Goal: Transaction & Acquisition: Complete application form

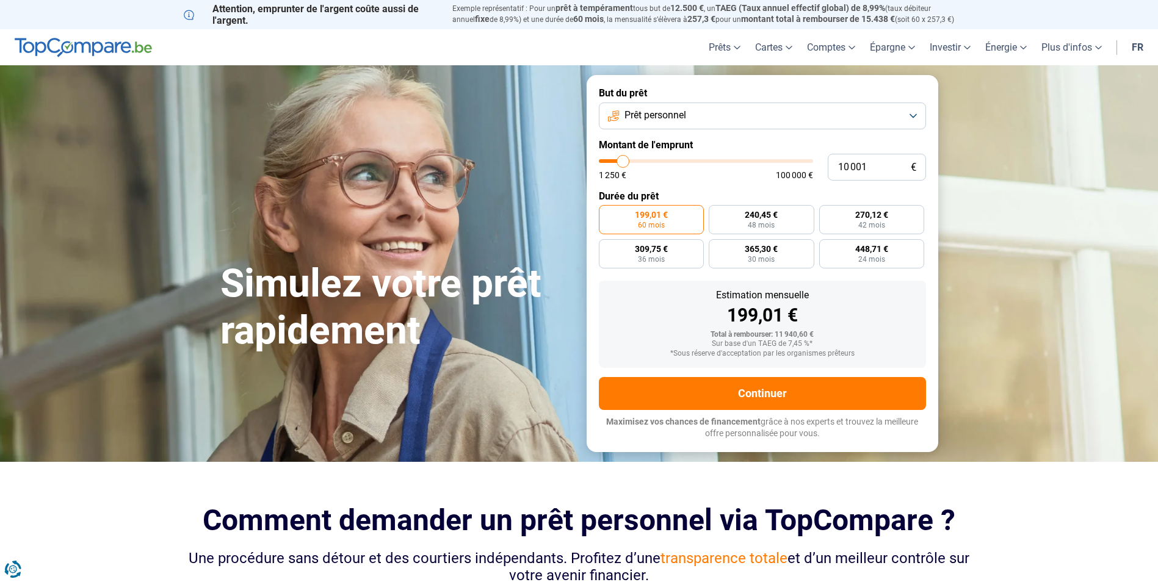
click at [781, 120] on button "Prêt personnel" at bounding box center [762, 116] width 327 height 27
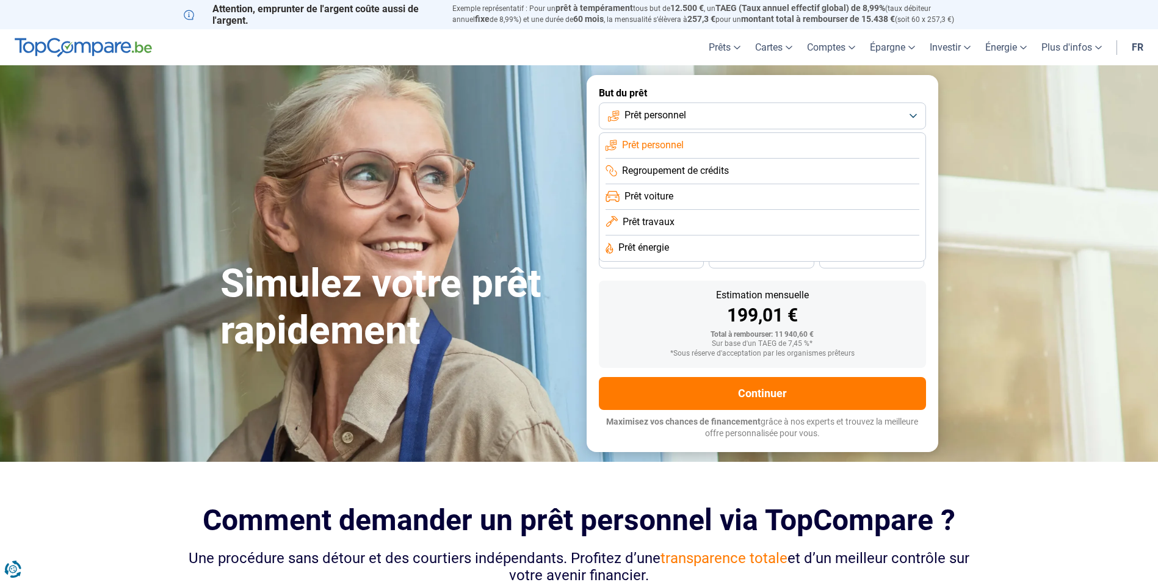
click at [724, 117] on button "Prêt personnel" at bounding box center [762, 116] width 327 height 27
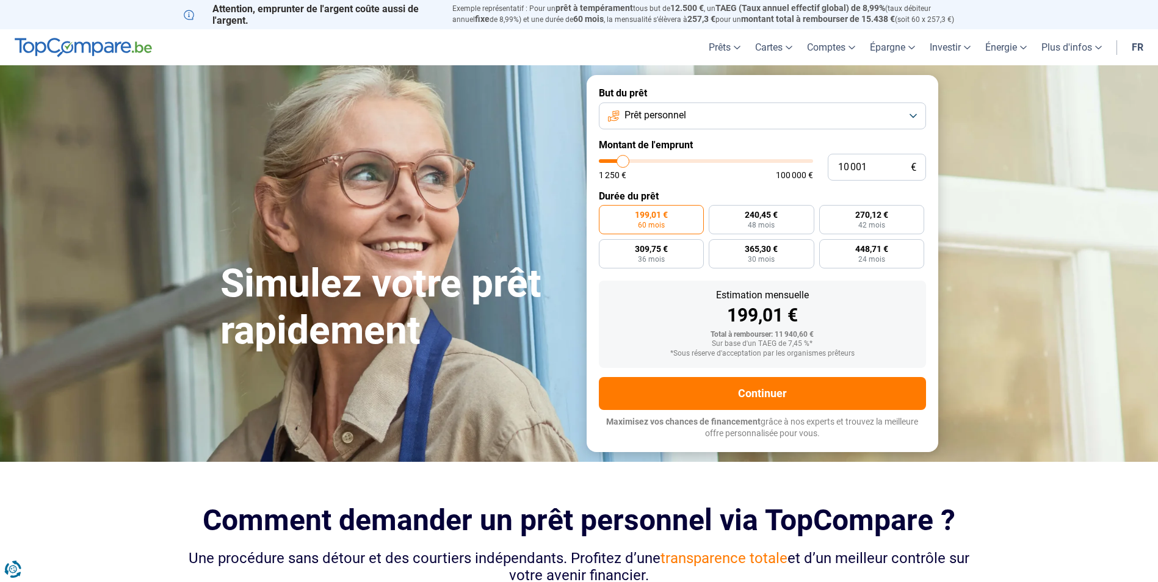
click at [662, 115] on span "Prêt personnel" at bounding box center [655, 115] width 62 height 13
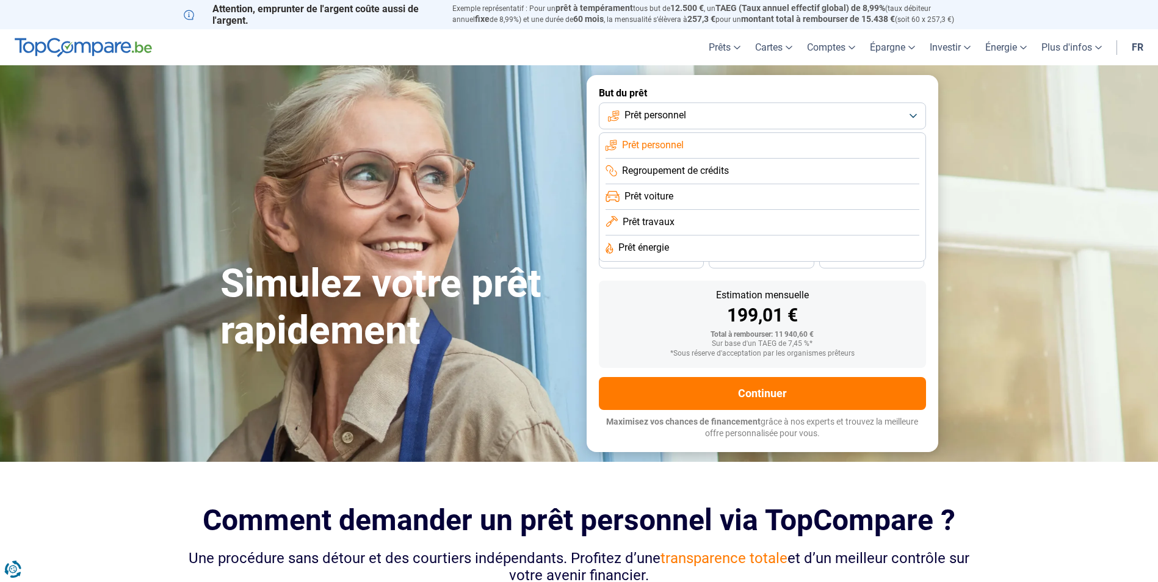
click at [659, 165] on span "Regroupement de crédits" at bounding box center [675, 170] width 107 height 13
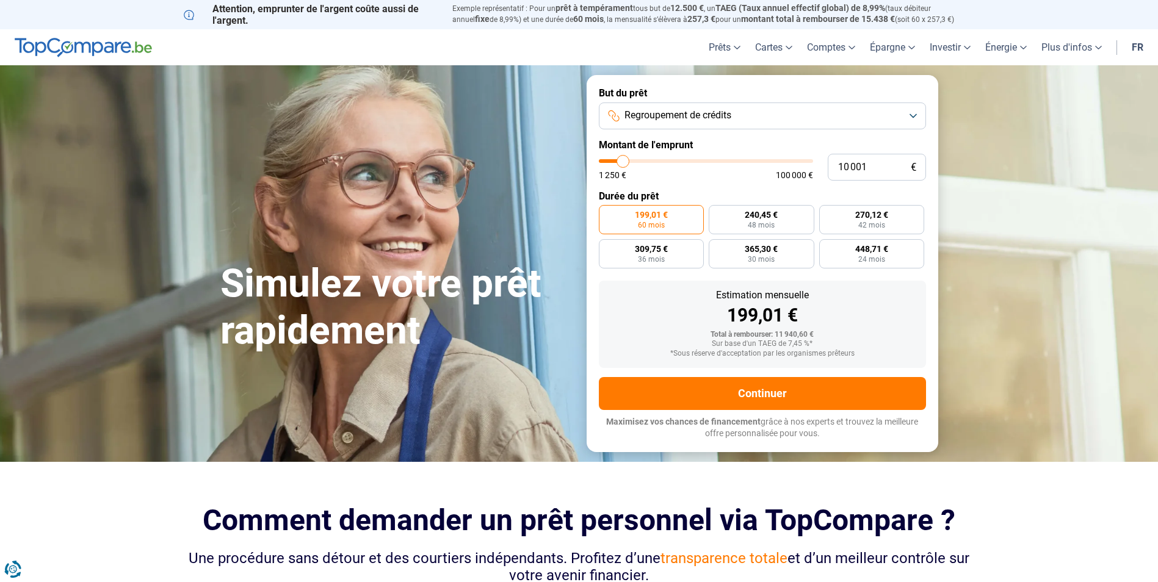
type input "11 250"
type input "11250"
type input "14 500"
type input "14500"
type input "17 250"
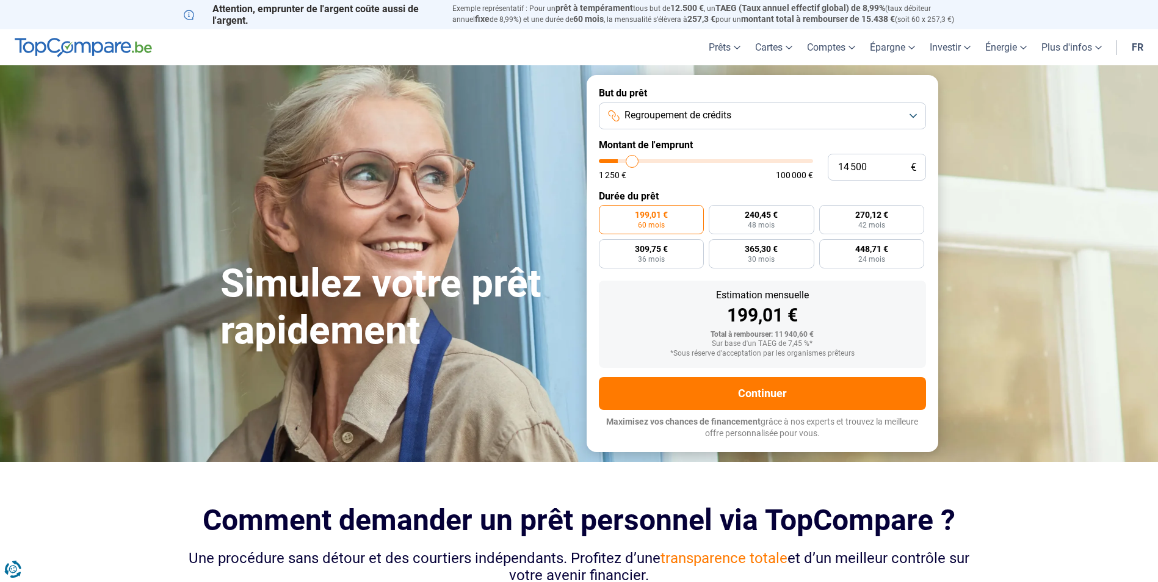
type input "17250"
type input "20 250"
type input "20250"
type input "23 750"
type input "23750"
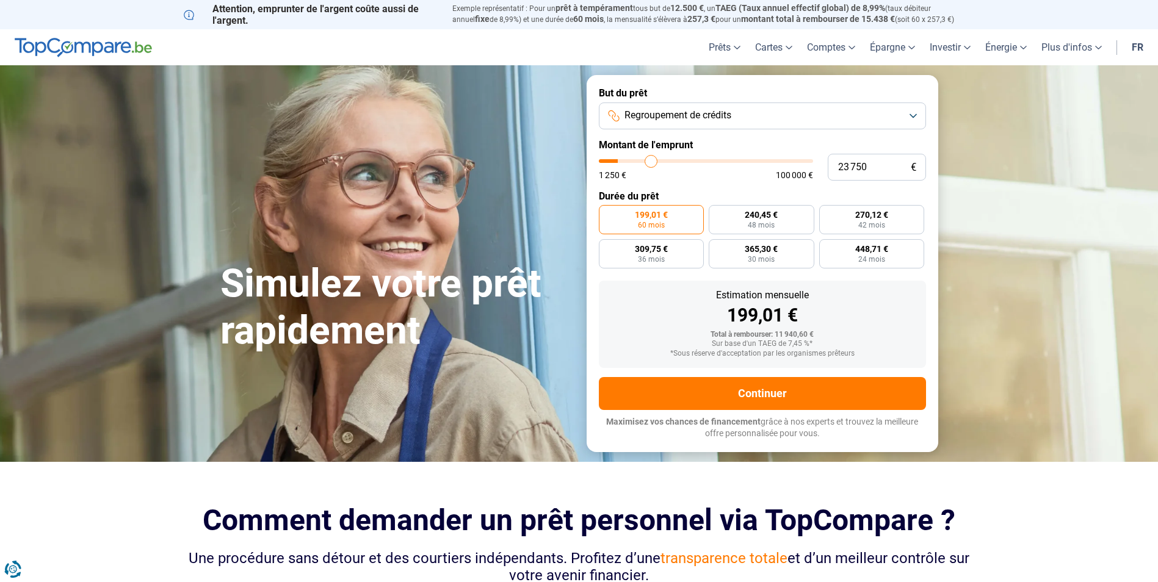
type input "26 000"
type input "26000"
type input "26 500"
type input "26500"
type input "27 250"
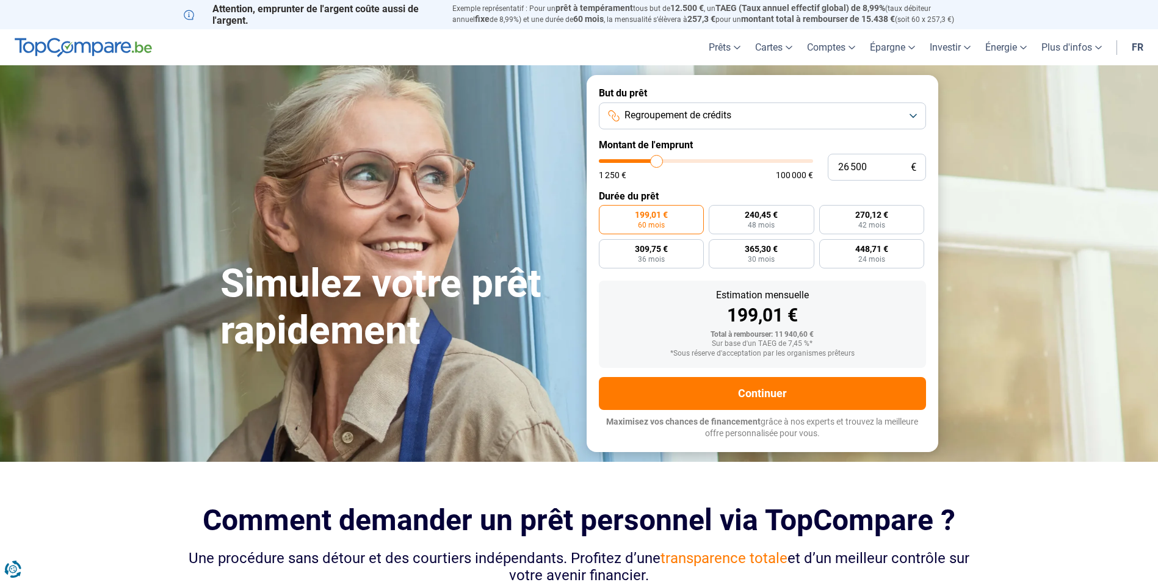
type input "27250"
type input "27 500"
type input "27500"
type input "27 750"
type input "27750"
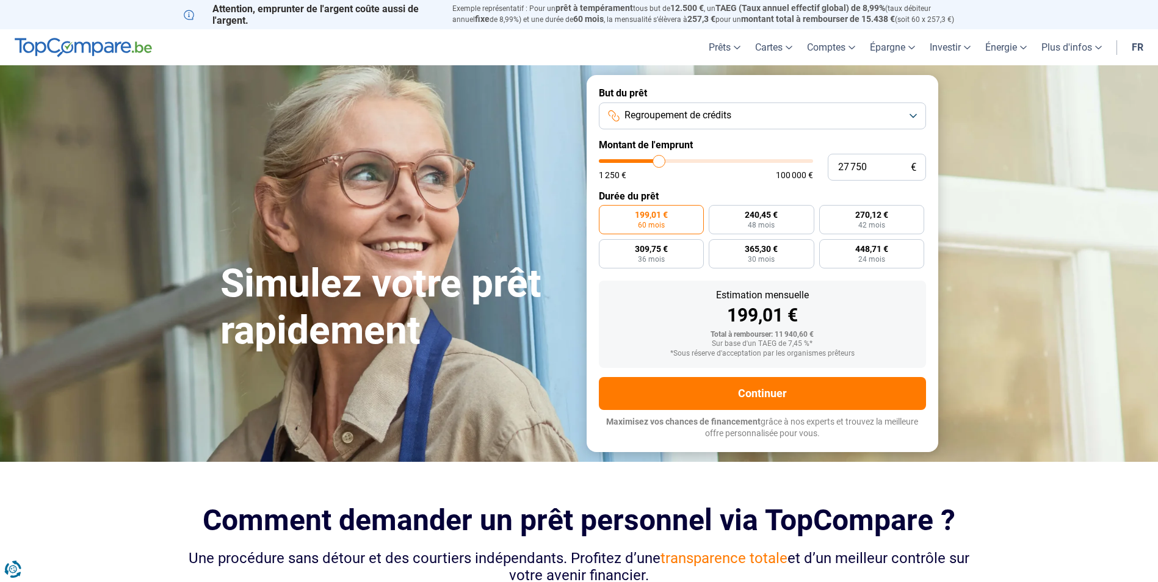
type input "28 250"
type input "28250"
type input "28 750"
type input "28750"
type input "29 250"
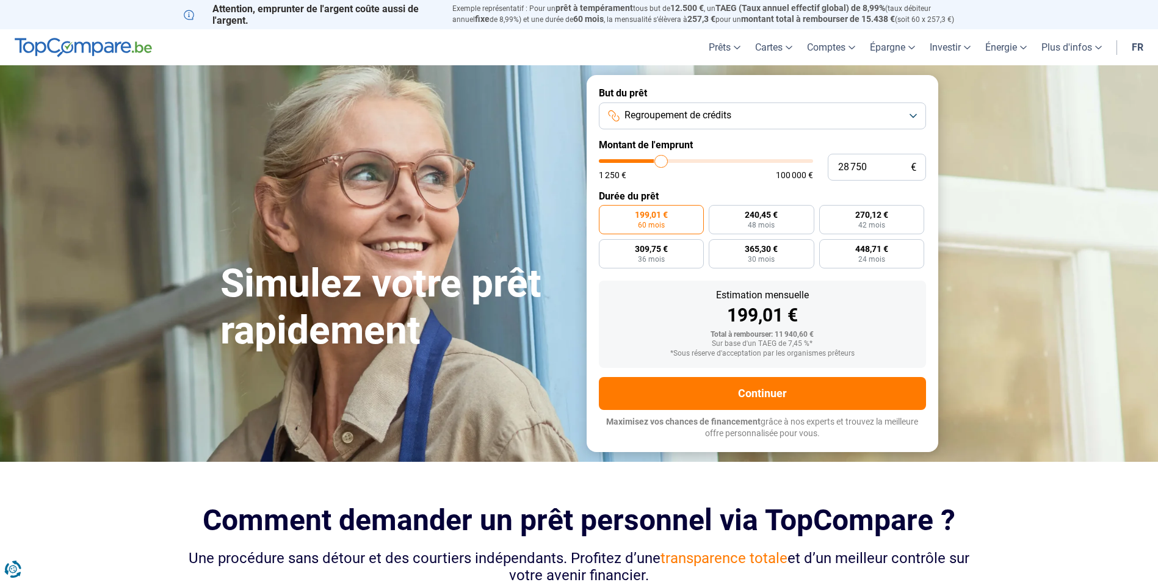
type input "29250"
type input "29 500"
type input "29500"
type input "30 500"
type input "30500"
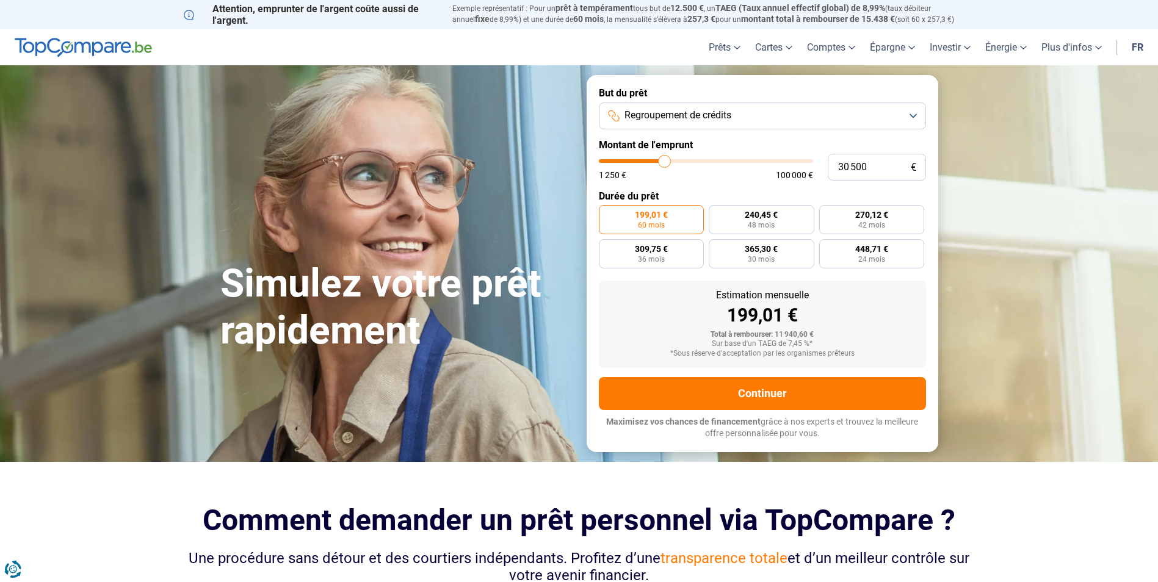
type input "30 750"
type input "30750"
type input "31 750"
type input "31750"
type input "32 500"
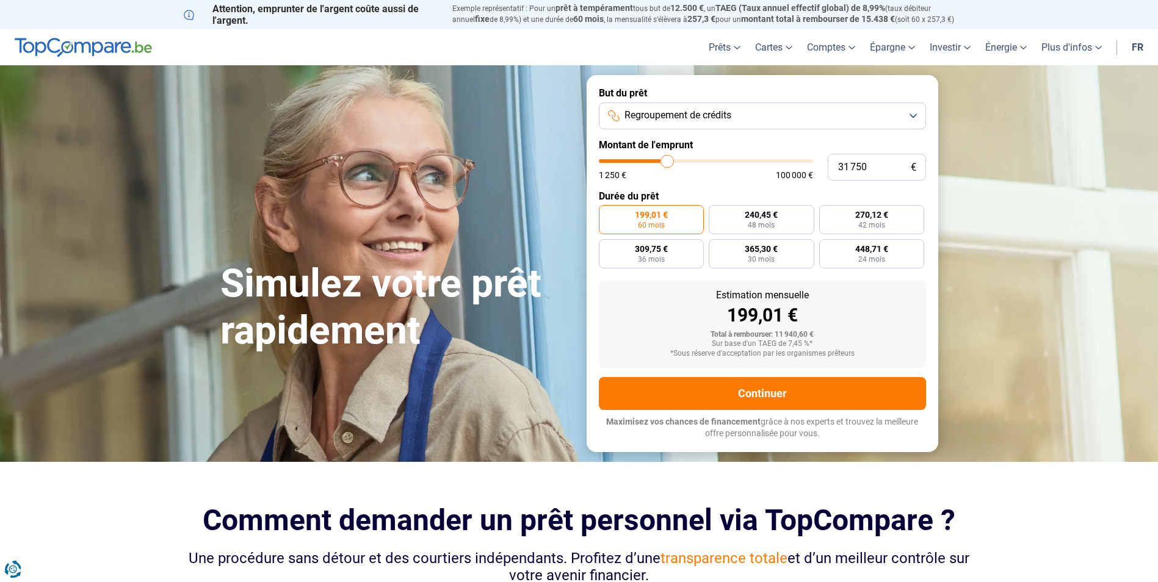
type input "32500"
type input "33 500"
type input "33500"
type input "34 750"
type input "34750"
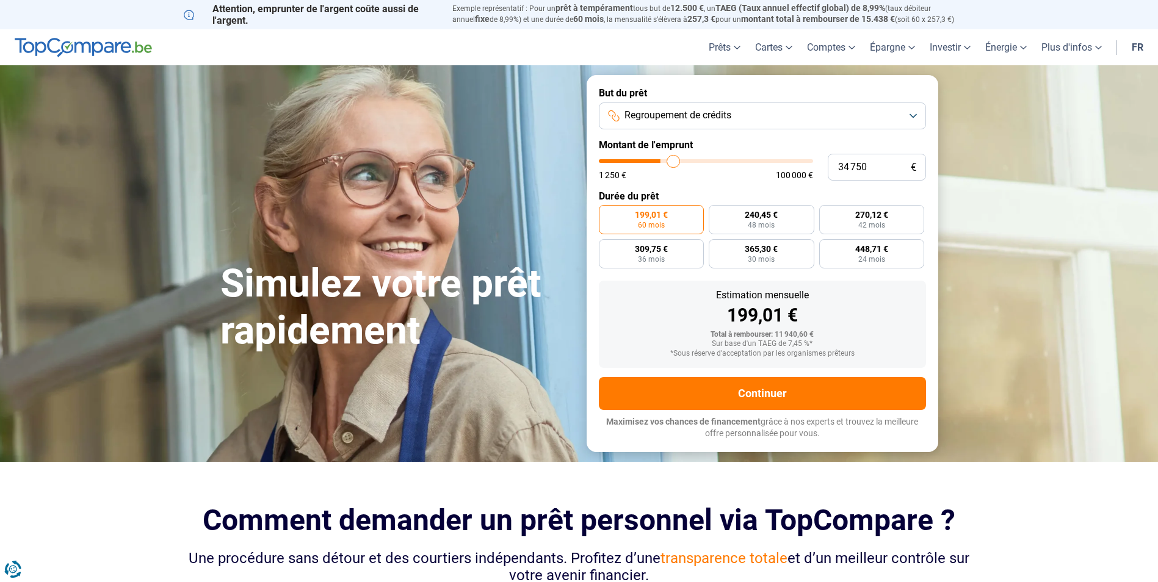
type input "35 000"
type input "35000"
type input "35 250"
type input "35250"
type input "36 500"
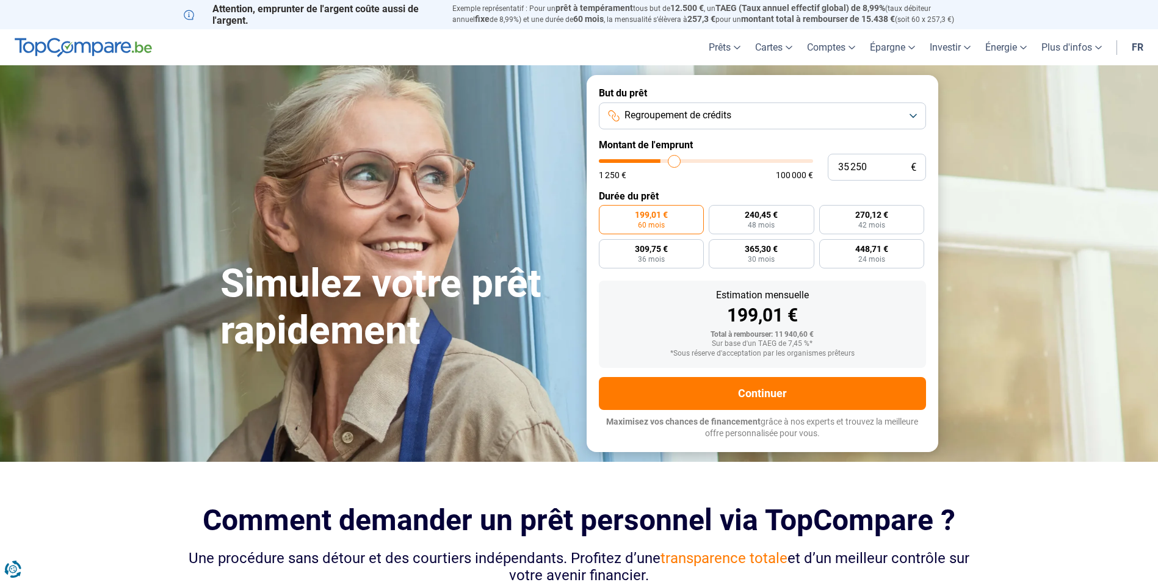
type input "36500"
type input "38 250"
type input "38250"
type input "39 500"
type input "39500"
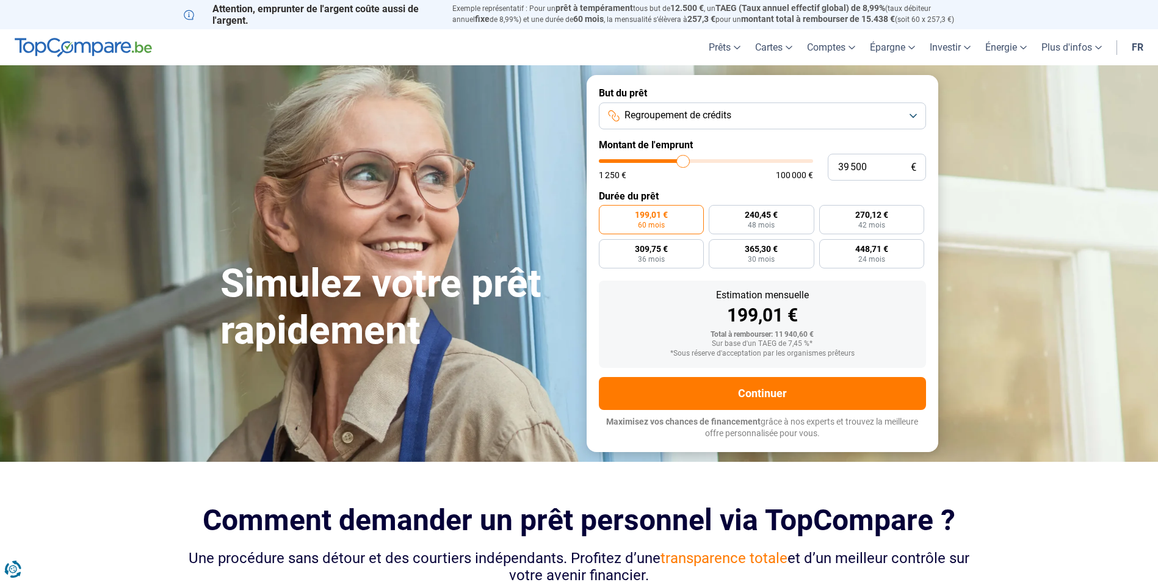
type input "40 000"
type input "40000"
type input "40 250"
type input "40250"
type input "41 000"
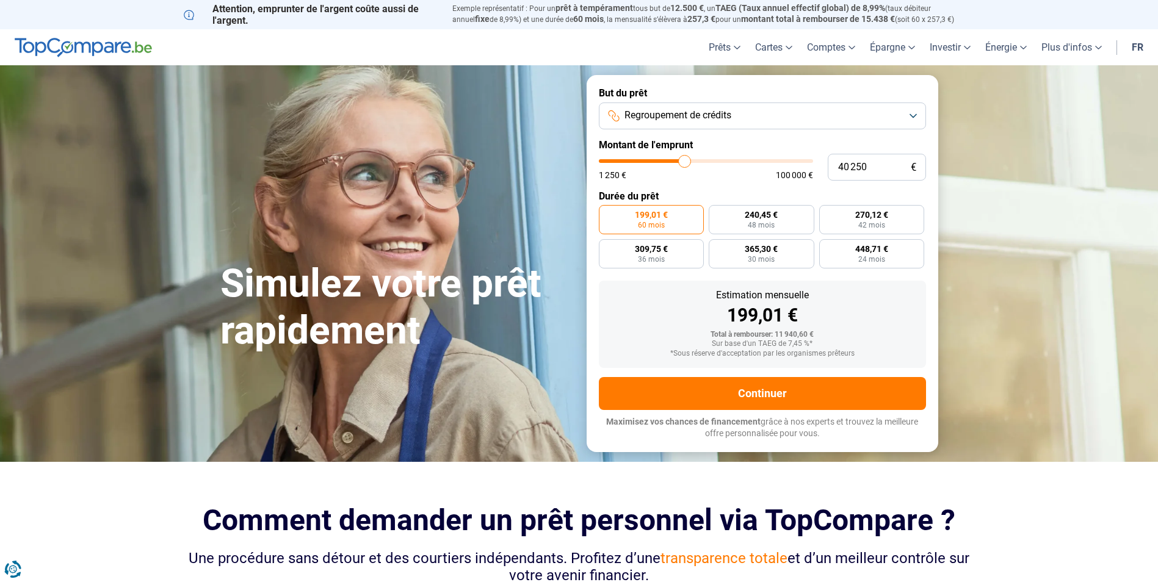
type input "41000"
type input "42 000"
type input "42000"
type input "43 000"
type input "43000"
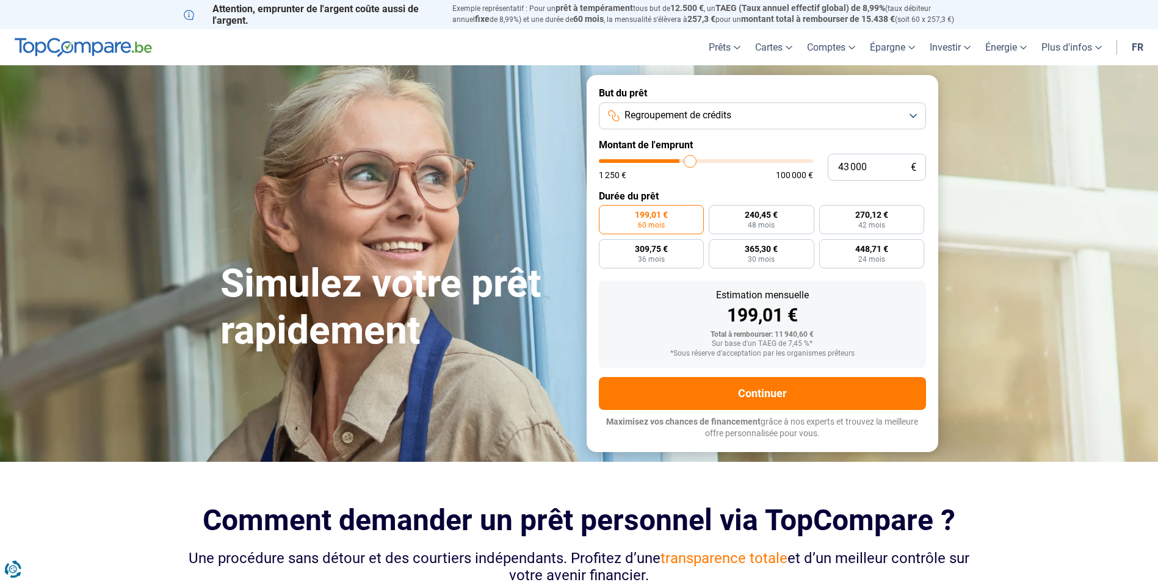
type input "44 250"
type input "44250"
type input "45 500"
type input "45500"
type input "45 000"
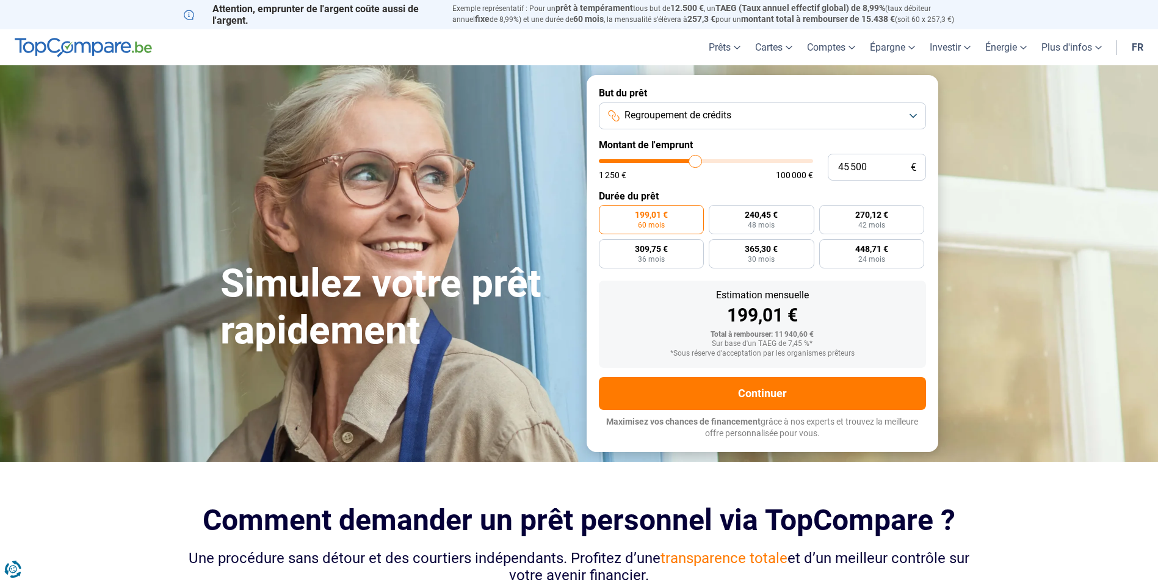
type input "45000"
type input "41 000"
type input "41000"
type input "38 250"
type input "38250"
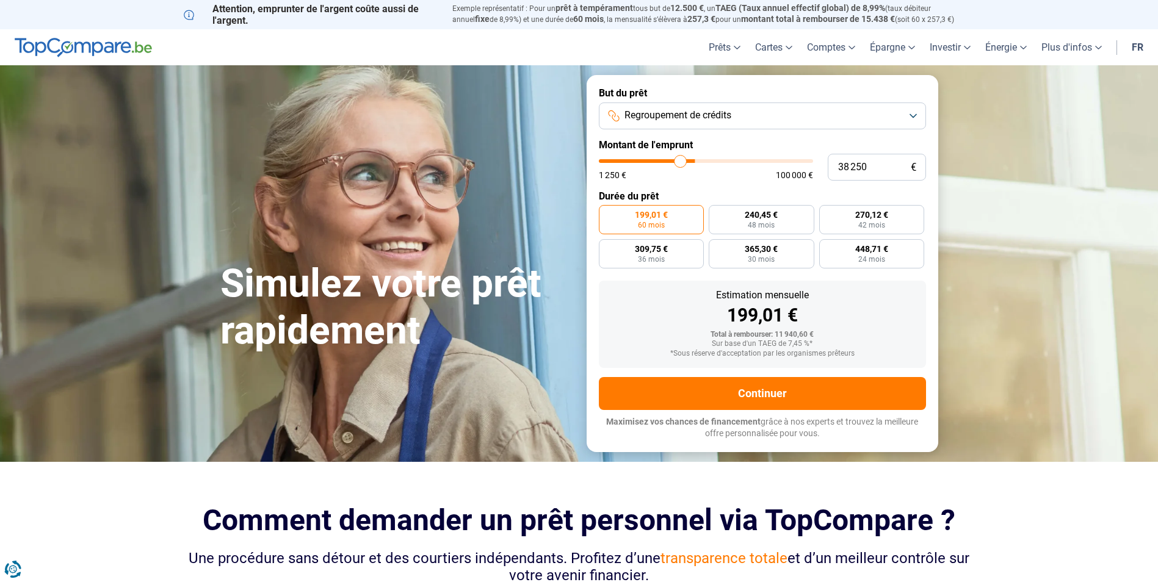
type input "32 500"
type input "32500"
type input "30 750"
type input "30750"
type input "29 750"
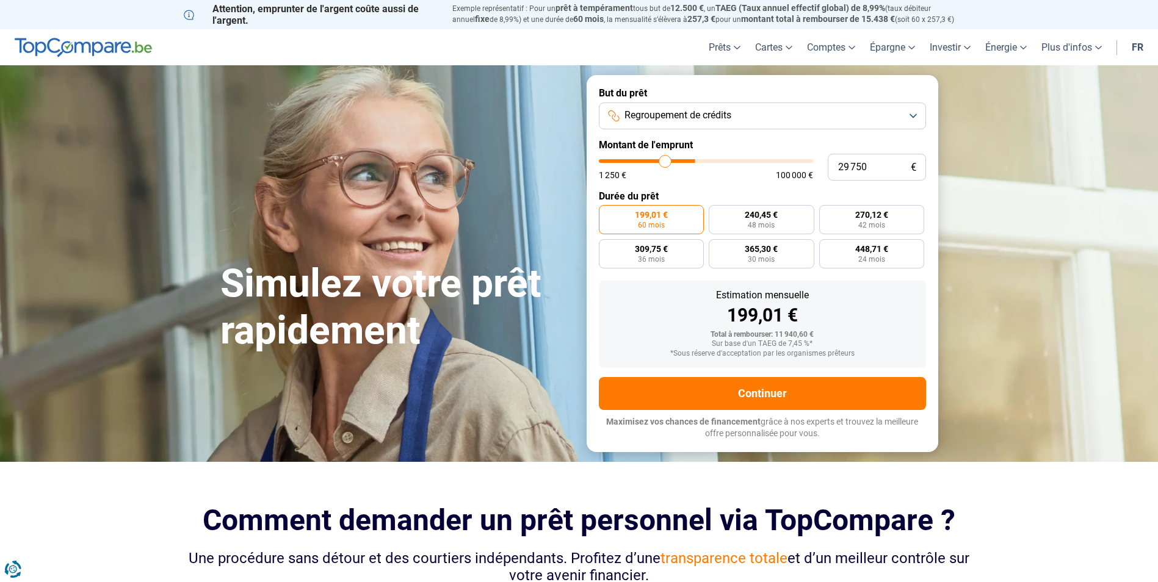
type input "29750"
type input "28 750"
type input "28750"
type input "28 000"
type input "28000"
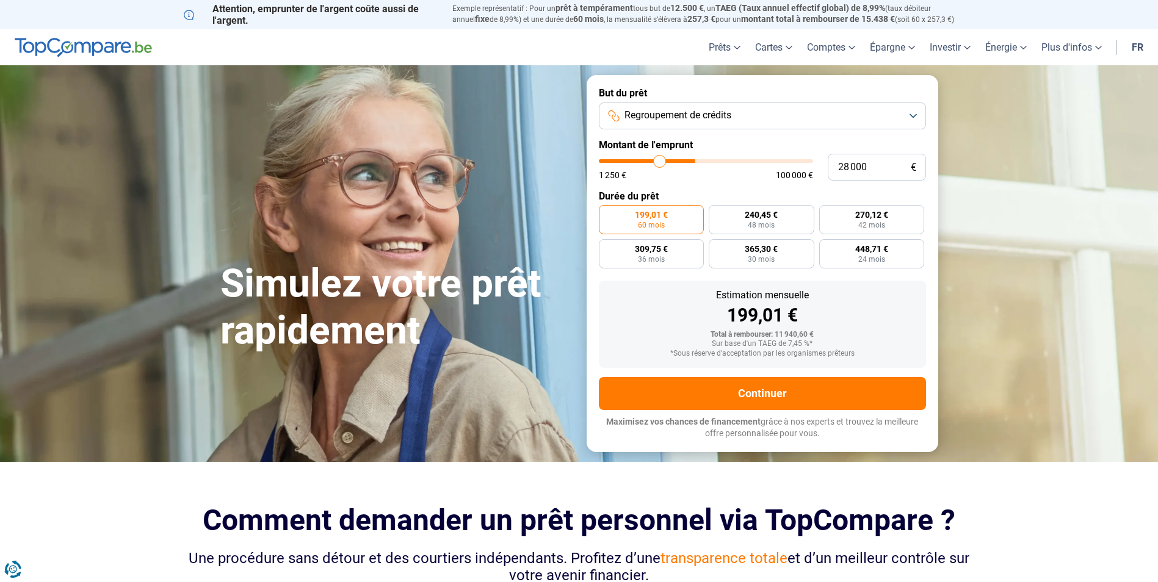
type input "27 250"
type input "27250"
type input "26 500"
type input "26500"
type input "26 000"
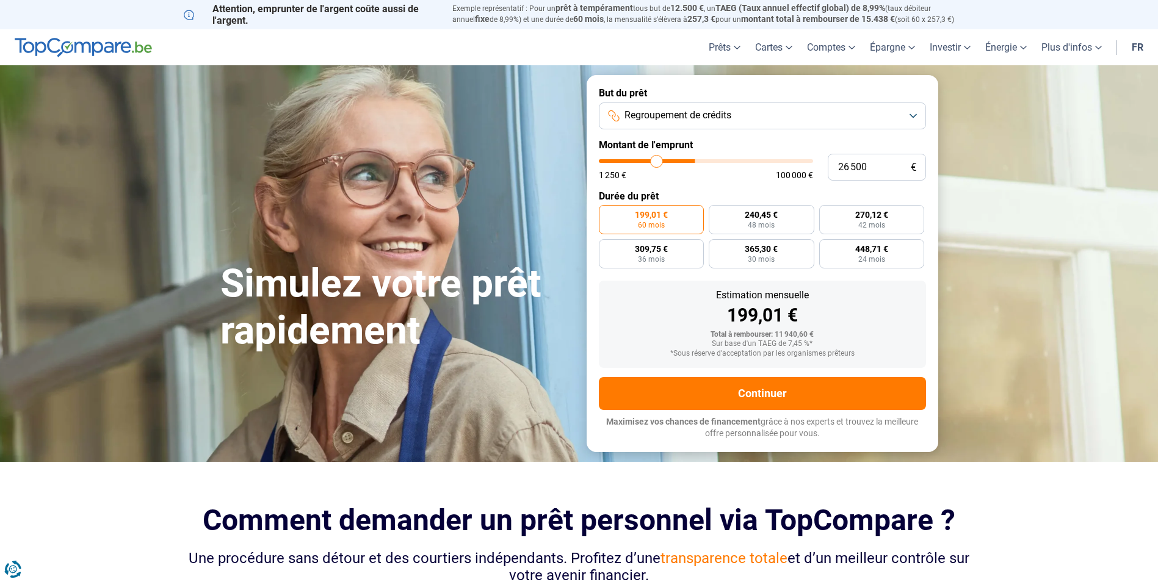
type input "26000"
type input "25 250"
type input "25250"
type input "24 750"
type input "24750"
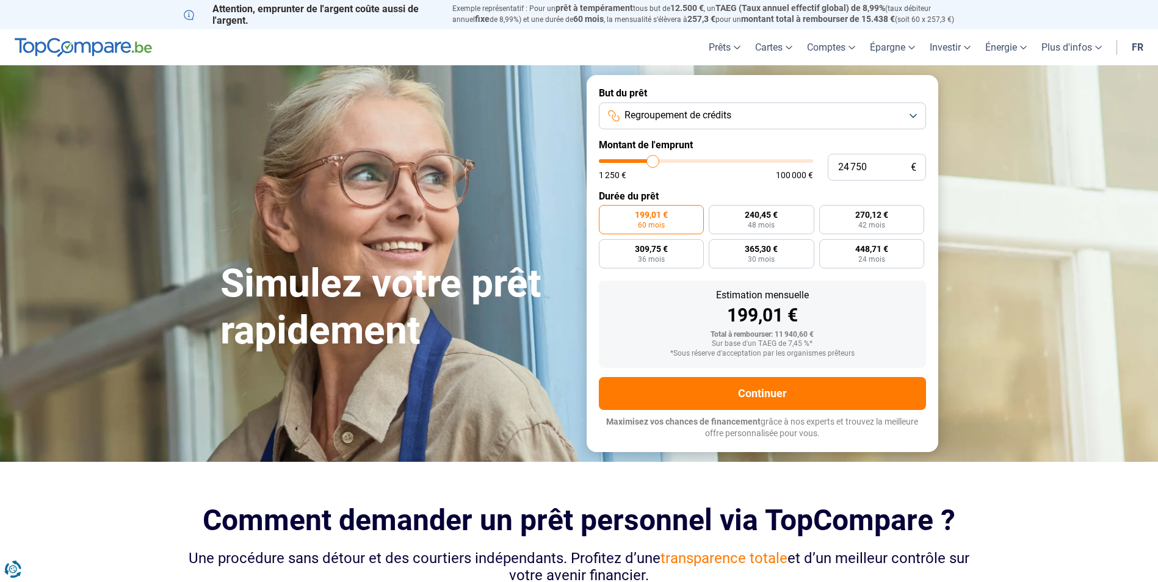
type input "24 500"
type input "24500"
type input "24 250"
type input "24250"
type input "24 500"
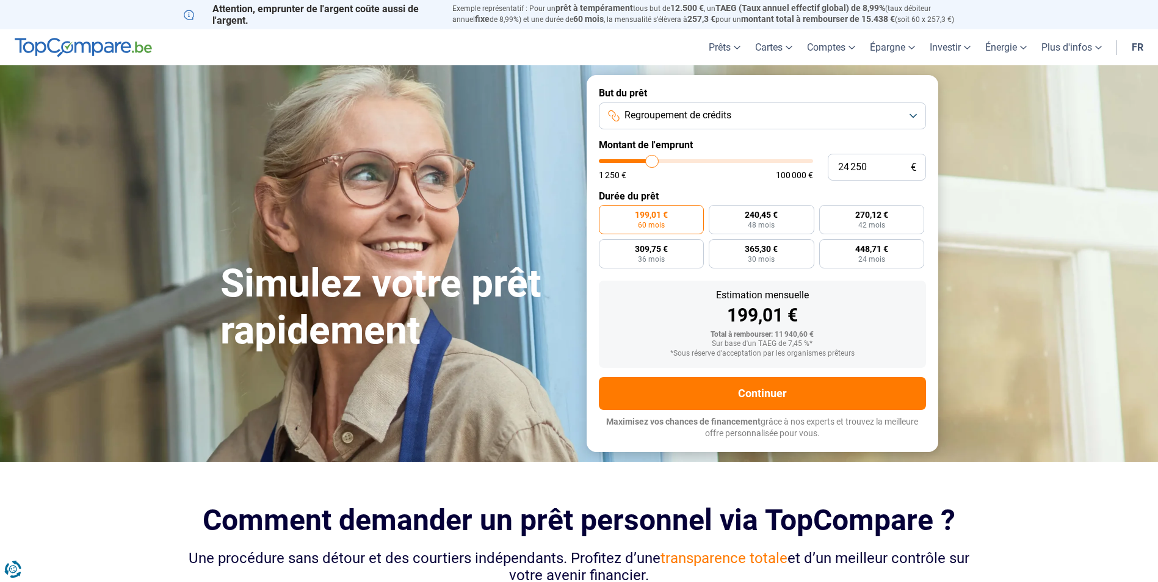
type input "24500"
type input "24 750"
type input "24750"
type input "25 000"
type input "25000"
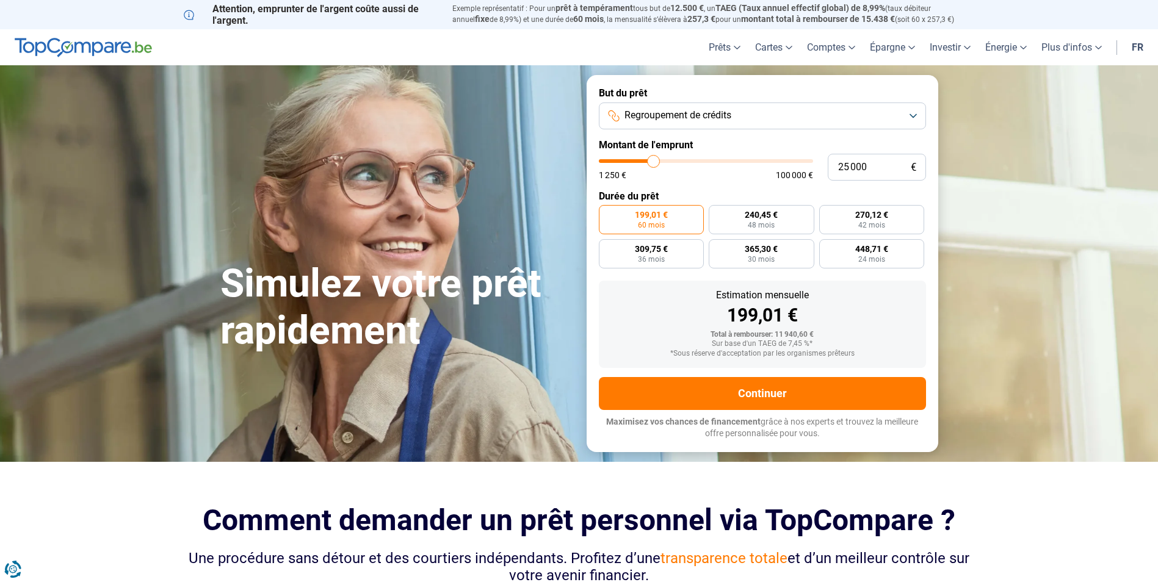
type input "25 250"
type input "25250"
type input "25 750"
type input "25750"
type input "26 000"
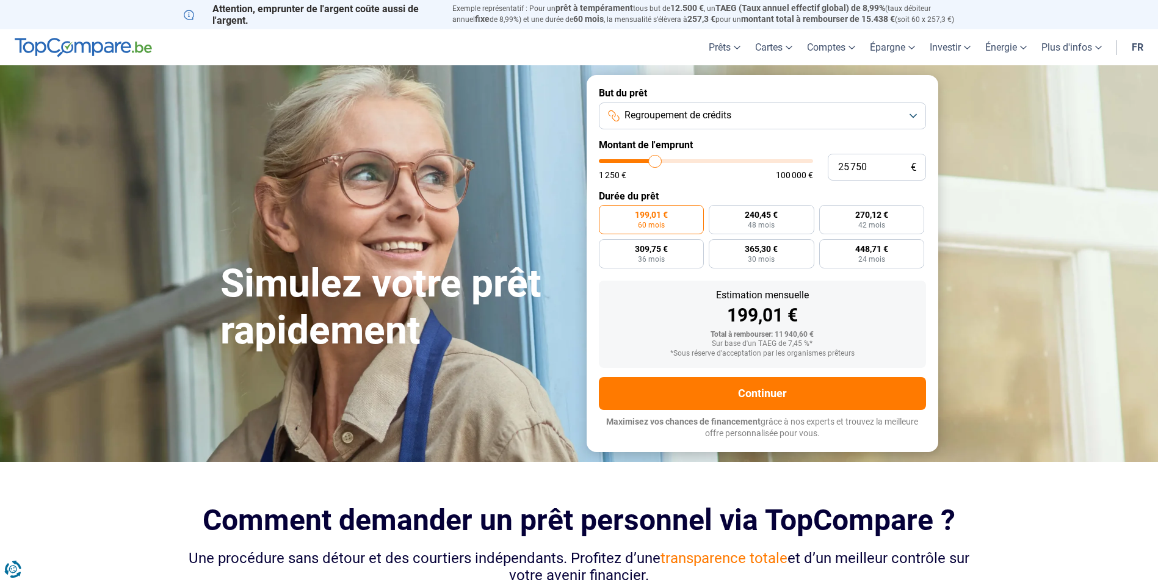
type input "26000"
type input "26 250"
type input "26250"
type input "26 500"
type input "26500"
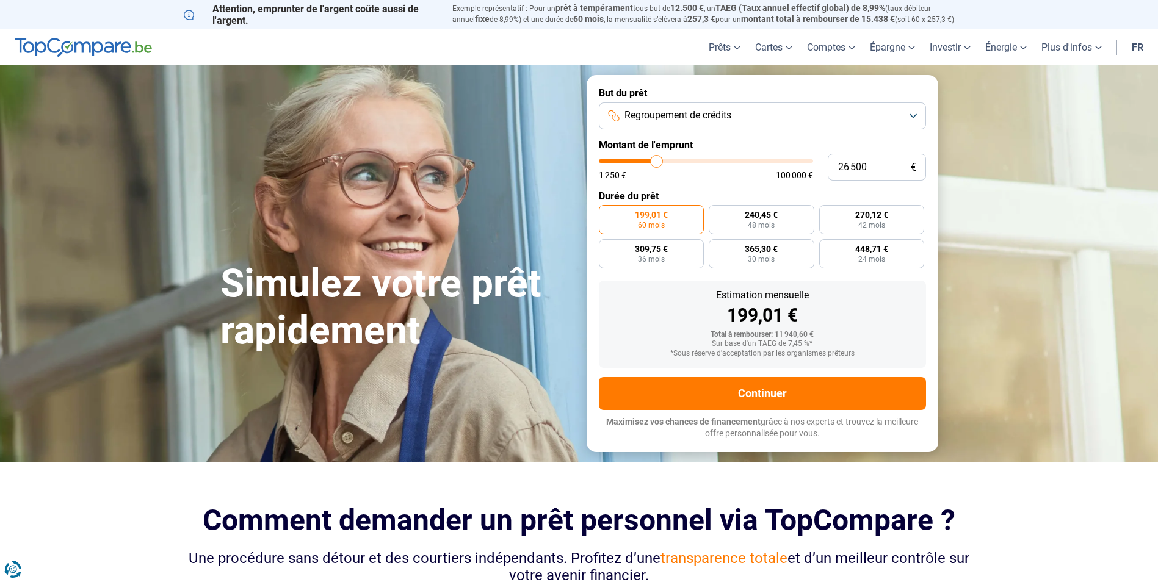
type input "26 750"
type input "26750"
type input "27 250"
type input "27250"
type input "27 500"
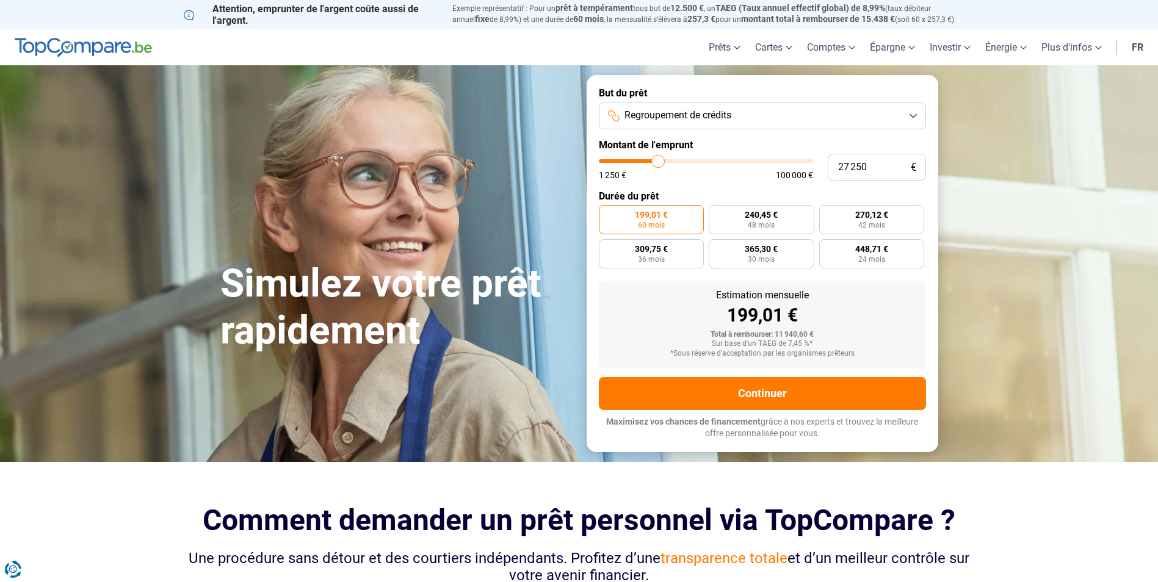
type input "27500"
type input "27 750"
type input "27750"
type input "28 000"
type input "28000"
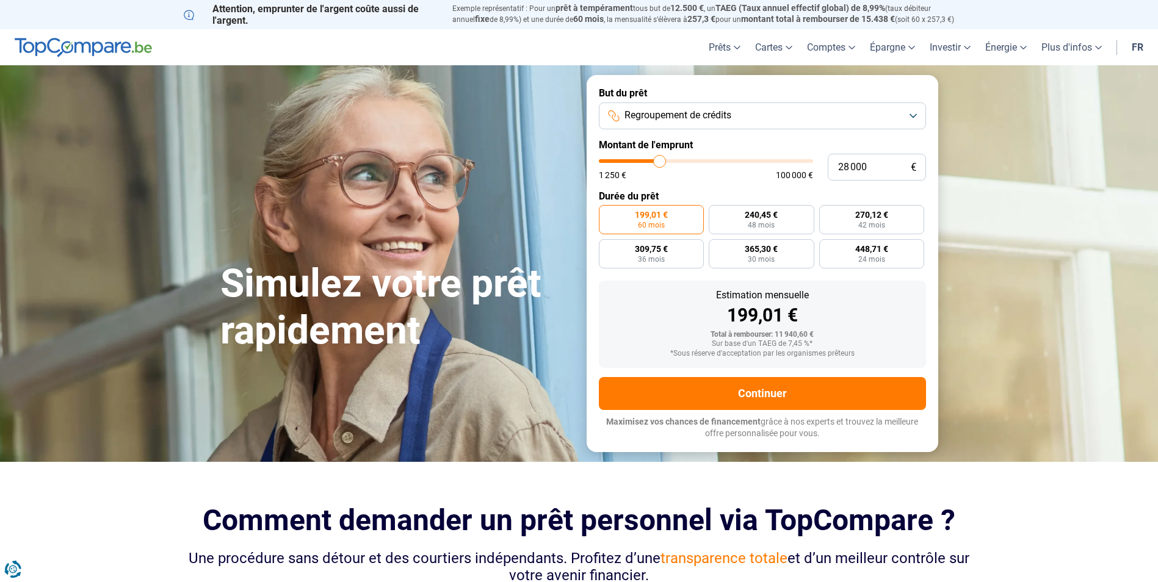
type input "28 250"
type input "28250"
type input "28 750"
type input "28750"
type input "29 000"
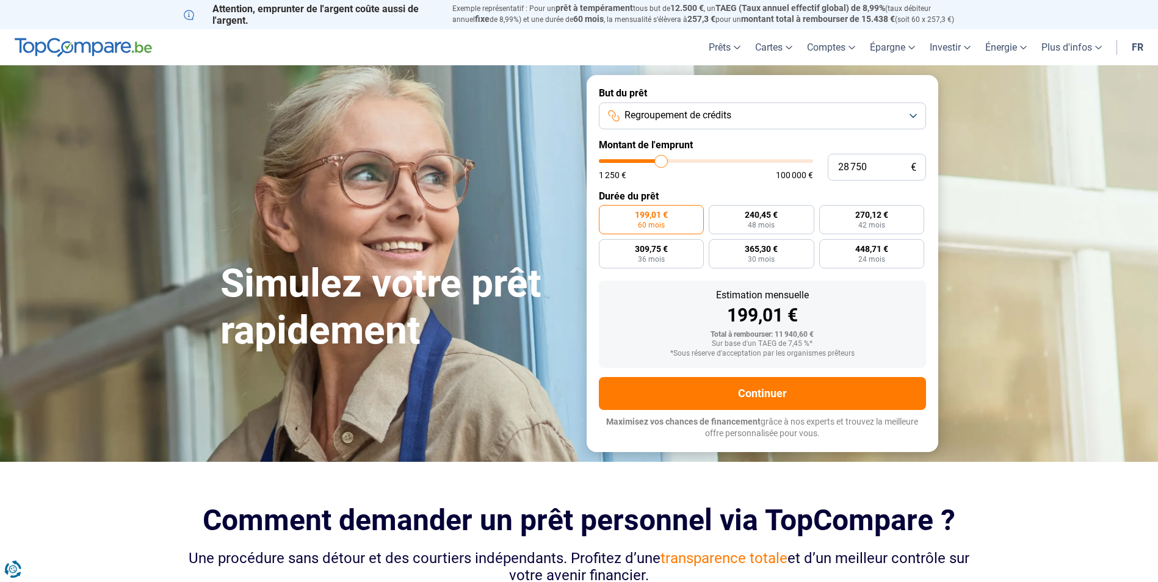
type input "29000"
type input "29 500"
type input "29500"
type input "29 750"
type input "29750"
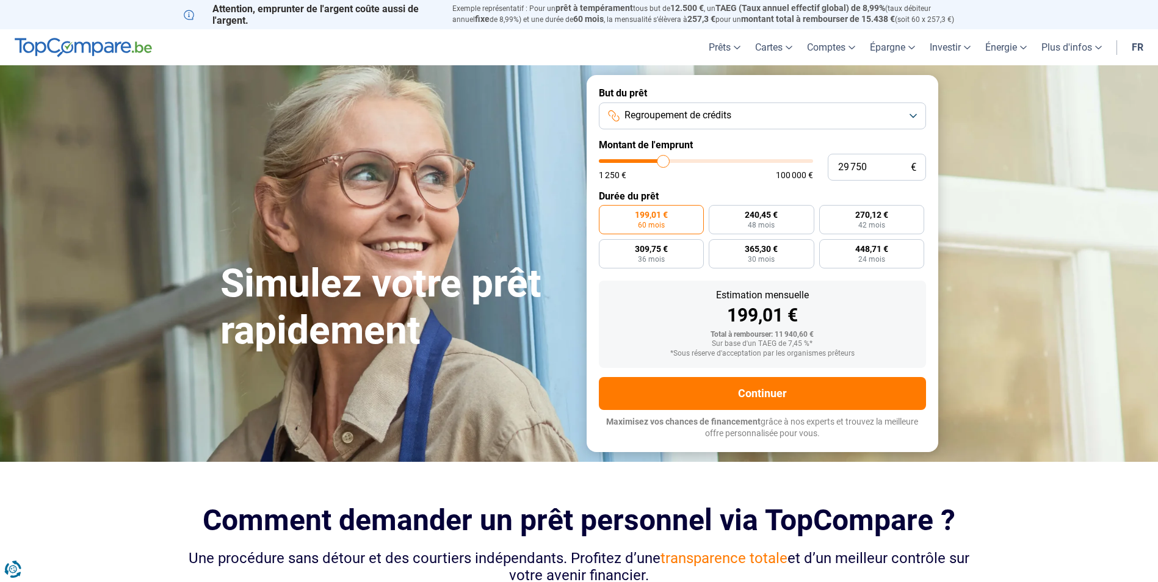
type input "30 250"
type input "30250"
type input "30 500"
type input "30500"
type input "30 750"
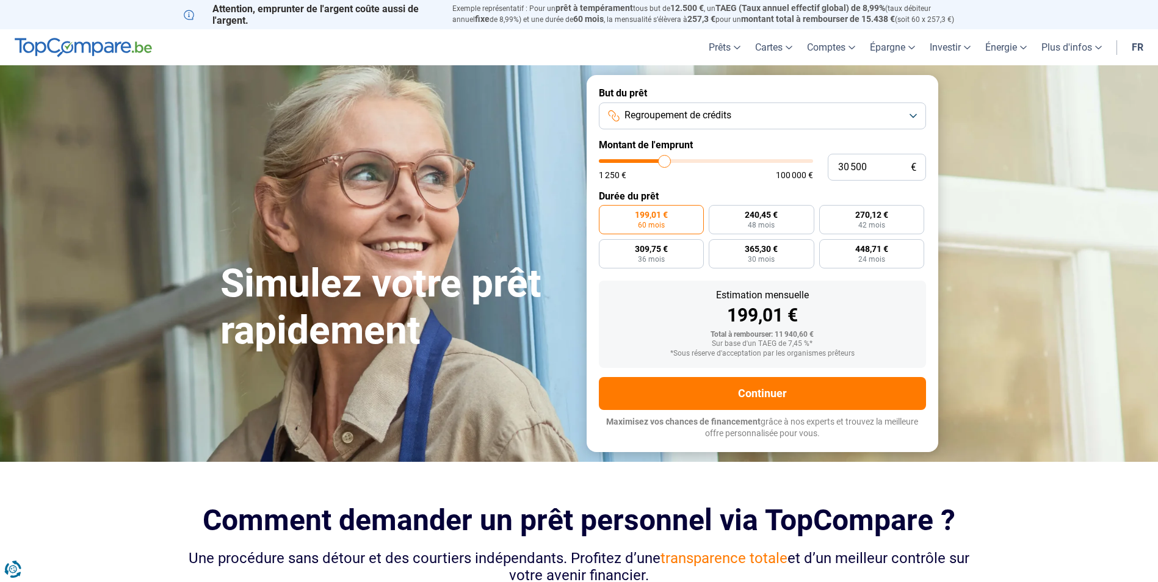
type input "30750"
type input "31 000"
type input "31000"
type input "31 250"
type input "31250"
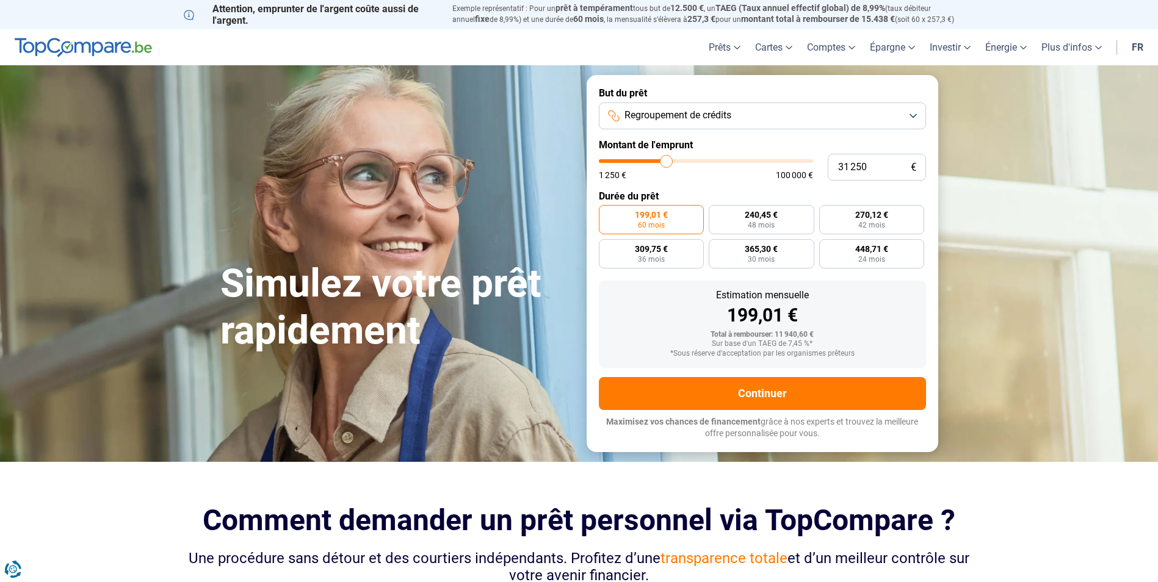
type input "31 750"
type input "31750"
type input "32 000"
type input "32000"
type input "32 250"
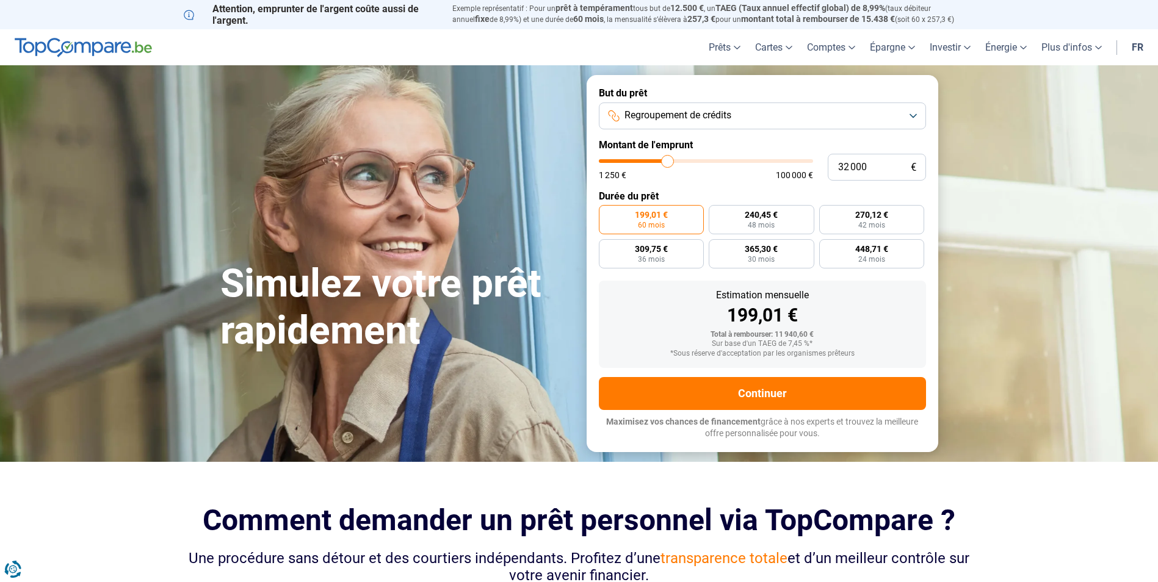
type input "32250"
type input "32 500"
type input "32500"
type input "32 750"
type input "32750"
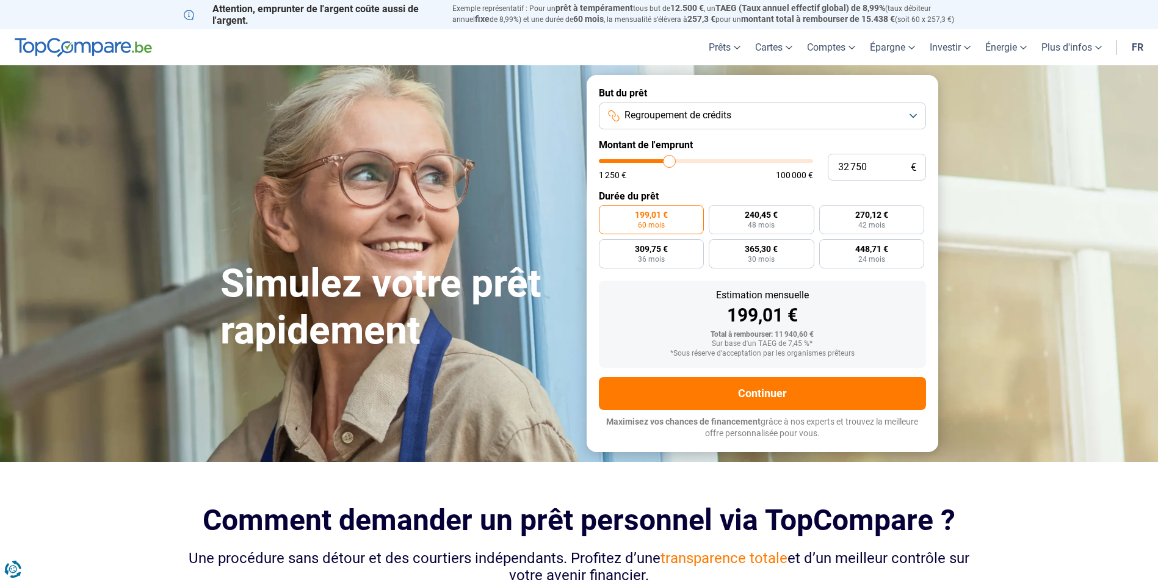
type input "33 250"
type input "33250"
type input "33 500"
type input "33500"
type input "33 750"
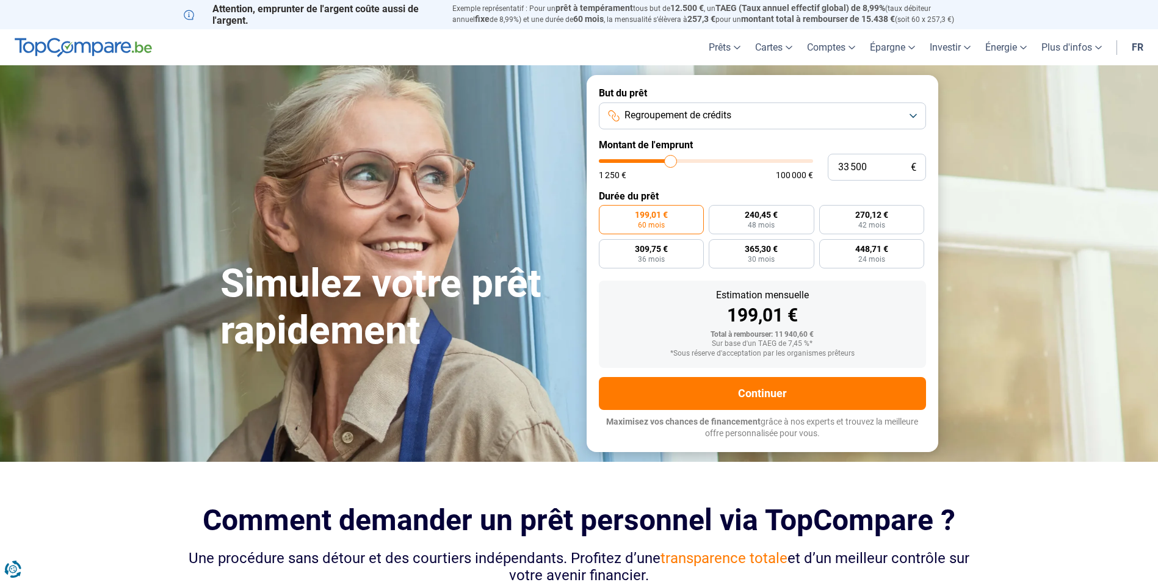
type input "33750"
type input "34 000"
type input "34000"
type input "33 750"
type input "33750"
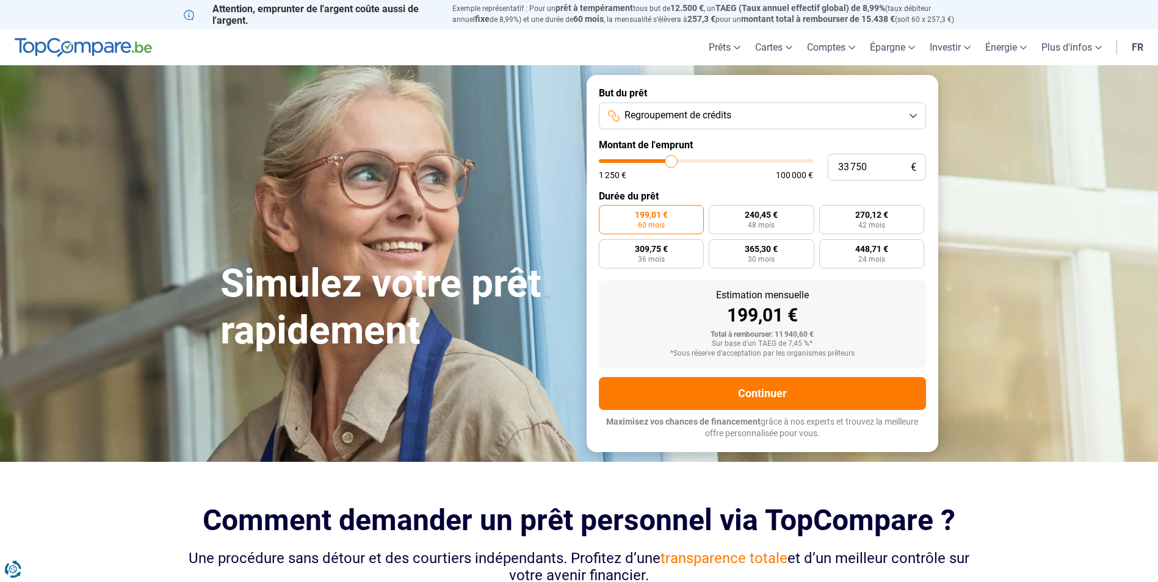
type input "33 500"
type input "33500"
type input "33 250"
type input "33250"
type input "32 750"
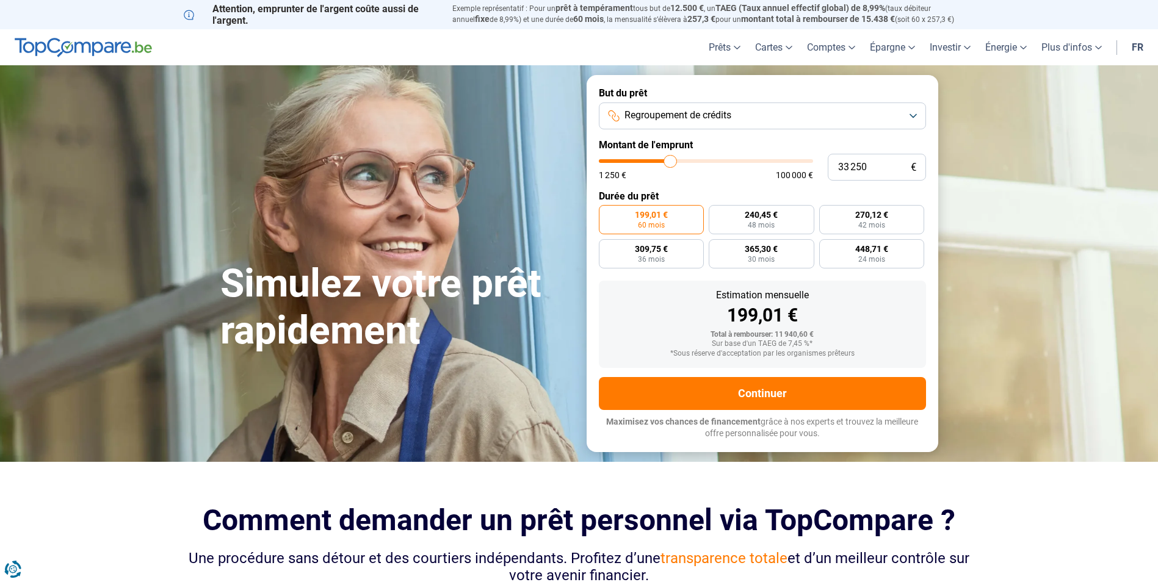
type input "32750"
type input "32 500"
type input "32500"
type input "32 750"
type input "32750"
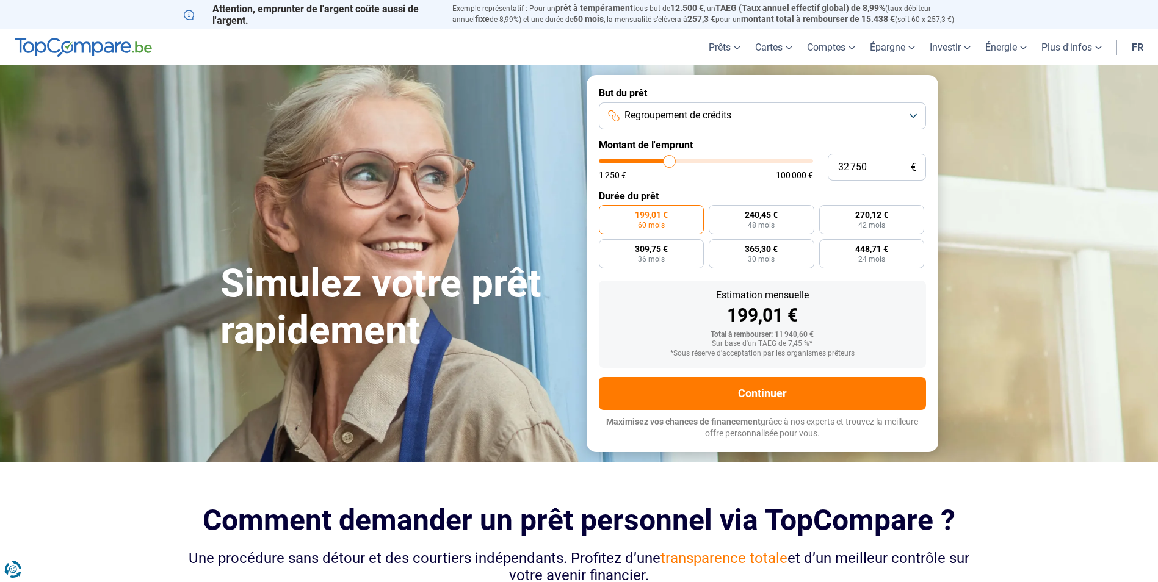
type input "33 250"
type input "33250"
type input "32 750"
type input "32750"
type input "32 500"
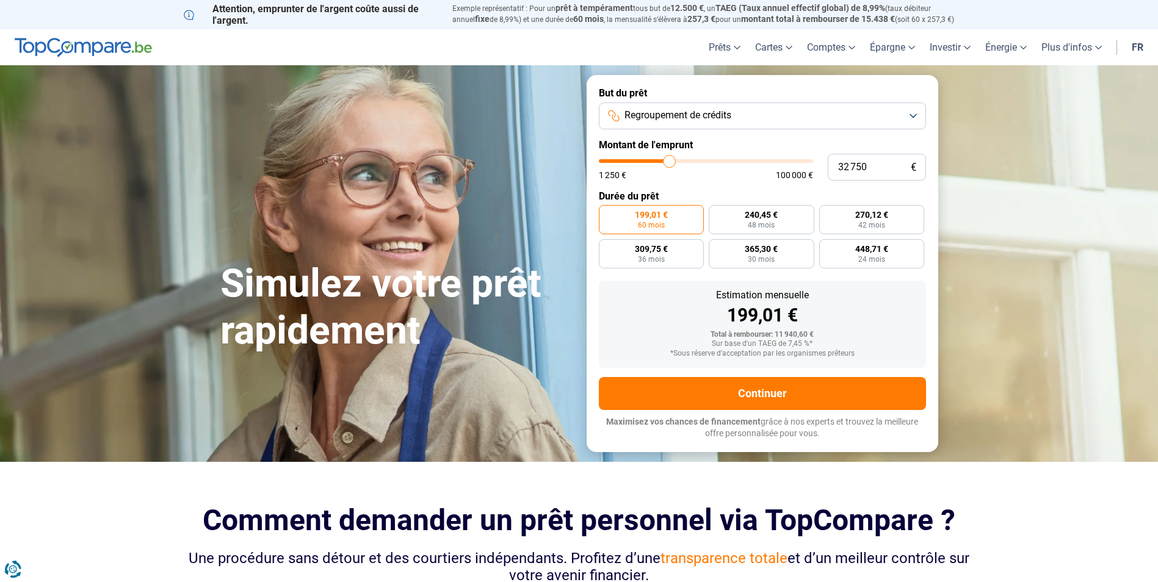
type input "32500"
type input "32 750"
type input "32750"
type input "33 500"
type input "33500"
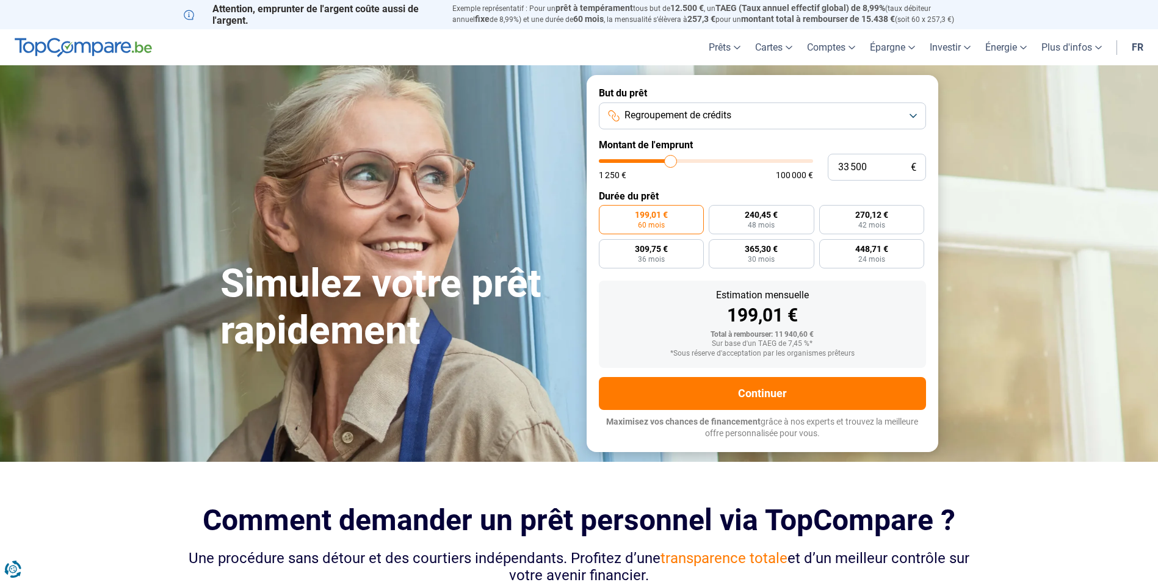
type input "34 000"
type input "34000"
type input "34 250"
type input "34250"
type input "34 750"
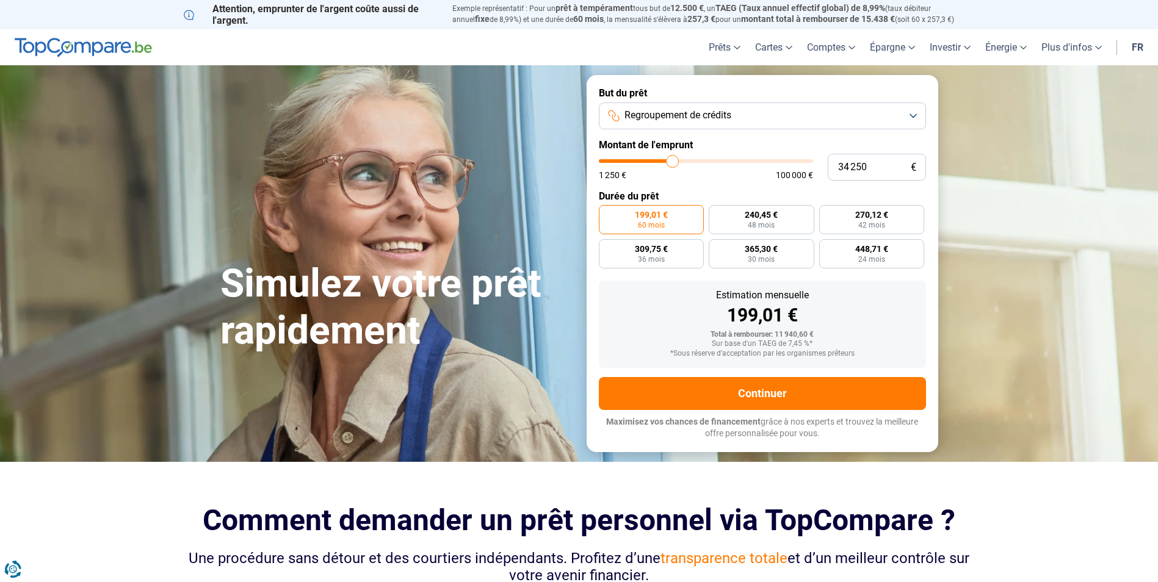
type input "34750"
type input "34 000"
type input "34000"
type input "33 750"
drag, startPoint x: 621, startPoint y: 159, endPoint x: 671, endPoint y: 170, distance: 52.0
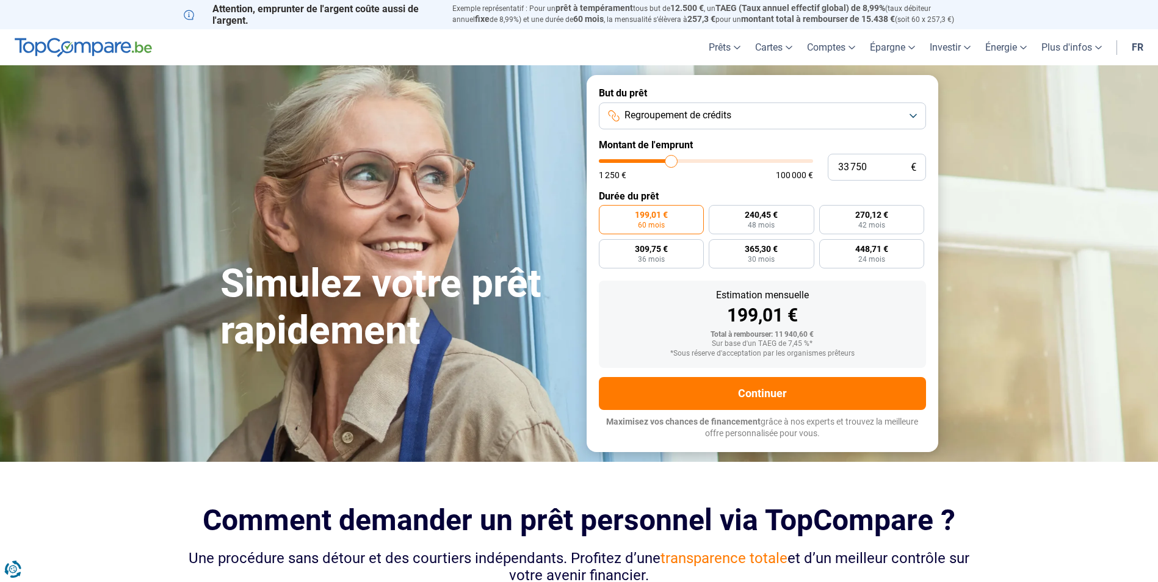
type input "33750"
click at [671, 163] on input "range" at bounding box center [706, 161] width 214 height 4
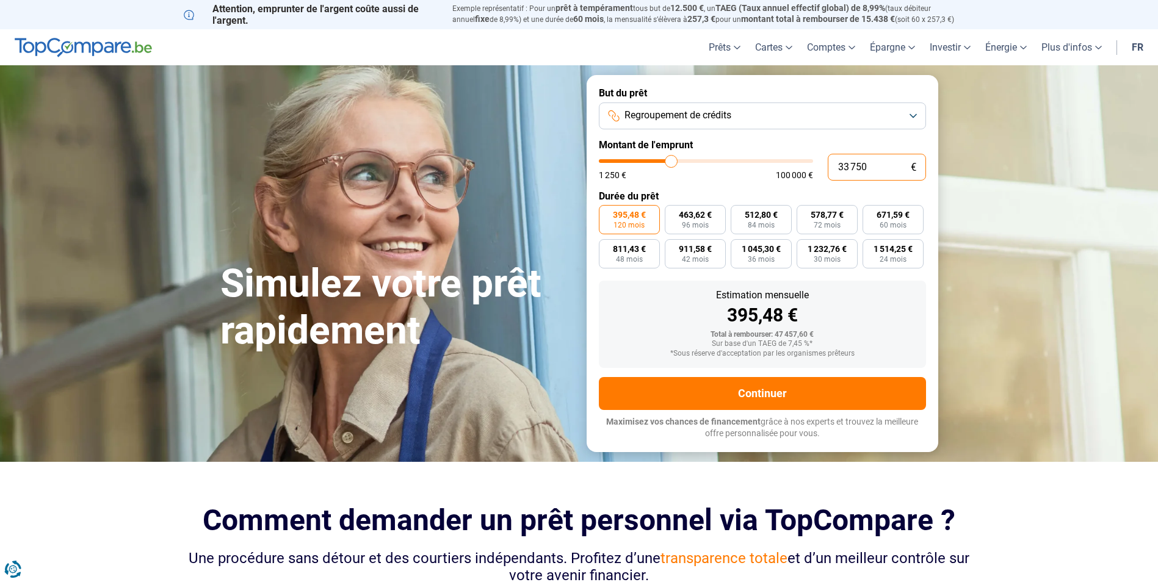
drag, startPoint x: 844, startPoint y: 169, endPoint x: 736, endPoint y: 186, distance: 109.9
click at [745, 184] on form "But du prêt Regroupement de crédits Montant de l'emprunt 33 750 € 1 250 € 100 0…" at bounding box center [763, 263] width 352 height 377
type input "3"
type input "1250"
type input "1 250"
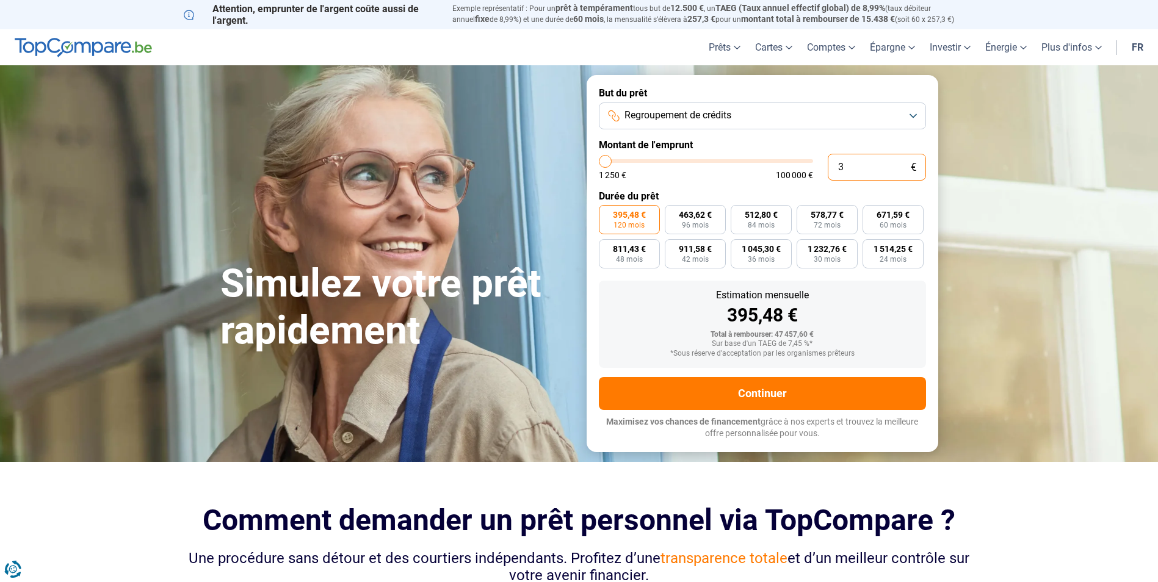
type input "1250"
radio input "true"
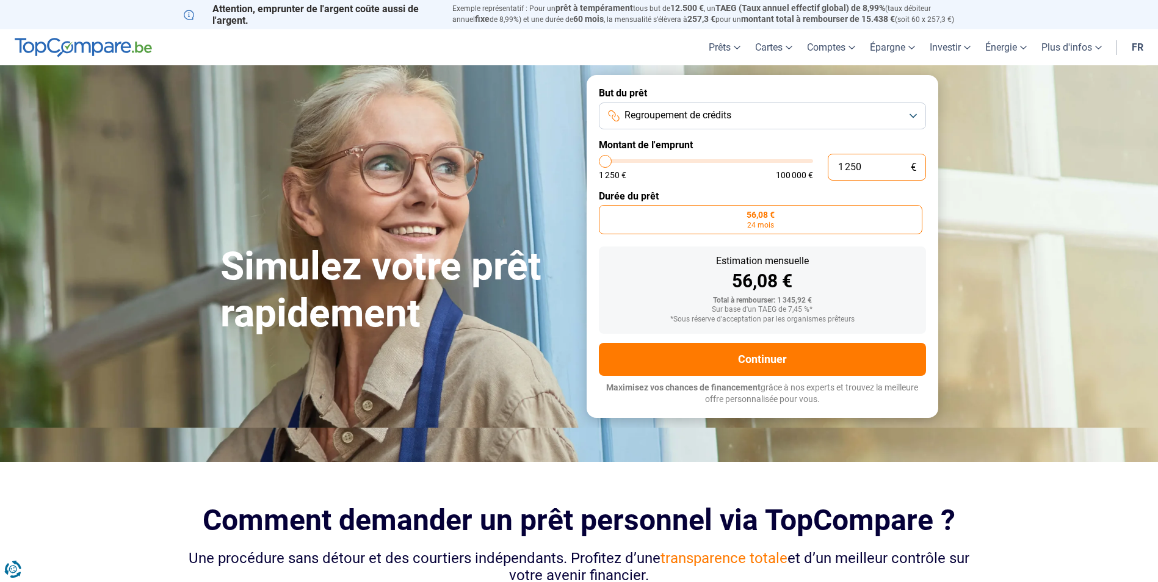
type input "125"
type input "1250"
type input "12"
type input "1250"
type input "1"
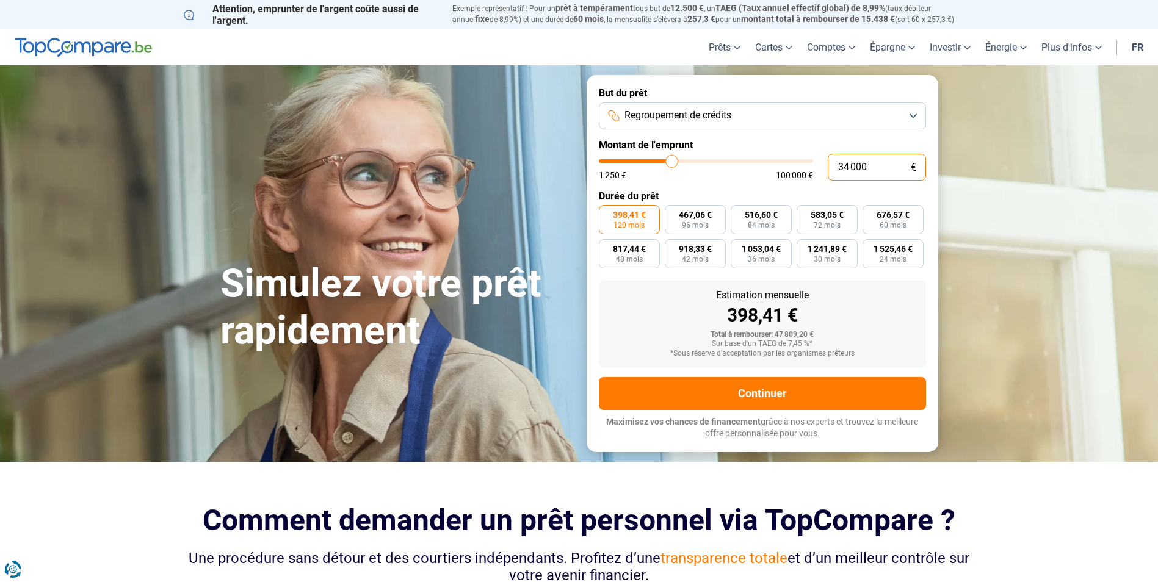
drag, startPoint x: 877, startPoint y: 165, endPoint x: 751, endPoint y: 136, distance: 129.1
click at [748, 154] on div "34 000 € 1 250 € 100 000 €" at bounding box center [762, 167] width 327 height 27
click at [894, 166] on input "34 000" at bounding box center [877, 167] width 98 height 27
click at [866, 143] on label "Montant de l'emprunt" at bounding box center [762, 145] width 327 height 12
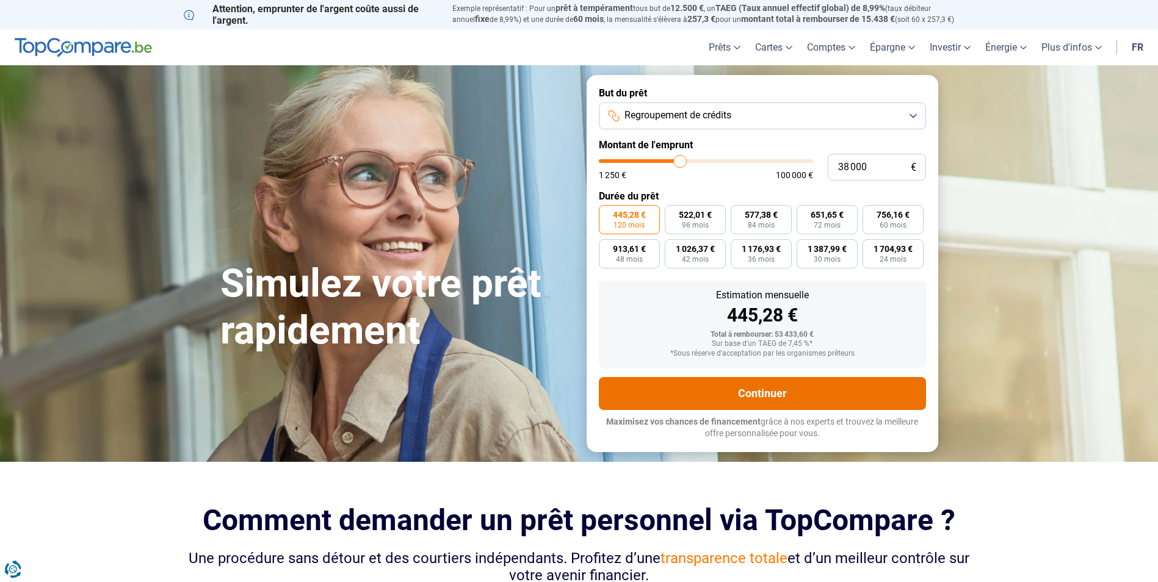
click at [721, 388] on button "Continuer" at bounding box center [762, 393] width 327 height 33
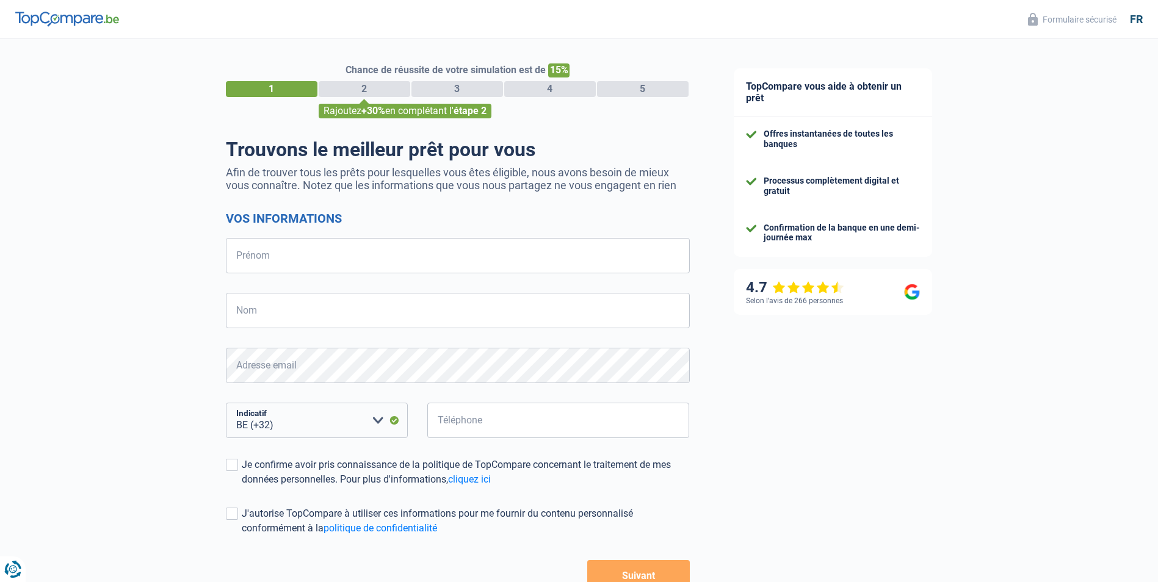
select select "32"
click at [307, 270] on input "Prénom" at bounding box center [458, 255] width 464 height 35
type input "[PERSON_NAME]"
type input "ë"
type input "Pesch"
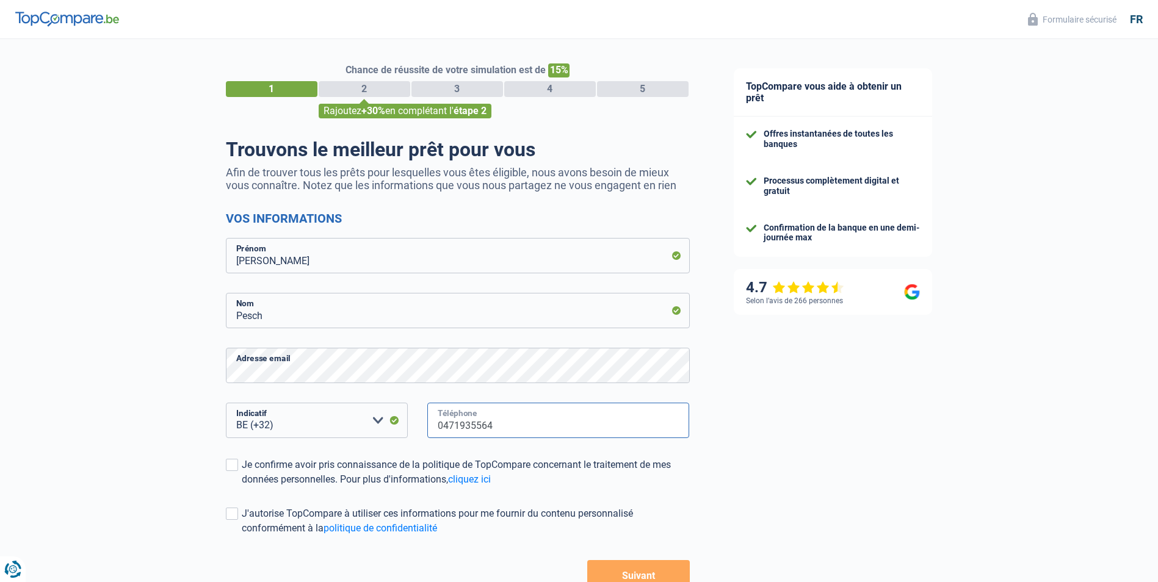
type input "0471935564"
click at [222, 474] on div "Chance de réussite de votre simulation est de 15% 1 2 3 4 5 Rajoutez +30% en co…" at bounding box center [356, 346] width 712 height 624
click at [229, 471] on span at bounding box center [232, 465] width 12 height 12
click at [242, 487] on input "Je confirme avoir pris connaissance de la politique de TopCompare concernant le…" at bounding box center [242, 487] width 0 height 0
click at [227, 518] on span at bounding box center [232, 514] width 12 height 12
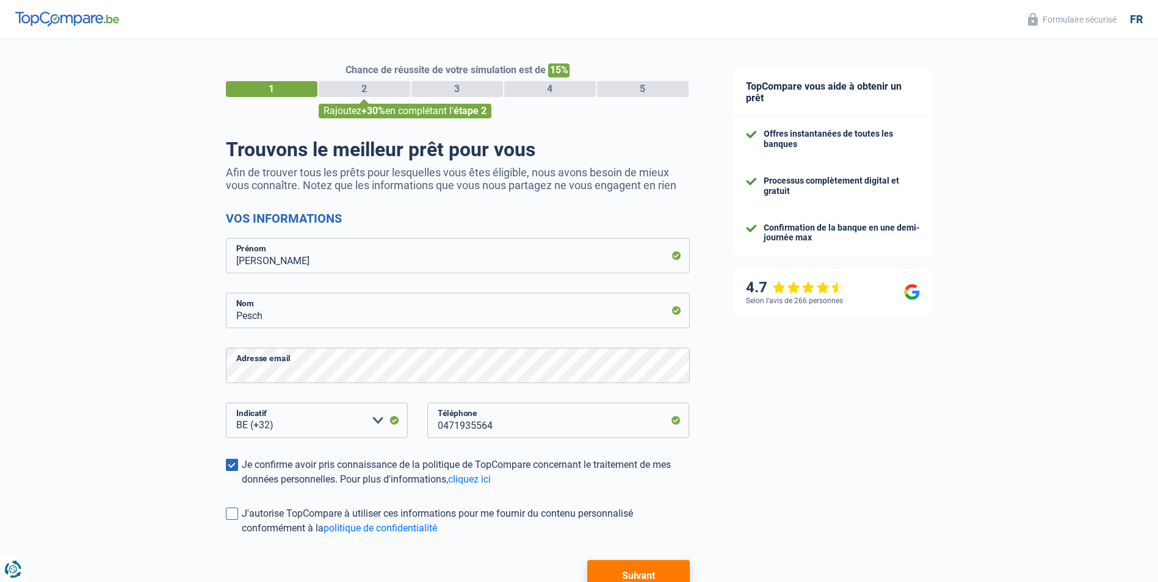
click at [242, 536] on input "J'autorise TopCompare à utiliser ces informations pour me fournir du contenu pe…" at bounding box center [242, 536] width 0 height 0
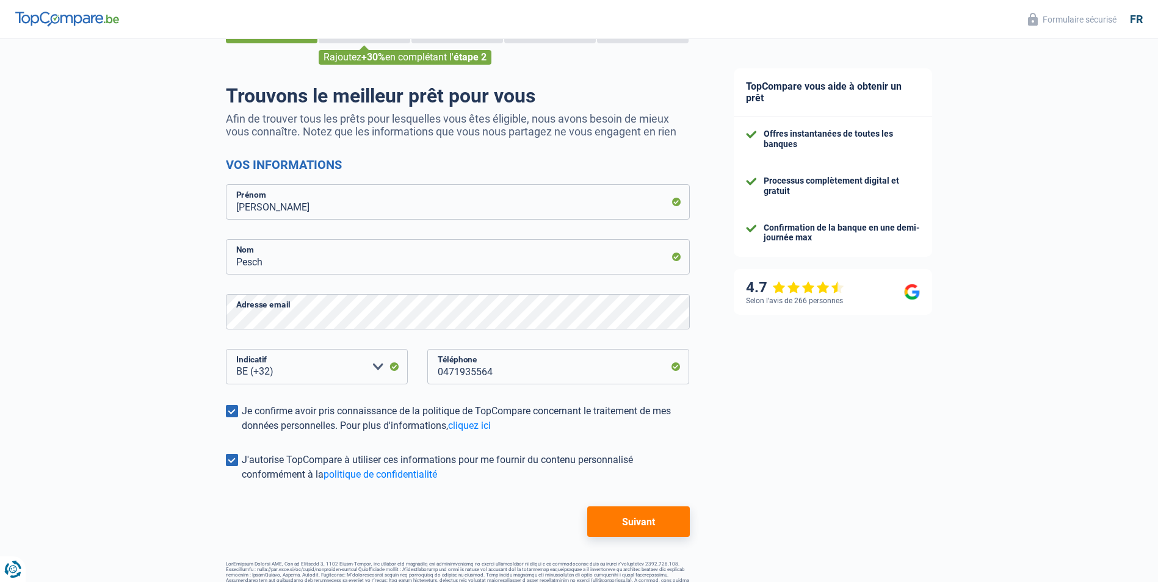
scroll to position [81, 0]
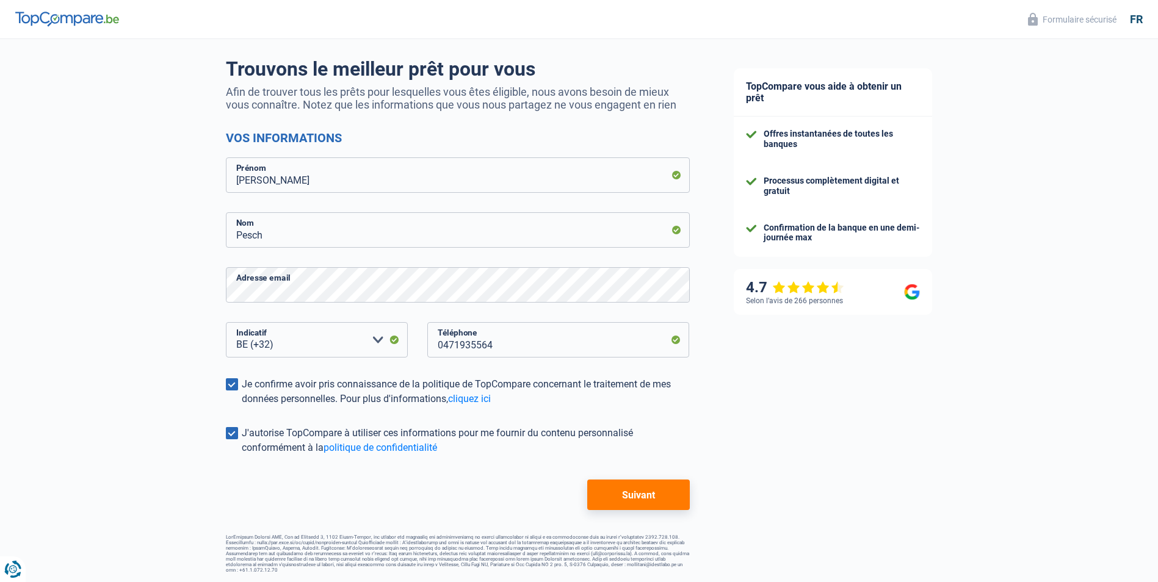
click at [640, 488] on button "Suivant" at bounding box center [638, 495] width 102 height 31
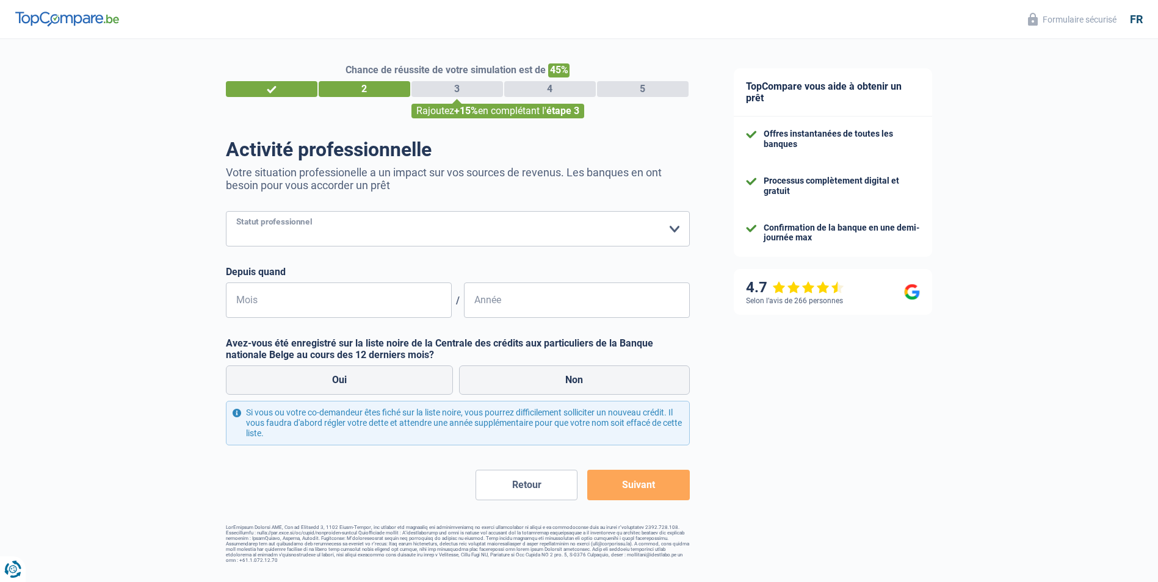
click at [416, 232] on select "Ouvrier Employé privé Employé public Invalide Indépendant Pensionné Chômeur Mut…" at bounding box center [458, 228] width 464 height 35
select select "privateEmployee"
click at [226, 212] on select "Ouvrier Employé privé Employé public Invalide Indépendant Pensionné Chômeur Mut…" at bounding box center [458, 228] width 464 height 35
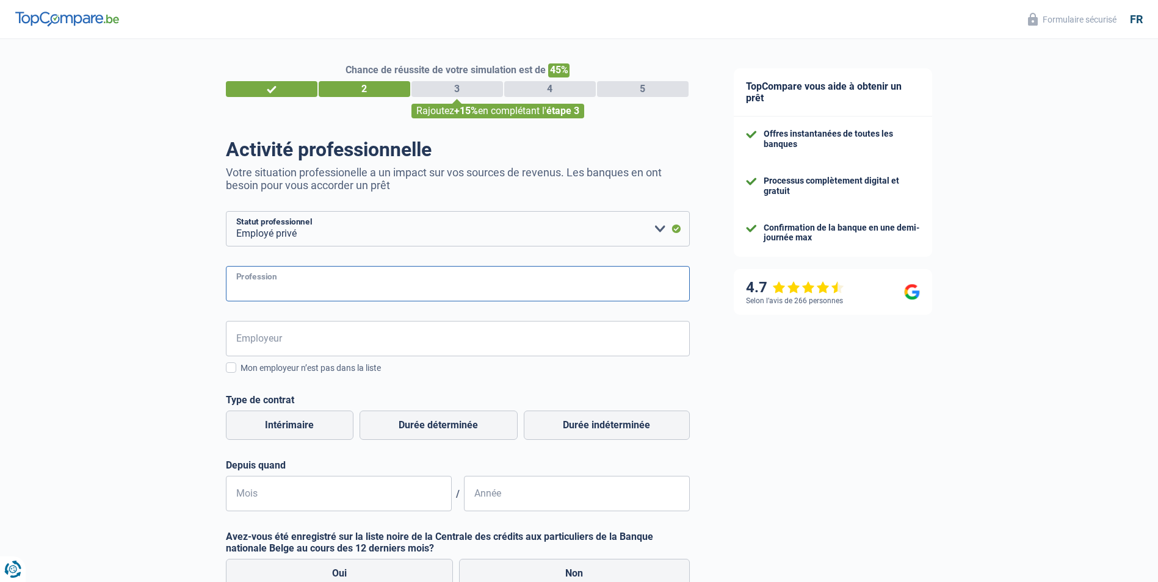
click at [288, 280] on input "Profession" at bounding box center [458, 283] width 464 height 35
type input "Courtier en"
type input "s"
click at [388, 288] on input "Courtier en" at bounding box center [458, 283] width 464 height 35
type input "Courtier en Assurance"
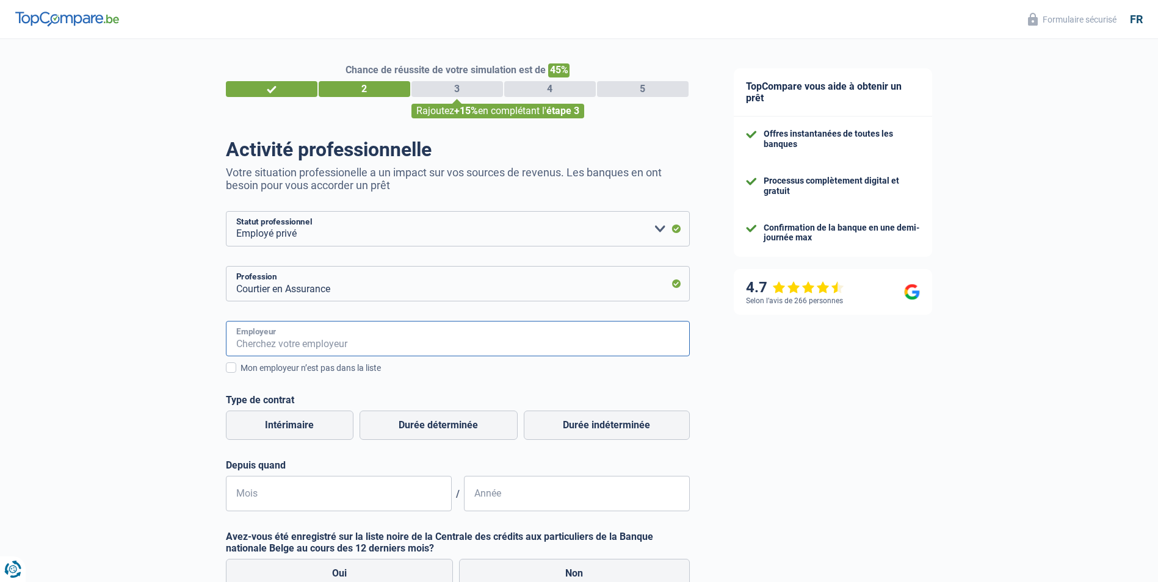
click at [382, 347] on input "Employeur" at bounding box center [458, 338] width 464 height 35
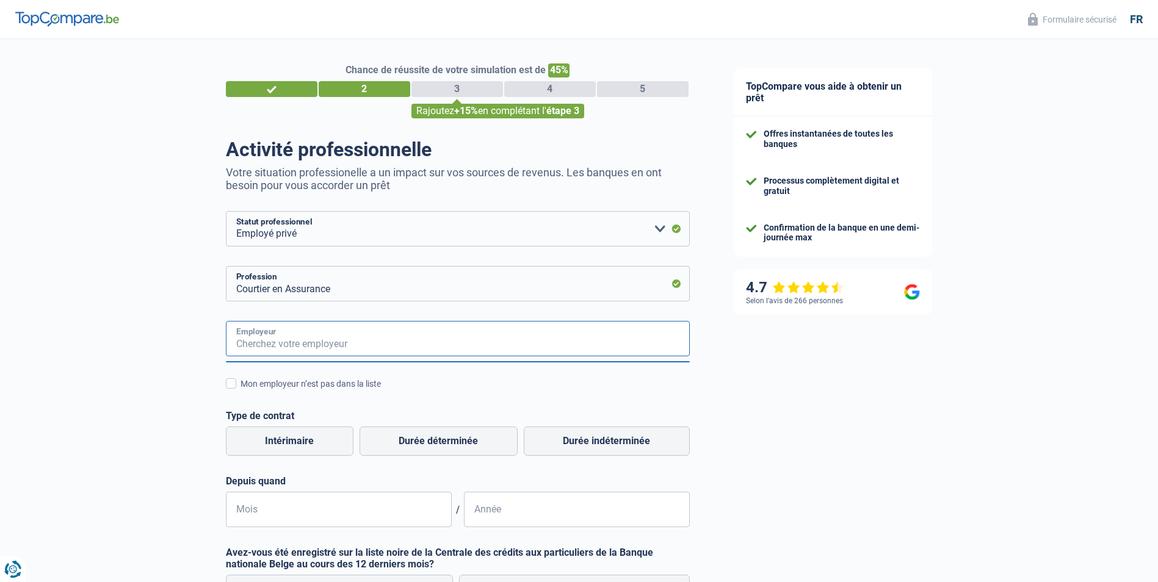
click at [379, 342] on input "Employeur" at bounding box center [458, 338] width 464 height 35
click at [192, 337] on div "Chance de réussite de votre simulation est de 45% 1 2 3 4 5 Rajoutez +15% en co…" at bounding box center [356, 405] width 712 height 743
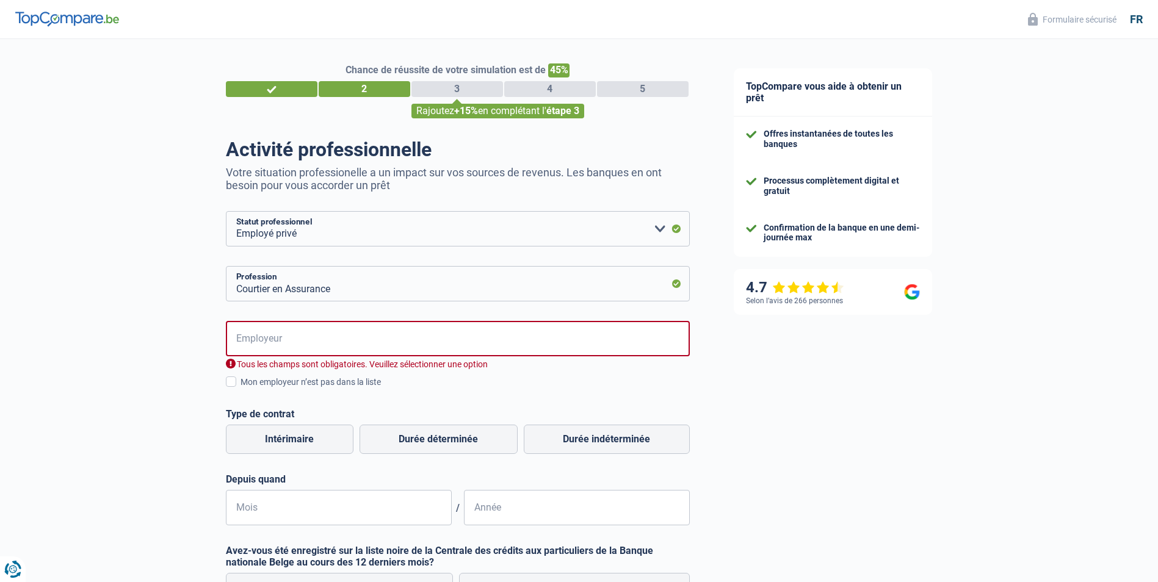
scroll to position [198, 0]
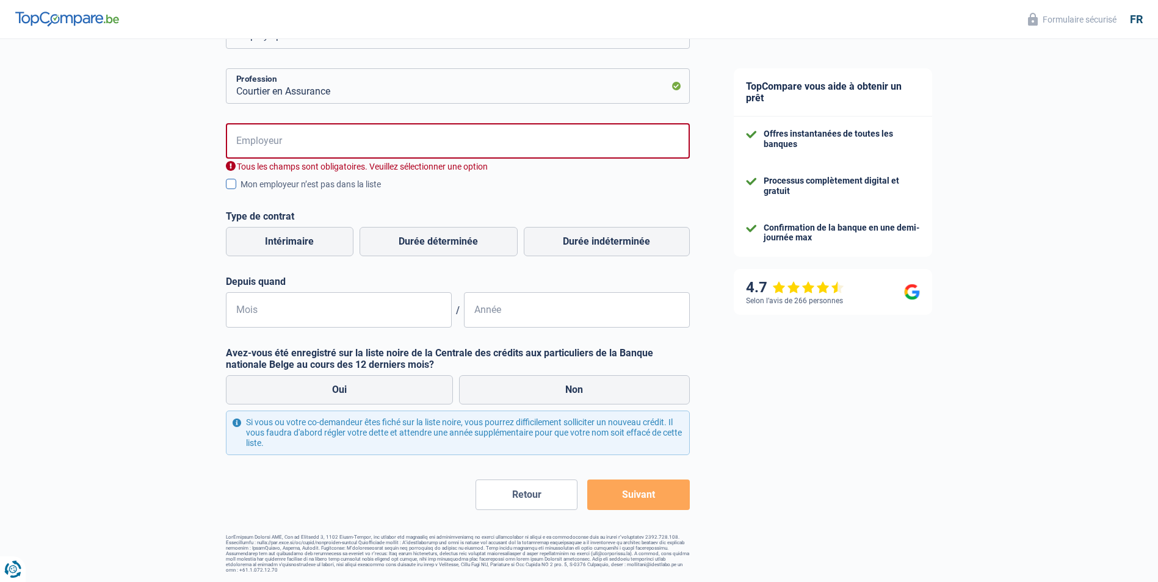
click at [231, 189] on span at bounding box center [231, 184] width 10 height 10
click at [241, 191] on input "Mon employeur n’est pas dans la liste" at bounding box center [241, 191] width 0 height 0
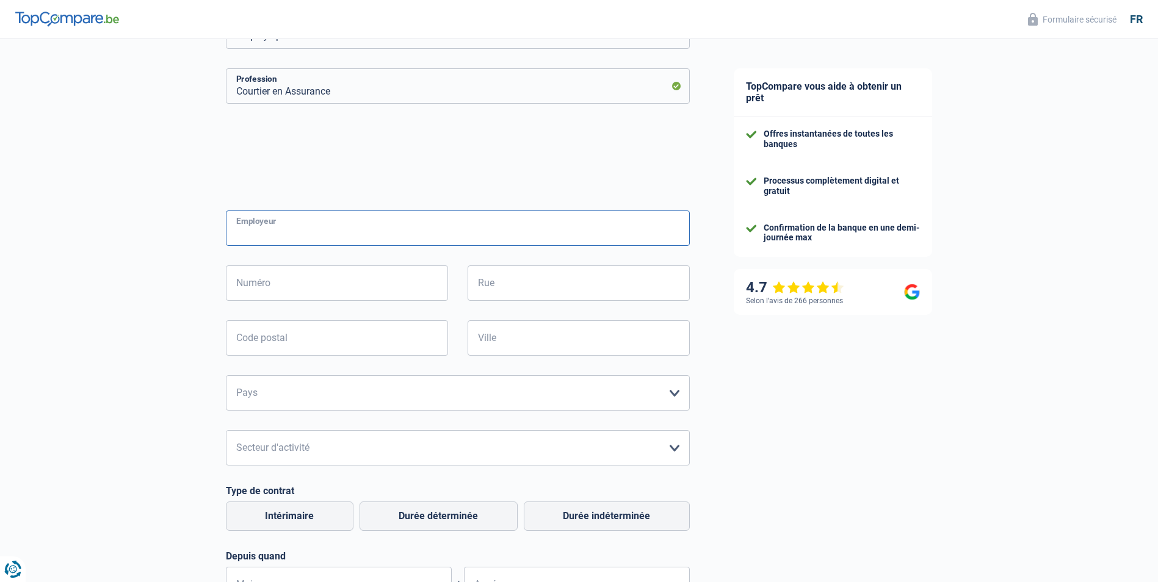
click at [274, 211] on input "Employeur" at bounding box center [458, 228] width 464 height 35
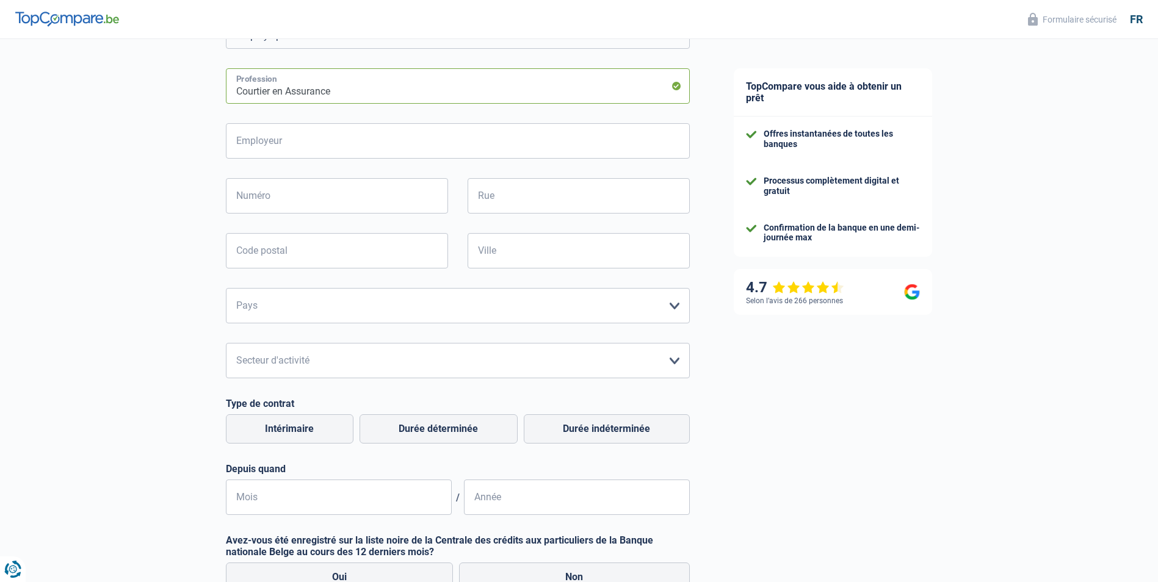
click at [268, 98] on input "Courtier en Assurance" at bounding box center [458, 85] width 464 height 35
click at [161, 134] on div "Chance de réussite de votre simulation est de 45% 1 2 3 4 5 Rajoutez +15% en co…" at bounding box center [356, 300] width 712 height 929
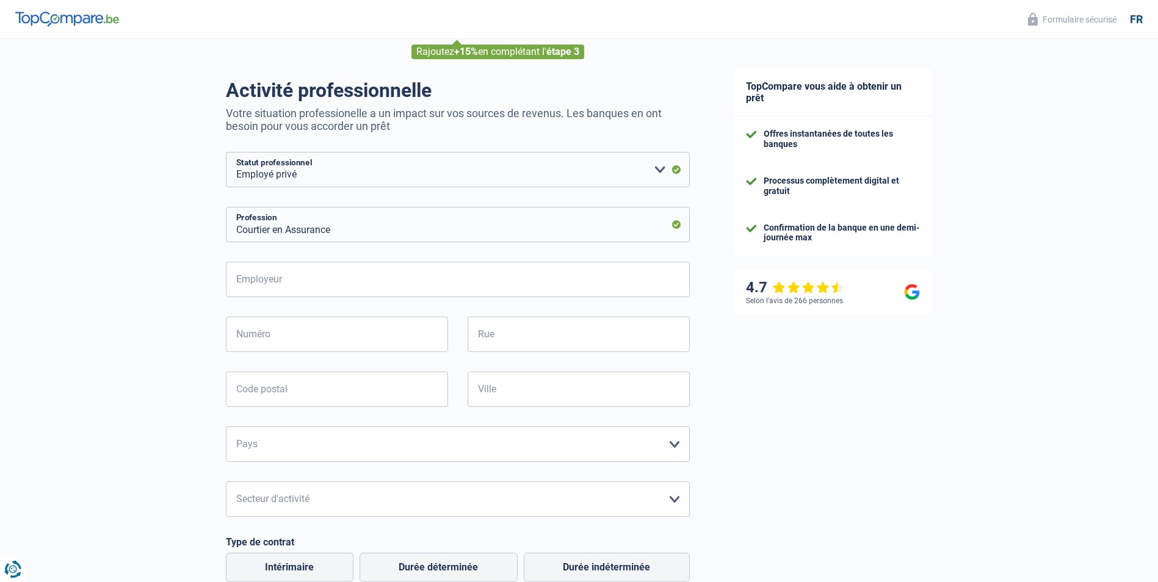
scroll to position [0, 0]
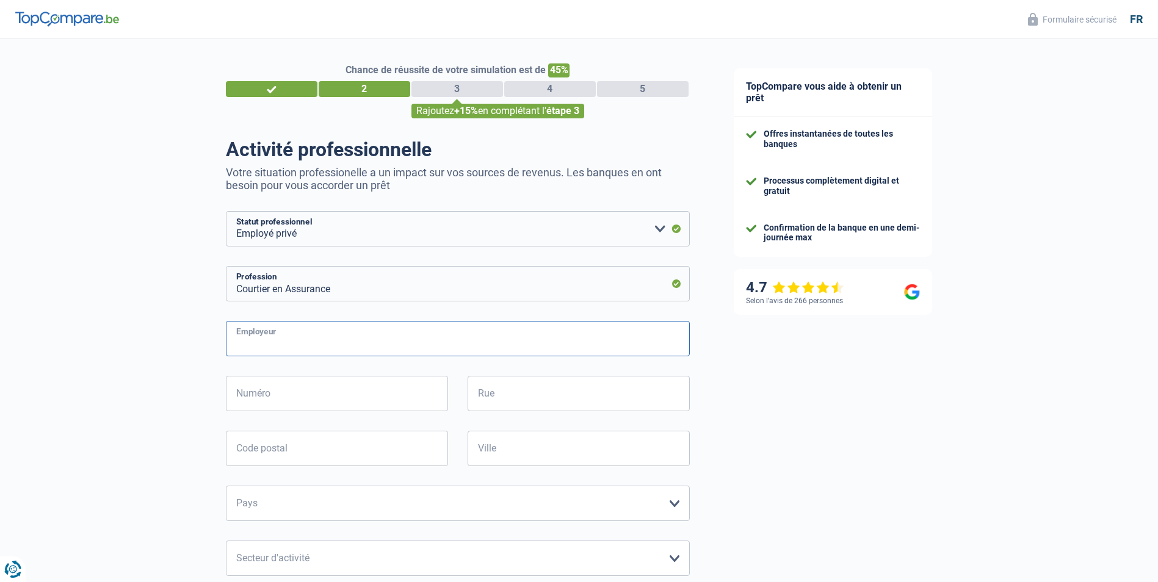
click at [251, 331] on input "Employeur" at bounding box center [458, 338] width 464 height 35
click at [297, 286] on input "Courtier en Assurance" at bounding box center [458, 283] width 464 height 35
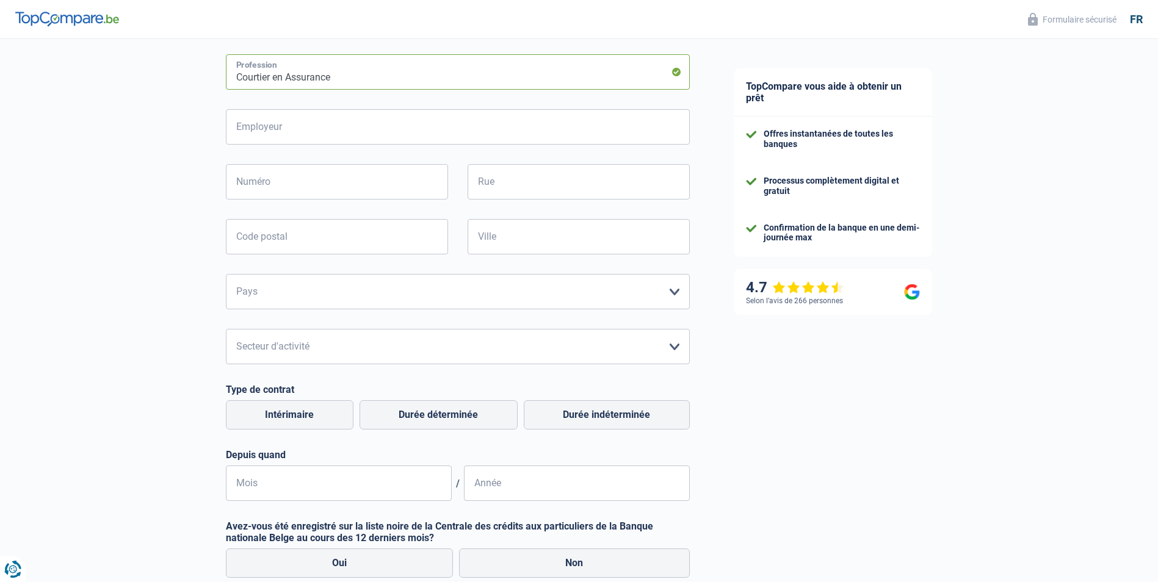
scroll to position [224, 0]
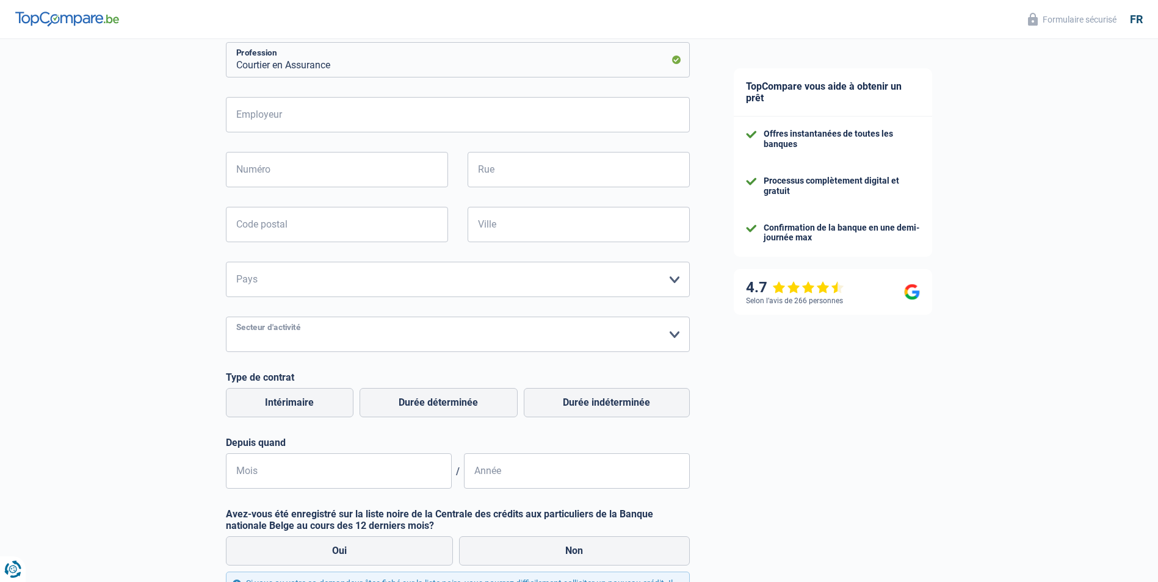
click at [367, 325] on select "Agriculture/Pêche Industrie Horeca Courier/Fitness/Taxi Construction Banques/As…" at bounding box center [458, 334] width 464 height 35
select select "banksInsurance"
click at [226, 318] on select "Agriculture/Pêche Industrie Horeca Courier/Fitness/Taxi Construction Banques/As…" at bounding box center [458, 334] width 464 height 35
click at [304, 295] on select "[GEOGRAPHIC_DATA] [GEOGRAPHIC_DATA] [GEOGRAPHIC_DATA] [GEOGRAPHIC_DATA] [GEOGRA…" at bounding box center [458, 279] width 464 height 35
select select "BE"
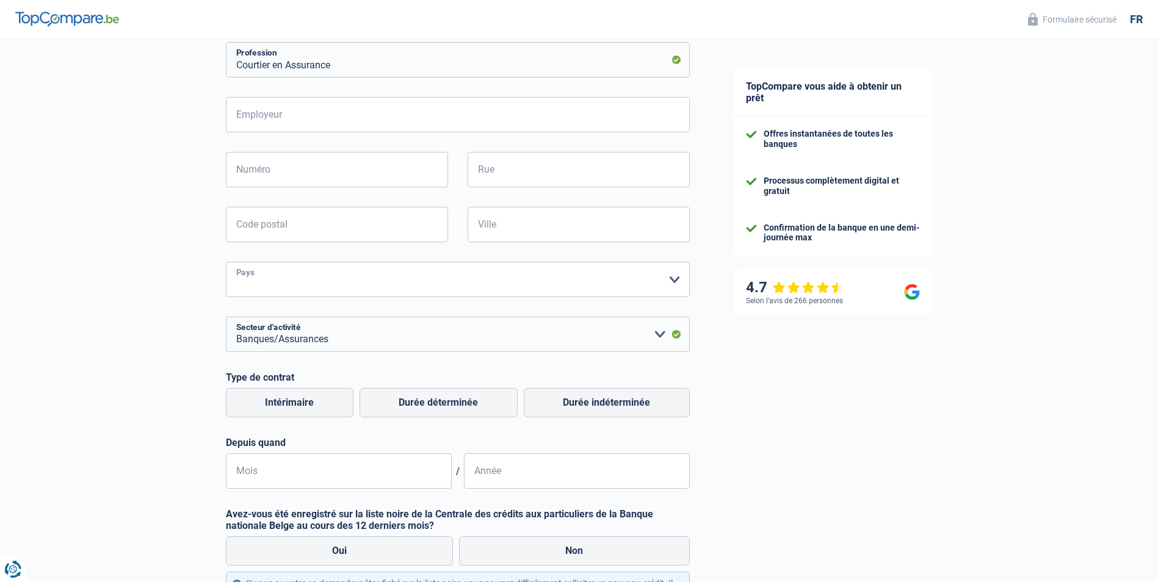
click at [226, 263] on select "[GEOGRAPHIC_DATA] [GEOGRAPHIC_DATA] [GEOGRAPHIC_DATA] [GEOGRAPHIC_DATA] [GEOGRA…" at bounding box center [458, 279] width 464 height 35
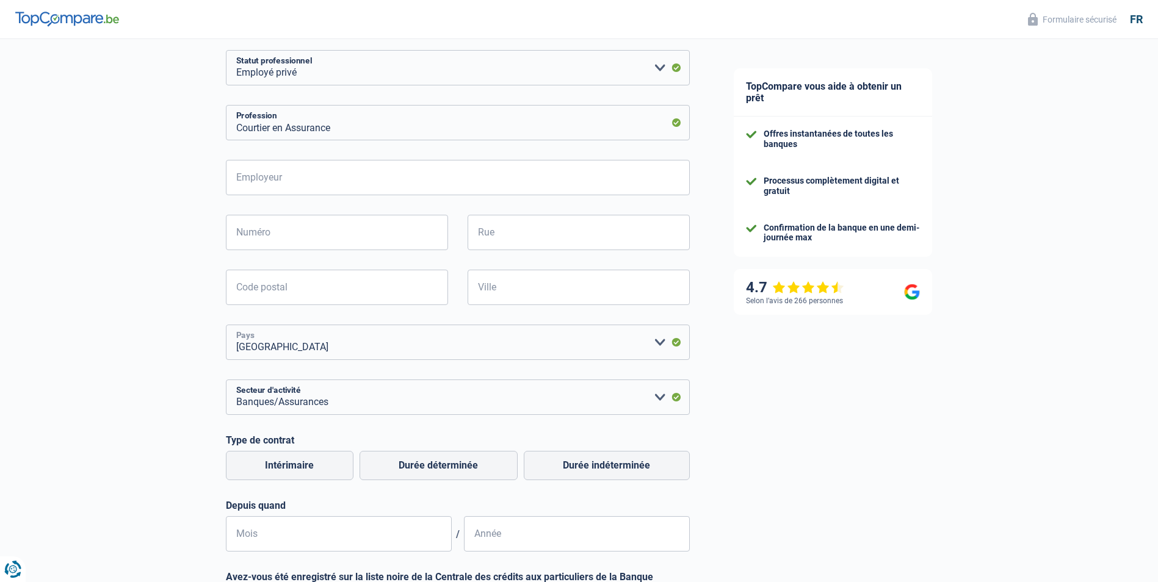
scroll to position [0, 0]
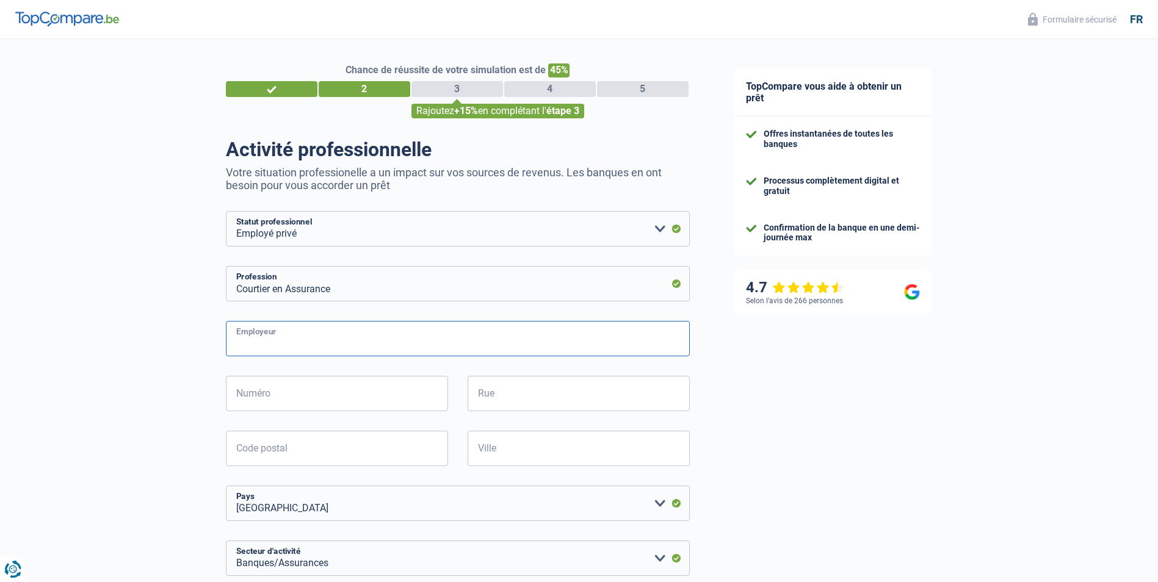
click at [297, 340] on input "Employeur" at bounding box center [458, 338] width 464 height 35
type input "VHP"
type input "47"
type input "W"
type input "Hauptstrasse"
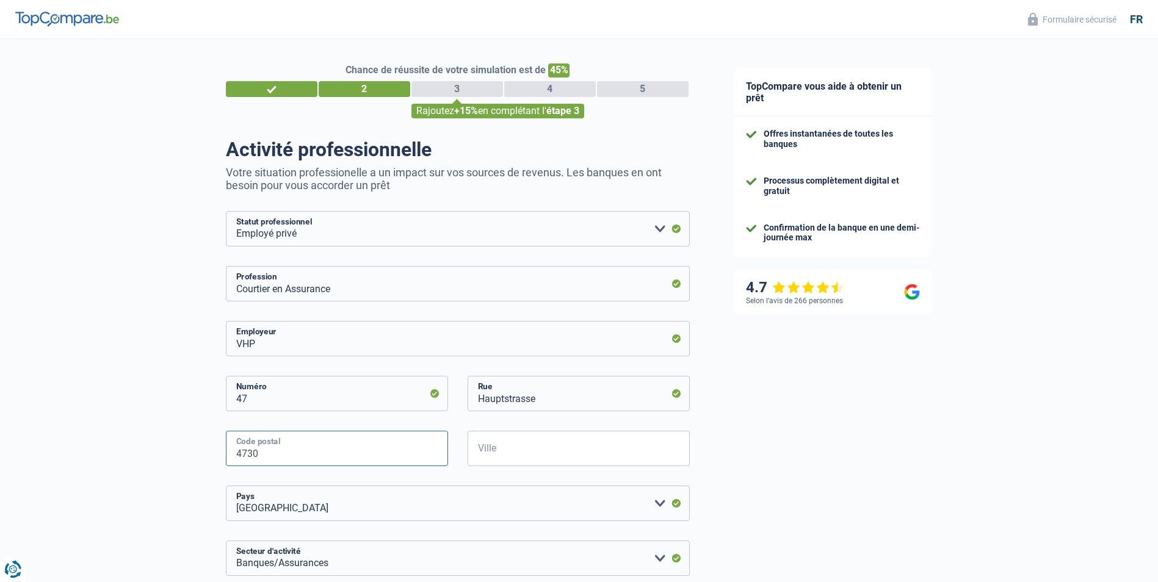
type input "4730"
type input "Raeren"
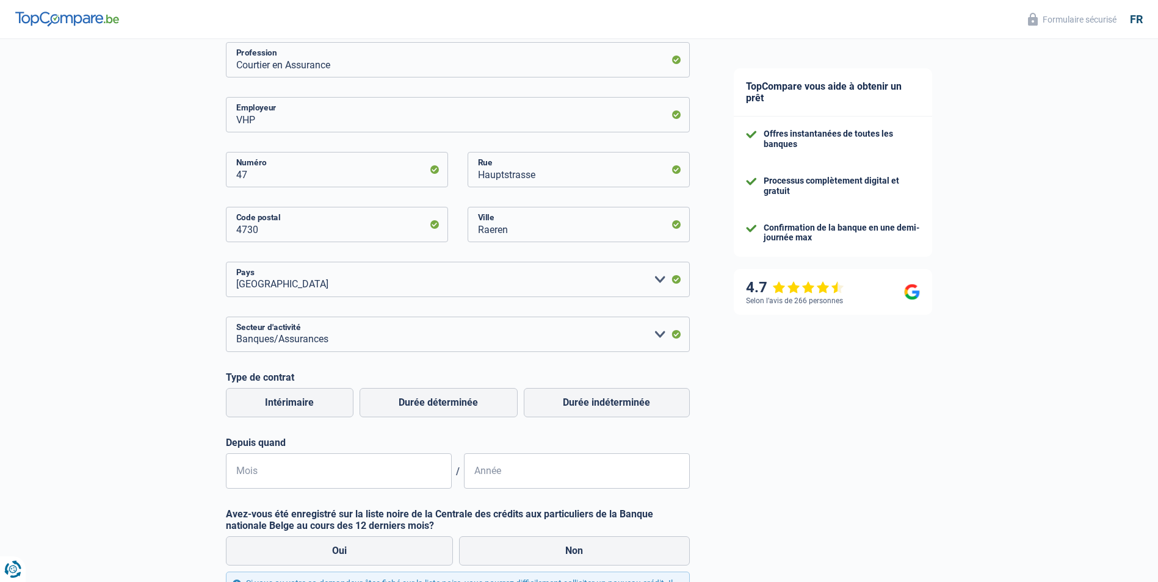
drag, startPoint x: 588, startPoint y: 405, endPoint x: 382, endPoint y: 429, distance: 207.7
click at [382, 430] on div "VHP Employeur 47 [STREET_ADDRESS] [GEOGRAPHIC_DATA] [GEOGRAPHIC_DATA] [GEOGRAPH…" at bounding box center [458, 293] width 464 height 392
drag, startPoint x: 120, startPoint y: 378, endPoint x: 466, endPoint y: 411, distance: 347.7
click at [159, 378] on div "Chance de réussite de votre simulation est de 45% 1 2 3 4 5 Rajoutez +15% en co…" at bounding box center [356, 274] width 712 height 929
click at [534, 399] on label "Durée indéterminée" at bounding box center [607, 402] width 166 height 29
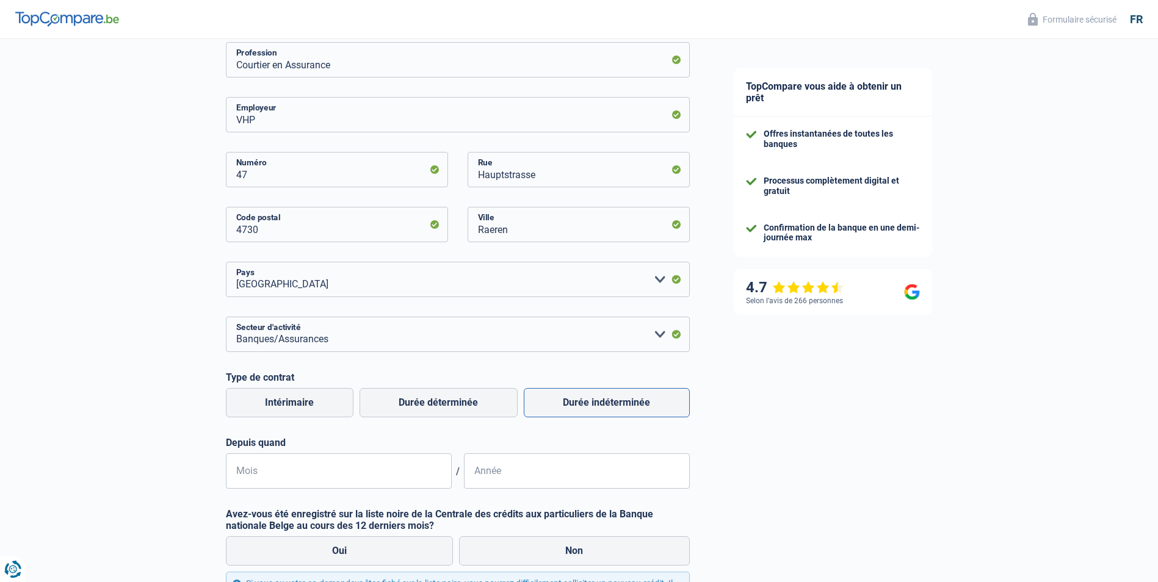
click at [534, 399] on input "Durée indéterminée" at bounding box center [607, 402] width 166 height 29
radio input "true"
click at [366, 474] on input "Mois" at bounding box center [339, 471] width 226 height 35
type input "11"
type input "2021"
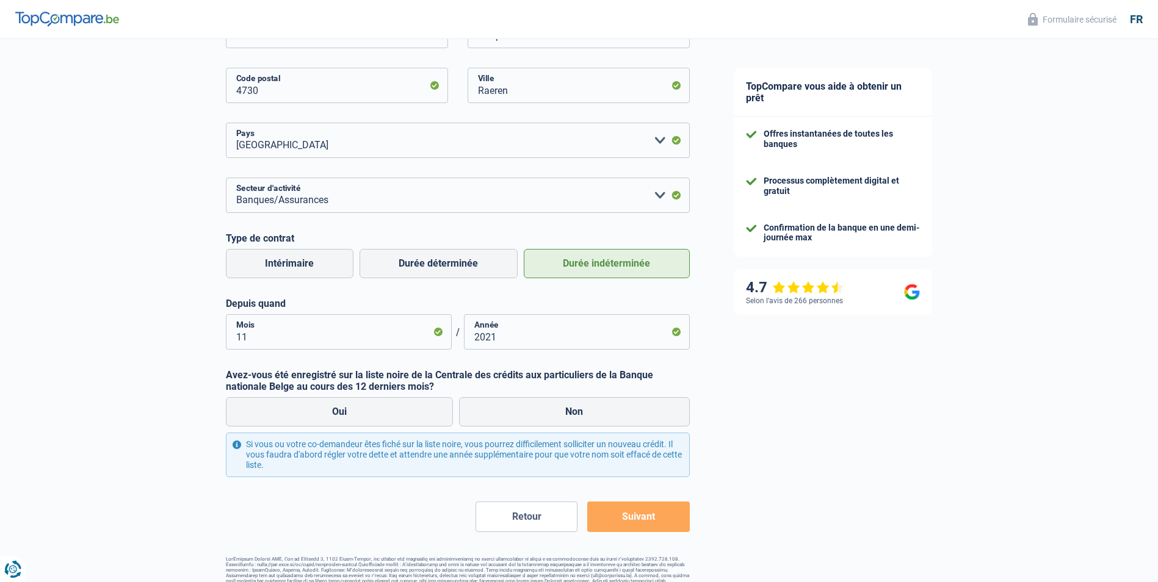
scroll to position [385, 0]
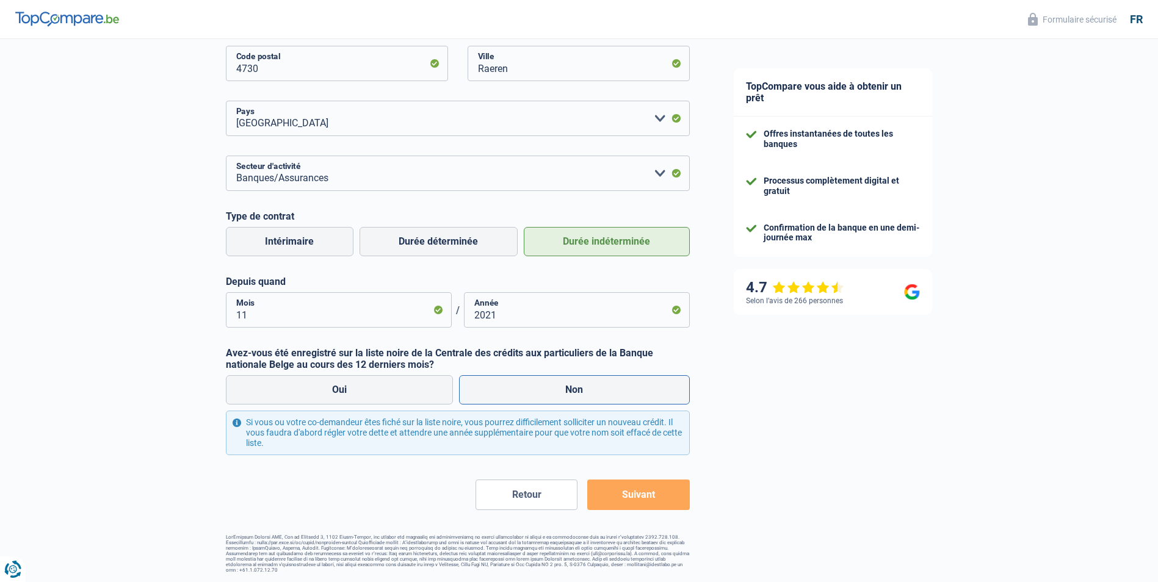
click at [607, 396] on label "Non" at bounding box center [574, 389] width 231 height 29
click at [607, 396] on input "Non" at bounding box center [574, 389] width 231 height 29
radio input "true"
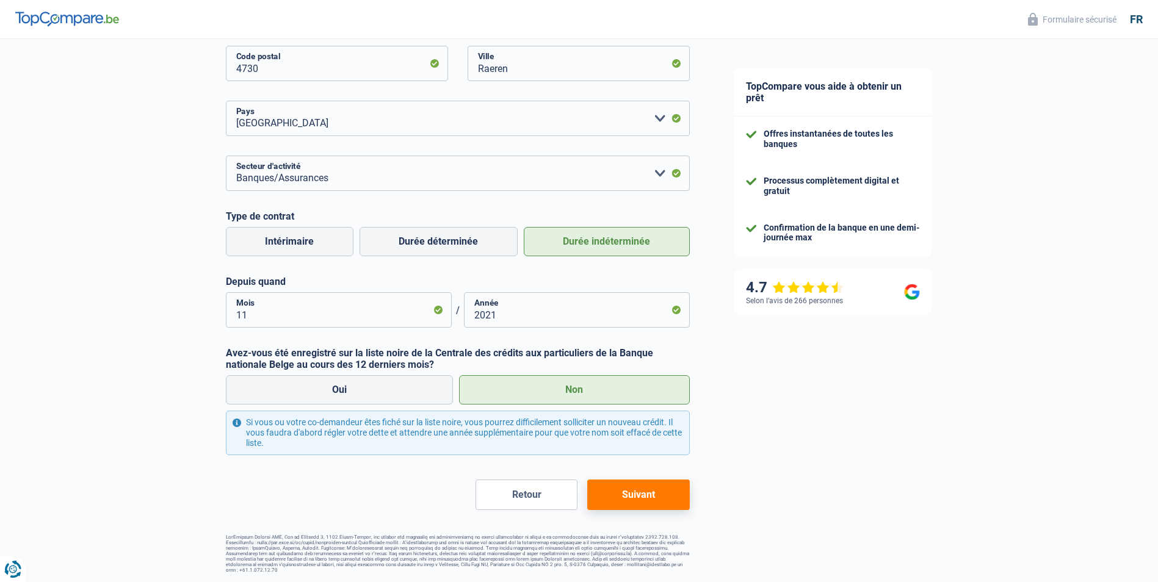
click at [684, 499] on button "Suivant" at bounding box center [638, 495] width 102 height 31
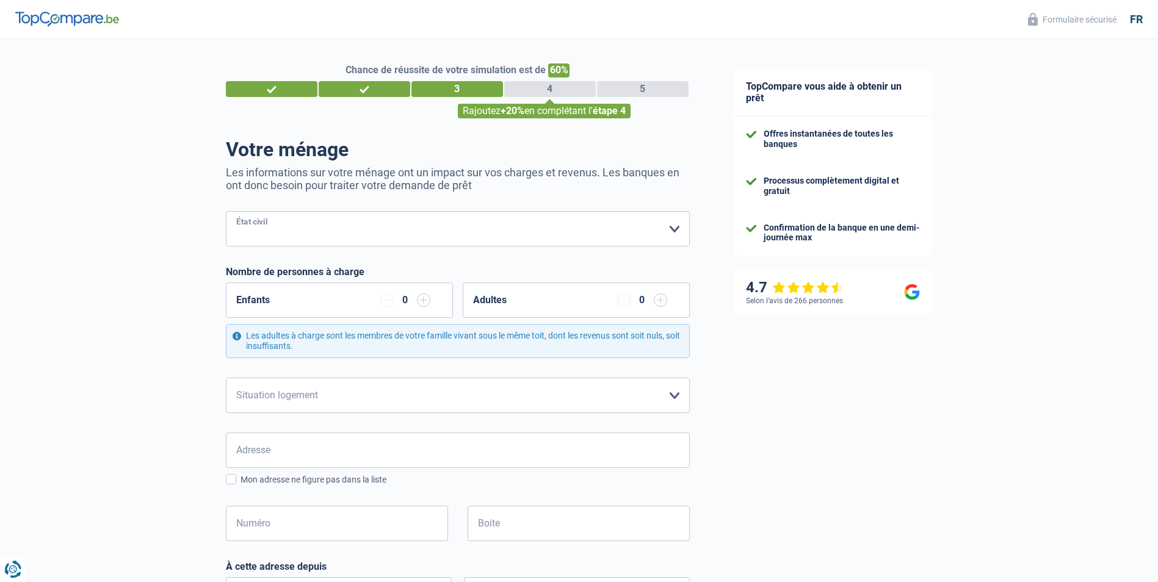
click at [295, 222] on select "[PERSON_NAME](e) Cohabitant(e) légal(e) Divorcé(e) Veuf(ve) Séparé (de fait) Ve…" at bounding box center [458, 228] width 464 height 35
select select "single"
click at [226, 212] on select "[PERSON_NAME](e) Cohabitant(e) légal(e) Divorcé(e) Veuf(ve) Séparé (de fait) Ve…" at bounding box center [458, 228] width 464 height 35
click at [299, 306] on div "Enfants 0" at bounding box center [339, 300] width 227 height 35
click at [313, 400] on select "Locataire Propriétaire avec prêt hypothécaire Propriétaire sans prêt hypothécai…" at bounding box center [458, 395] width 464 height 35
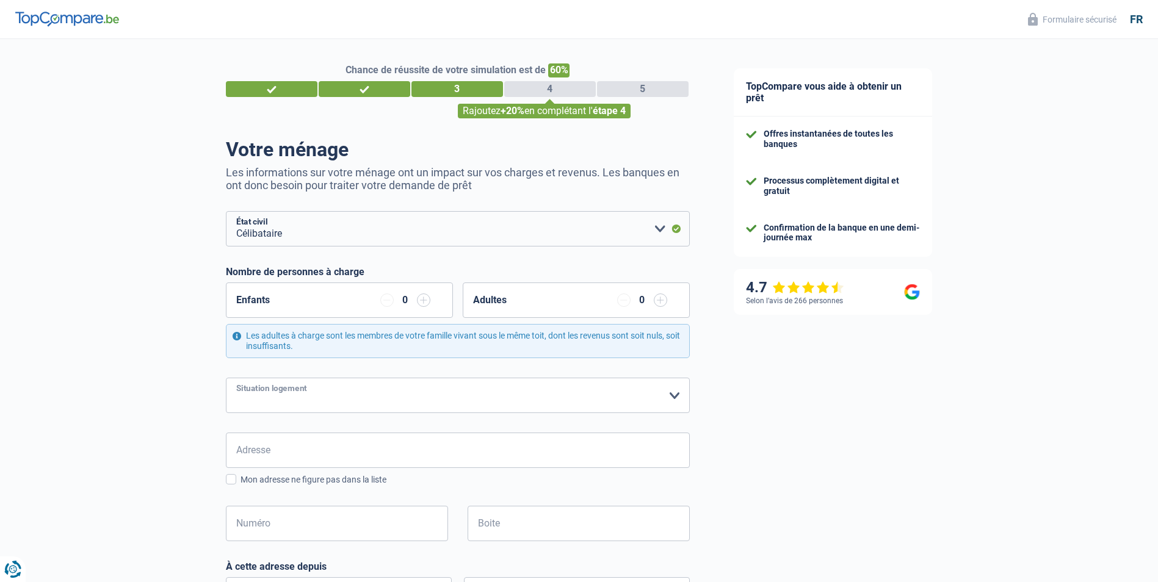
select select "rents"
click at [226, 378] on select "Locataire Propriétaire avec prêt hypothécaire Propriétaire sans prêt hypothécai…" at bounding box center [458, 395] width 464 height 35
click at [287, 463] on input "Adresse" at bounding box center [458, 450] width 464 height 35
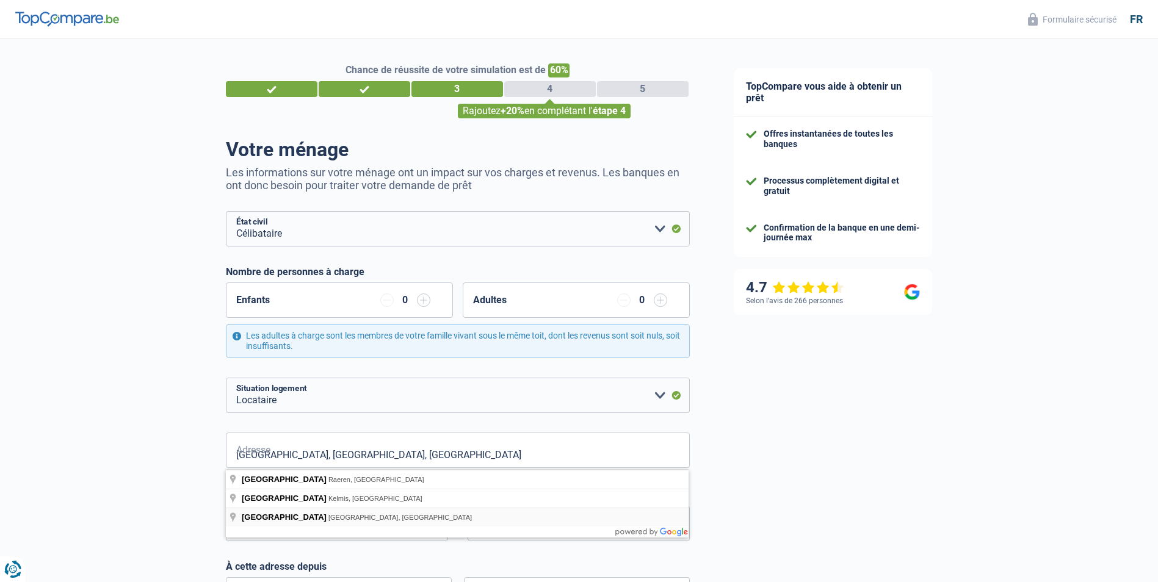
type input "[STREET_ADDRESS]"
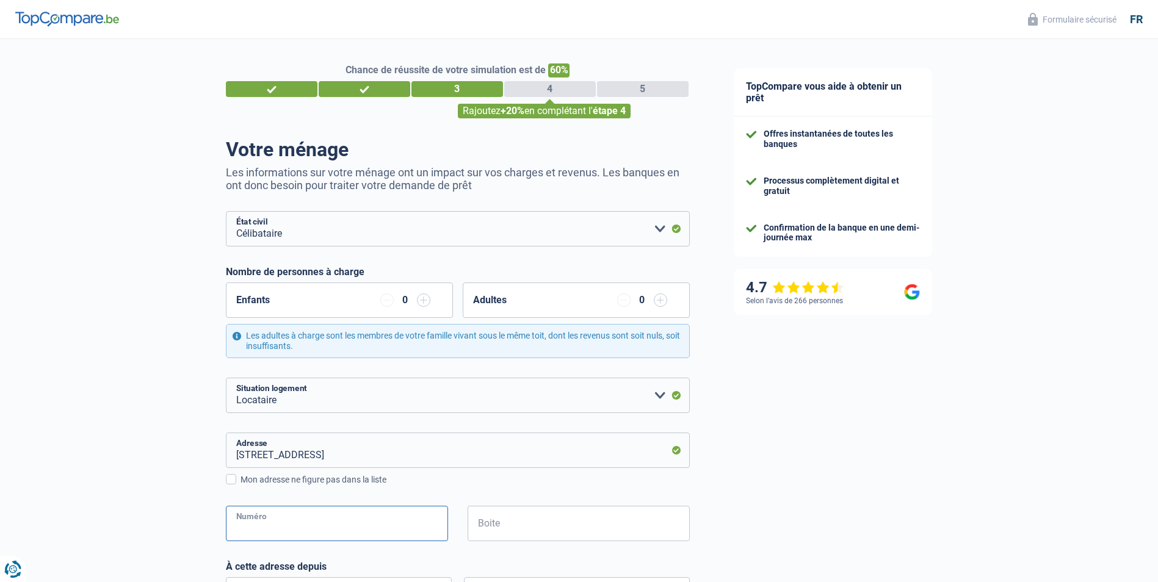
click at [264, 522] on input "Numéro" at bounding box center [337, 523] width 222 height 35
type input "33"
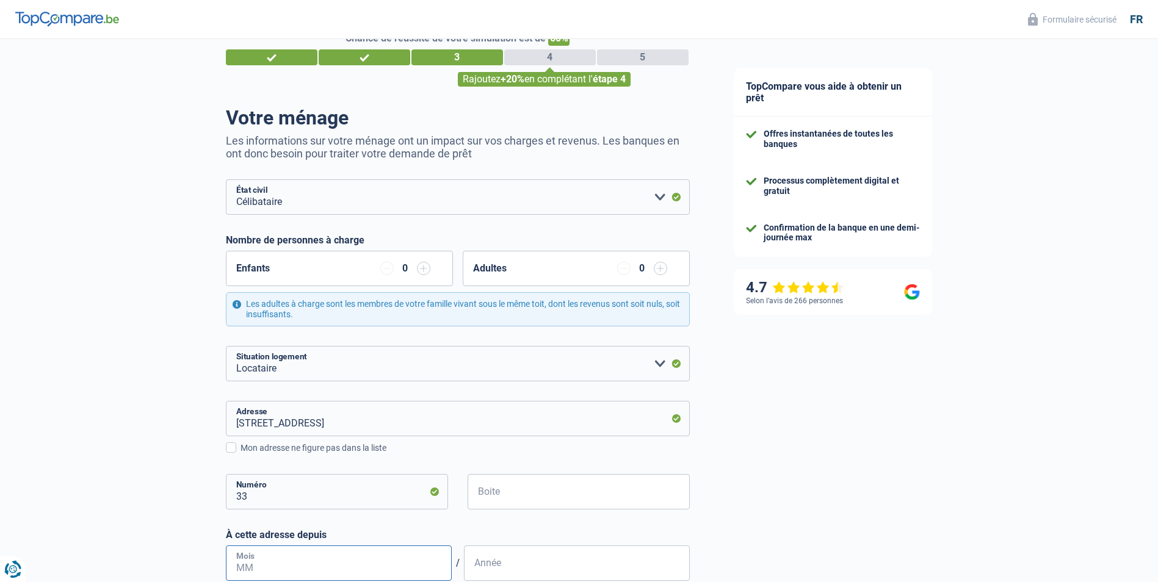
type input "4"
type input "09"
type input "2023"
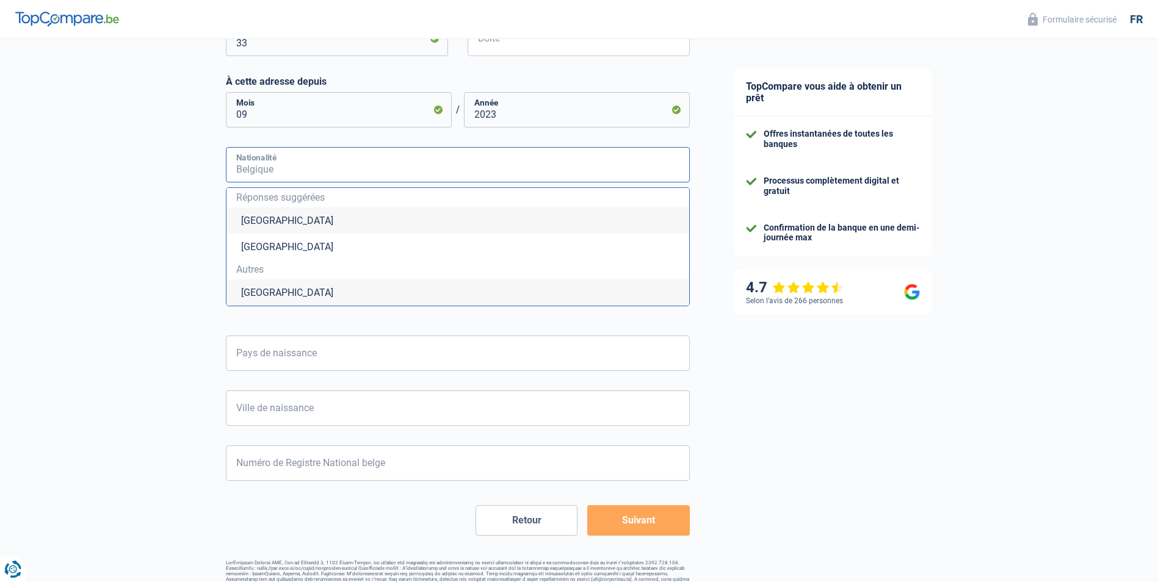
scroll to position [511, 0]
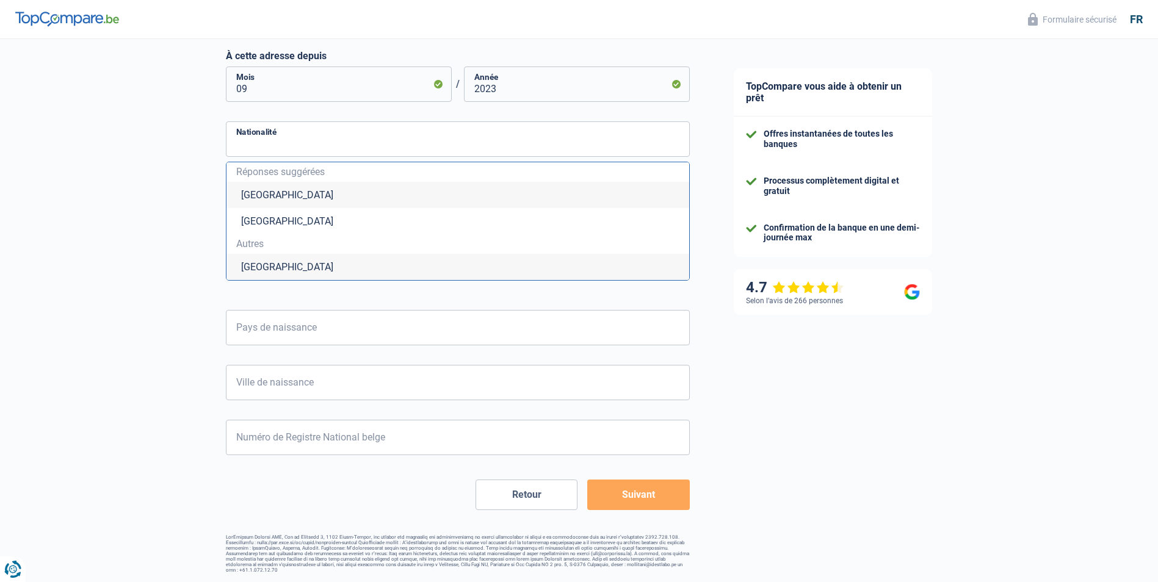
click at [306, 194] on li "[GEOGRAPHIC_DATA]" at bounding box center [457, 195] width 463 height 26
type input "[GEOGRAPHIC_DATA]"
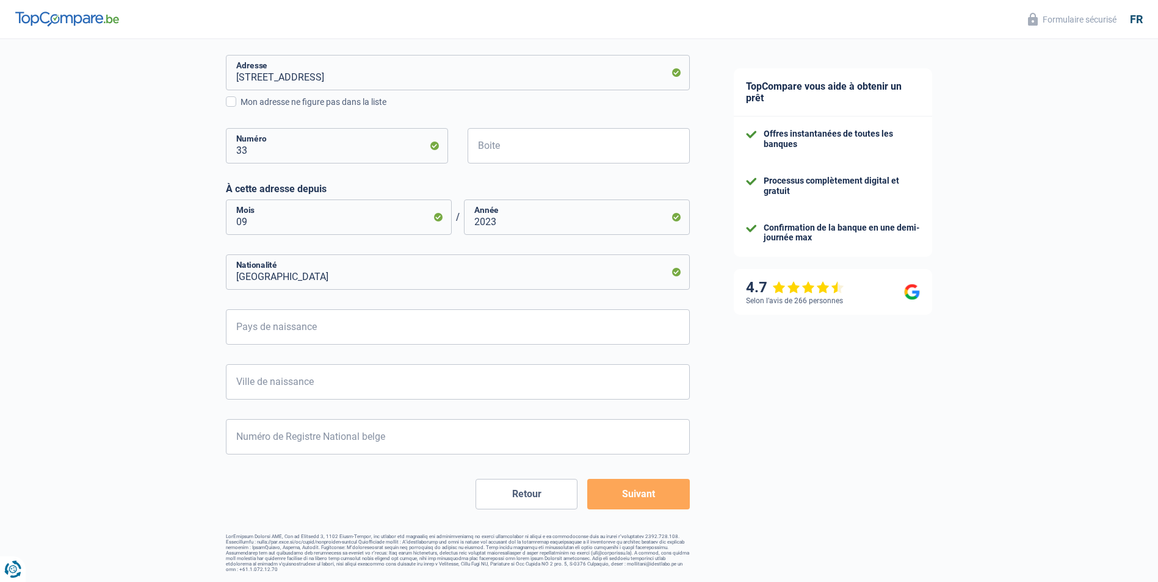
scroll to position [377, 0]
click at [261, 336] on input "Pays de naissance" at bounding box center [458, 327] width 464 height 35
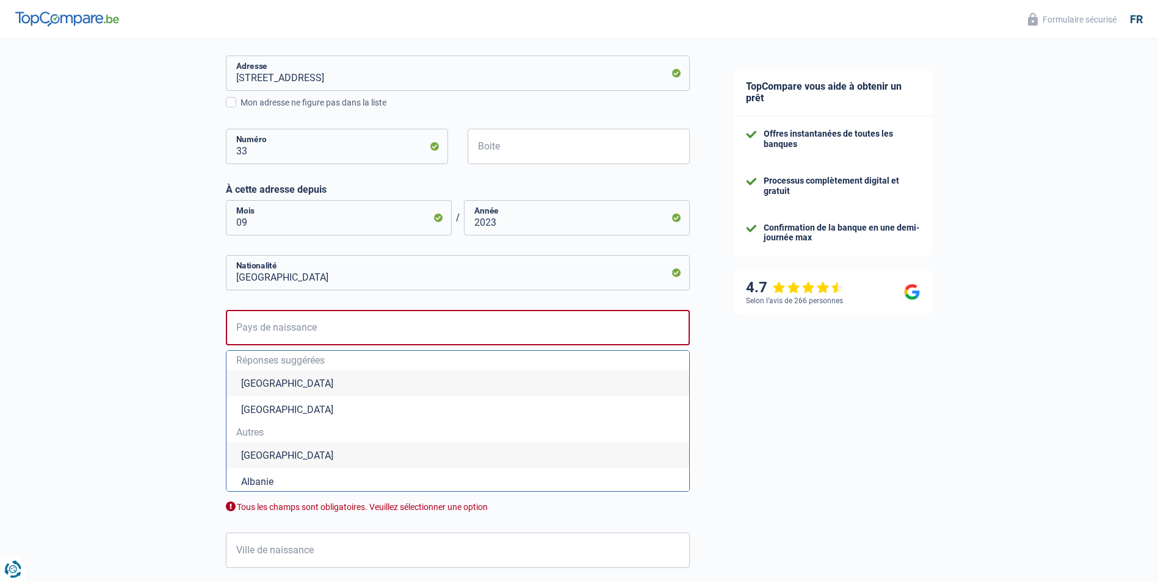
click at [285, 397] on li "[GEOGRAPHIC_DATA]" at bounding box center [457, 384] width 463 height 26
type input "[GEOGRAPHIC_DATA]"
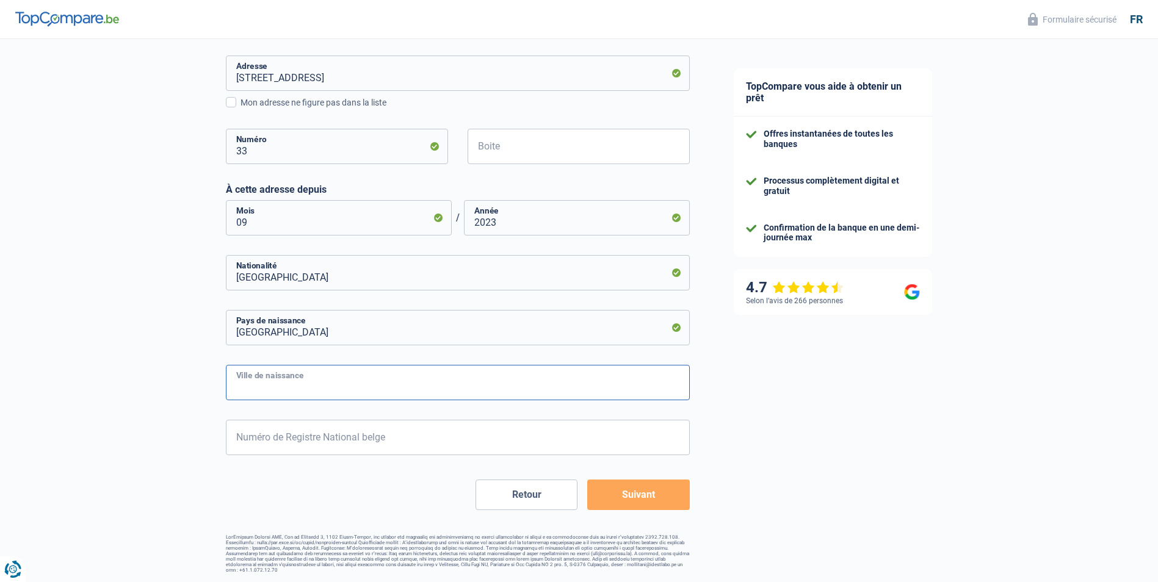
click at [277, 382] on input "Ville de naissance" at bounding box center [458, 382] width 464 height 35
type input "Eupen"
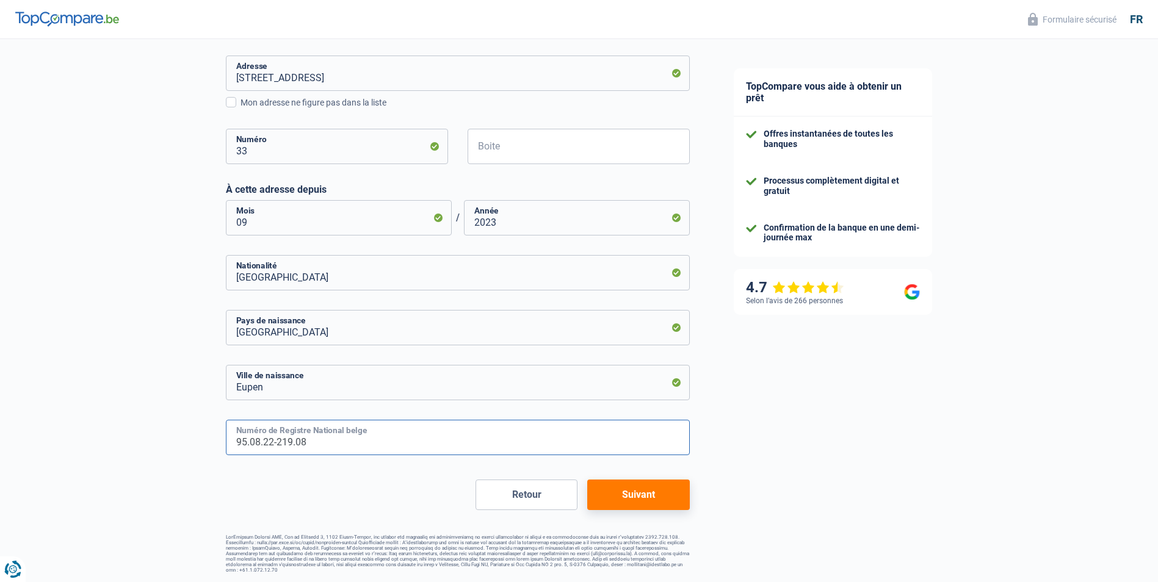
type input "95.08.22-219.08"
click at [668, 499] on button "Suivant" at bounding box center [638, 495] width 102 height 31
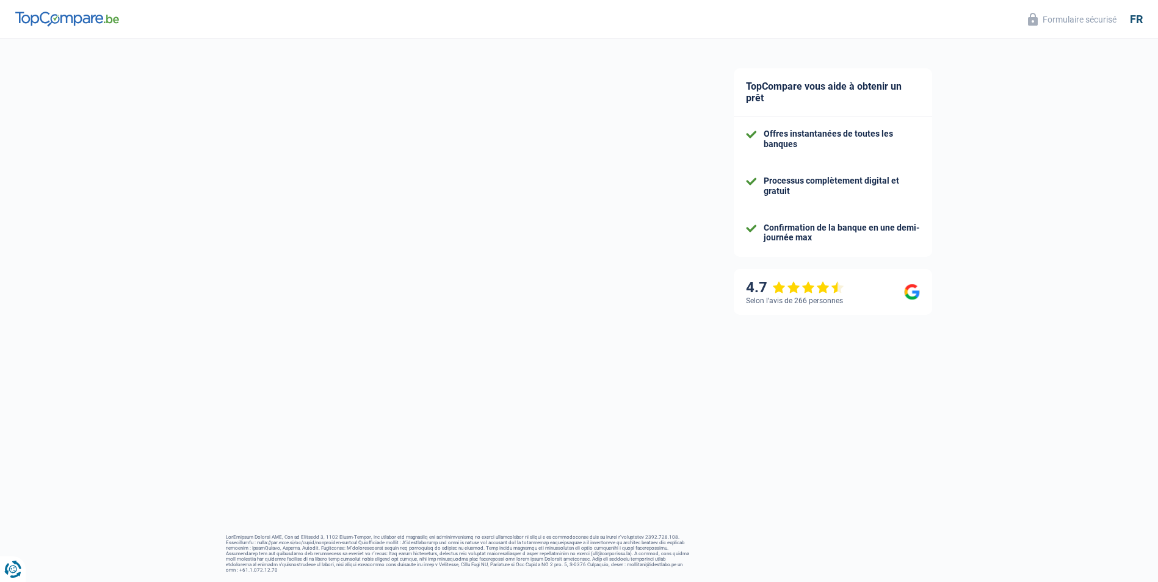
select select "netSalary"
select select "mealVouchers"
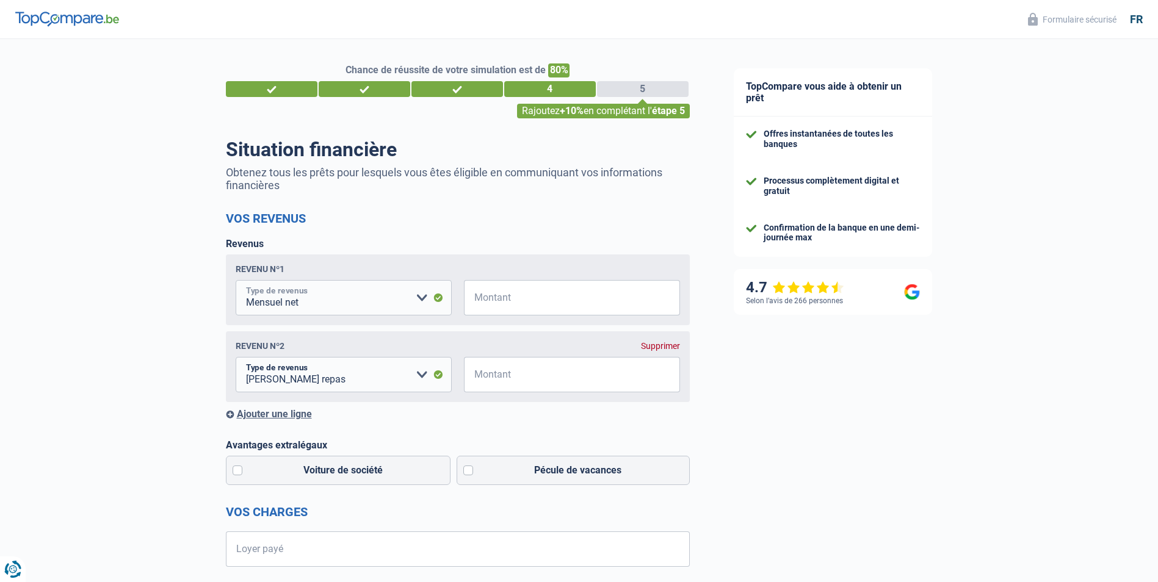
click at [336, 306] on select "Allocation d'handicap Allocations chômage Allocations familiales Chèques repas …" at bounding box center [344, 297] width 216 height 35
click at [382, 250] on div "Revenus Revenu nº1 Allocation d'handicap Allocations chômage Allocations famili…" at bounding box center [458, 329] width 464 height 182
click at [536, 305] on input "Montant" at bounding box center [579, 297] width 201 height 35
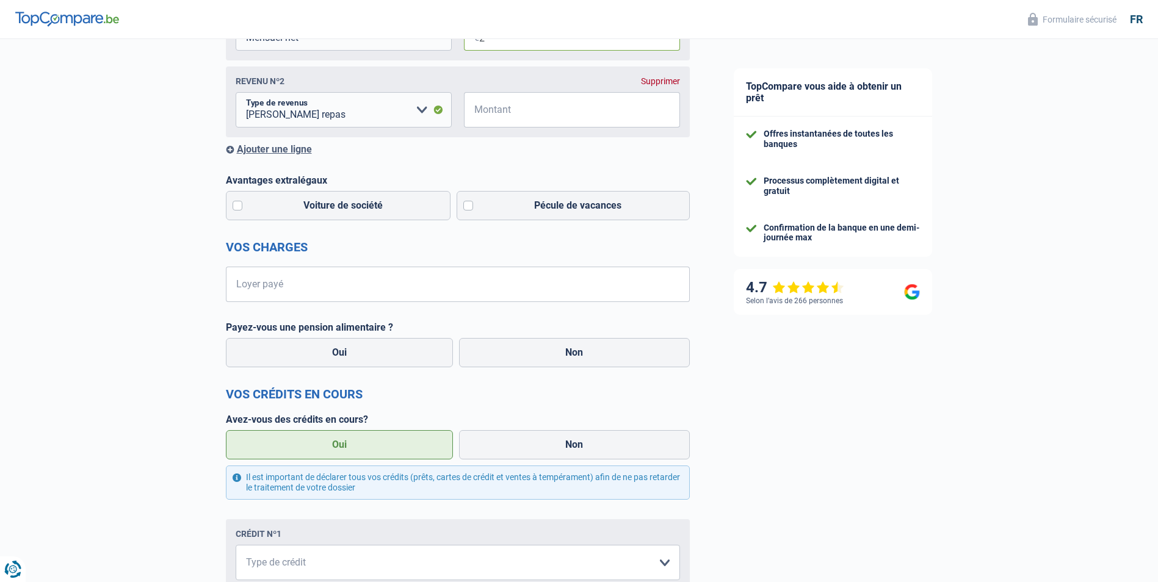
scroll to position [41, 0]
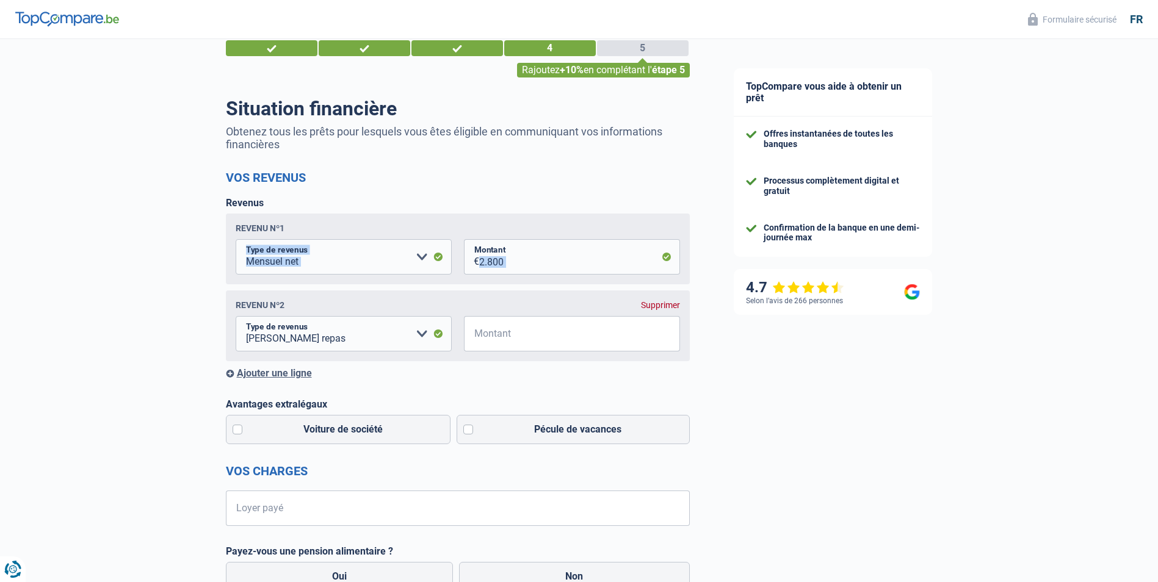
click at [408, 264] on fieldset "Allocation d'handicap Allocations chômage Allocations familiales Chèques repas …" at bounding box center [458, 256] width 444 height 35
drag, startPoint x: 410, startPoint y: 265, endPoint x: 573, endPoint y: 262, distance: 163.0
click at [573, 262] on input "2.800" at bounding box center [579, 256] width 201 height 35
drag, startPoint x: 557, startPoint y: 269, endPoint x: 363, endPoint y: 270, distance: 193.5
click at [368, 270] on fieldset "Allocation d'handicap Allocations chômage Allocations familiales Chèques repas …" at bounding box center [458, 256] width 444 height 35
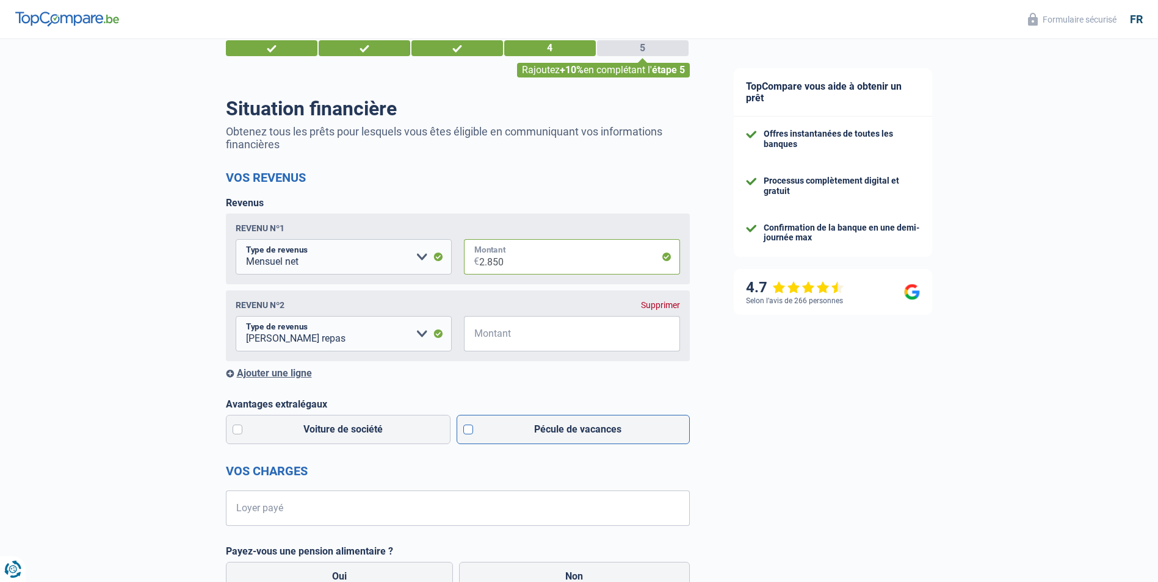
type input "2.850"
click at [483, 435] on label "Pécule de vacances" at bounding box center [573, 429] width 233 height 29
click at [483, 435] on input "Pécule de vacances" at bounding box center [573, 429] width 233 height 29
checkbox input "true"
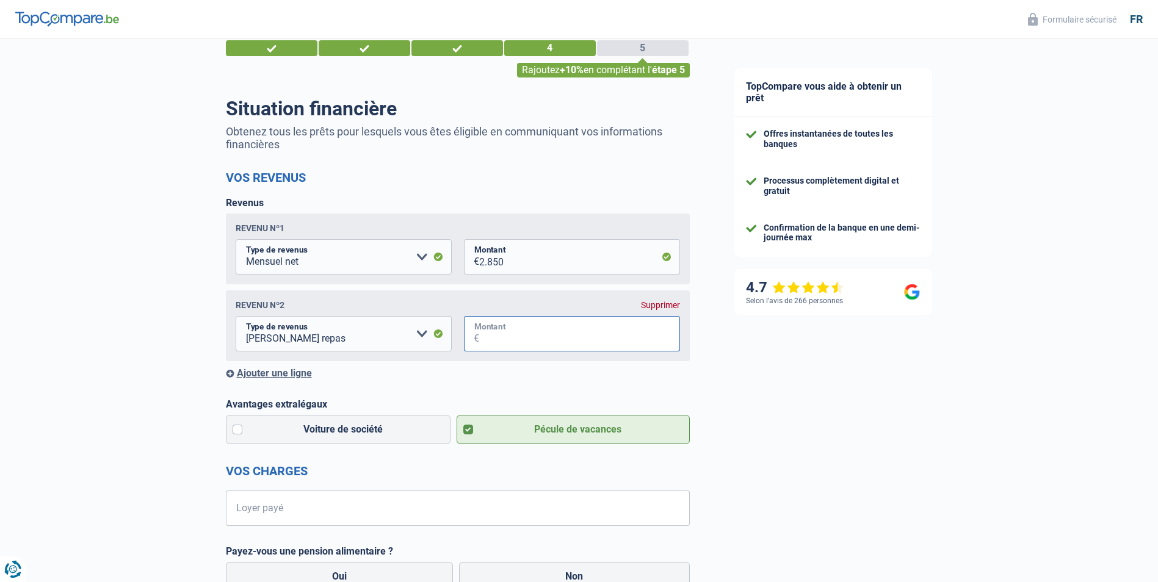
click at [523, 337] on input "Montant" at bounding box center [579, 333] width 201 height 35
drag, startPoint x: 555, startPoint y: 344, endPoint x: 277, endPoint y: 341, distance: 278.4
click at [290, 350] on fieldset "Allocation d'handicap Allocations chômage Allocations familiales Chèques repas …" at bounding box center [458, 333] width 444 height 35
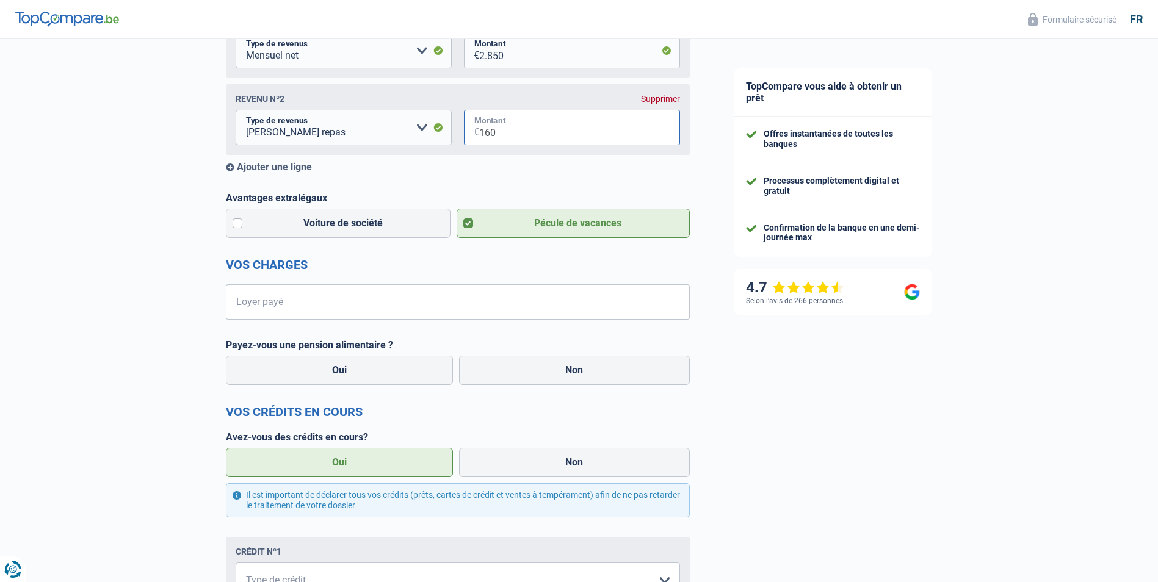
scroll to position [265, 0]
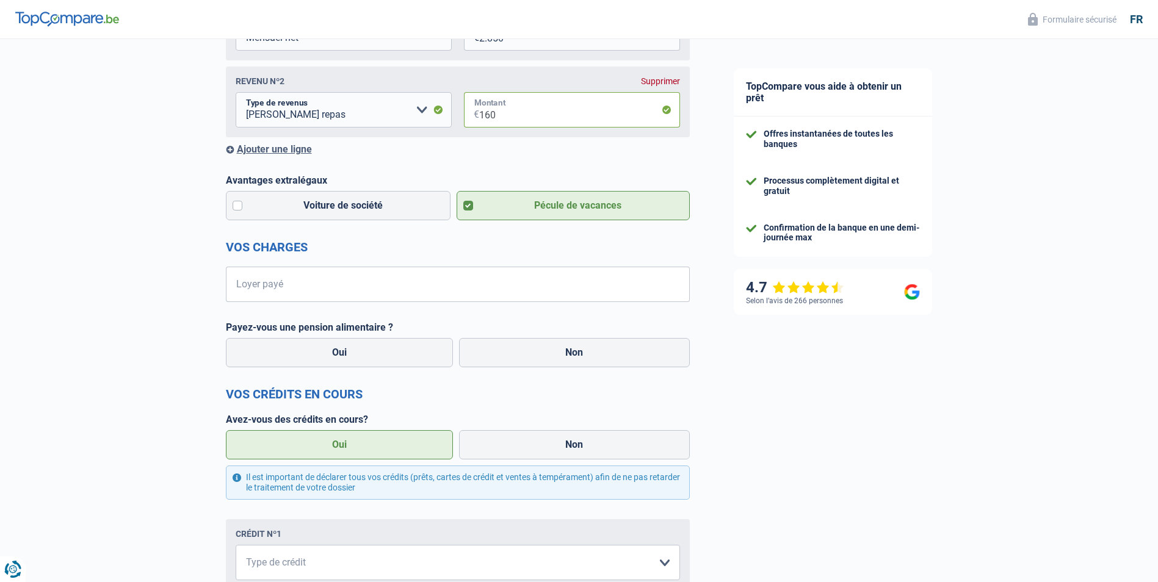
type input "160"
click at [966, 273] on div "TopCompare vous aide à obtenir un prêt Offres instantanées de toutes les banque…" at bounding box center [935, 400] width 447 height 1253
click at [357, 291] on input "Loyer payé" at bounding box center [465, 284] width 449 height 35
type input "300"
click at [512, 347] on label "Non" at bounding box center [574, 352] width 231 height 29
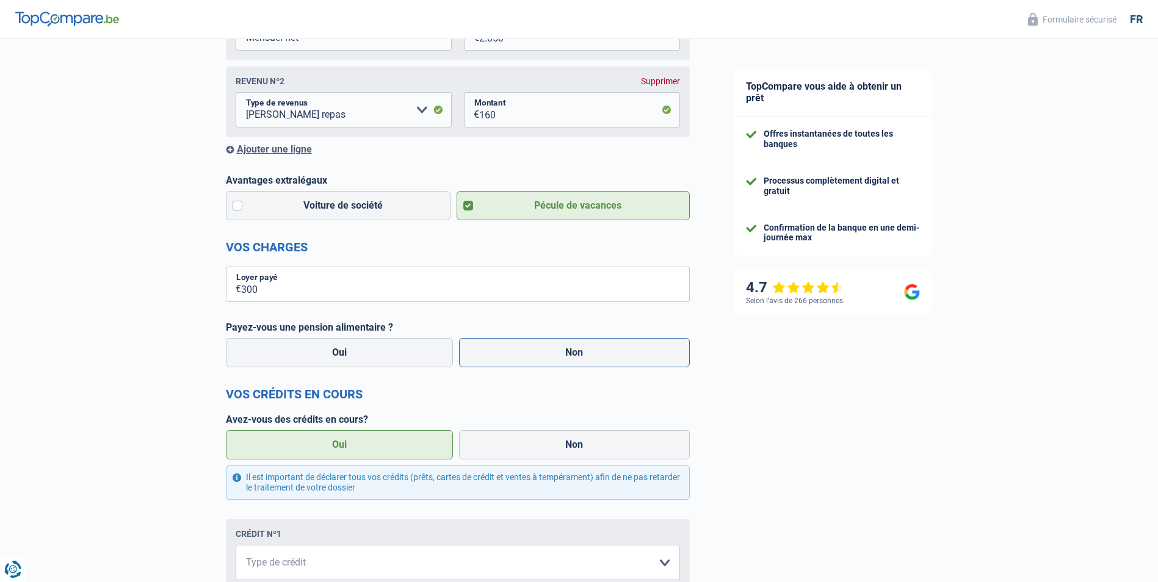
click at [512, 347] on input "Non" at bounding box center [574, 352] width 231 height 29
radio input "true"
click at [278, 336] on div "Payez-vous une pension alimentaire ? Oui Non" at bounding box center [458, 346] width 464 height 49
click at [297, 363] on label "Oui" at bounding box center [340, 352] width 228 height 29
click at [297, 363] on input "Oui" at bounding box center [340, 352] width 228 height 29
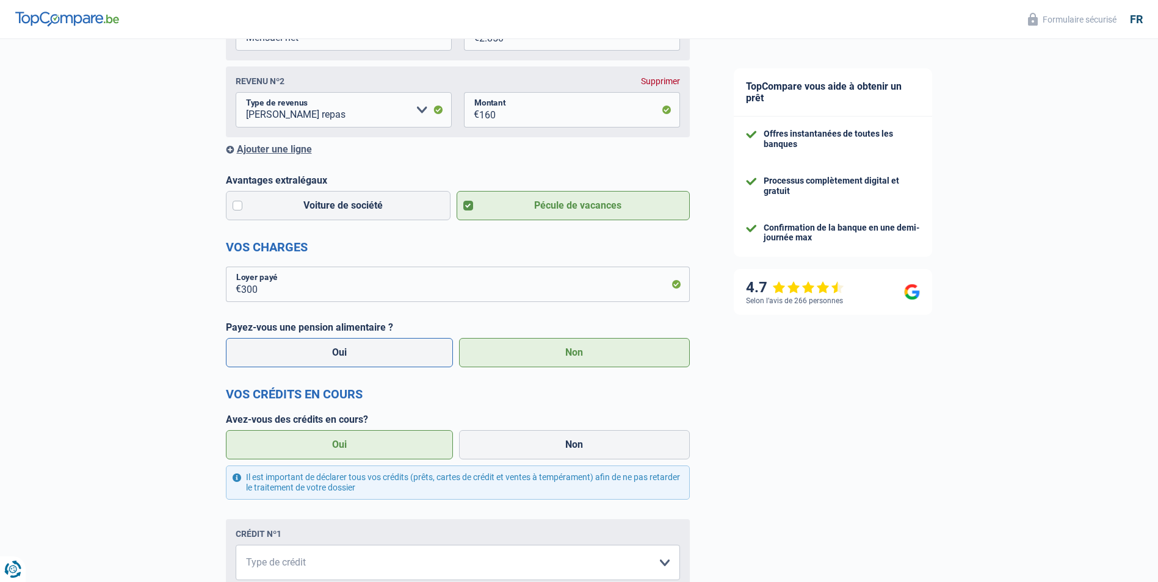
radio input "true"
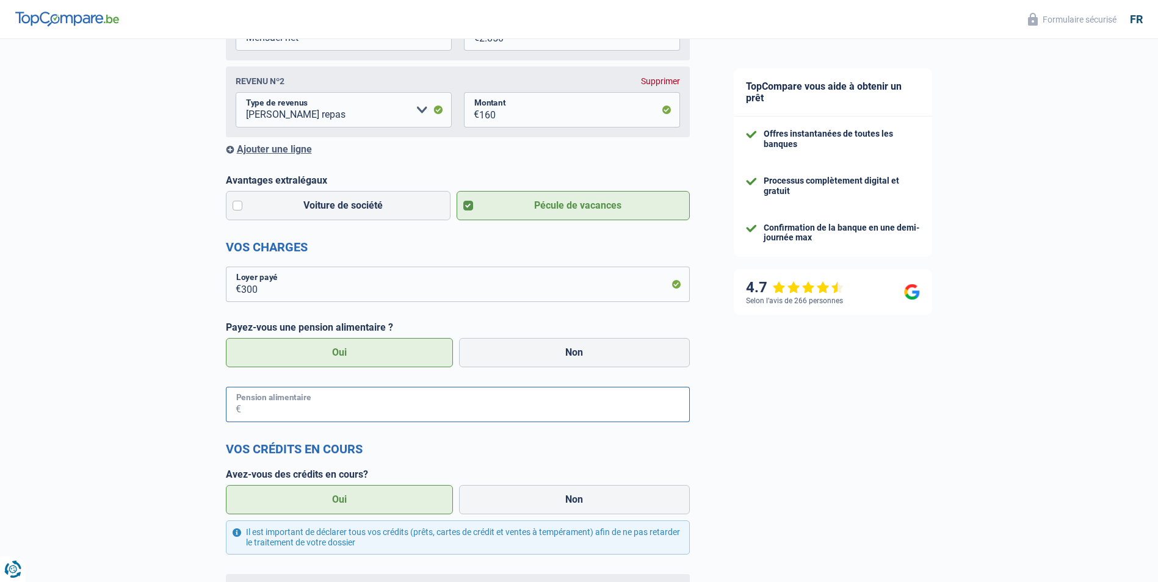
click at [298, 412] on input "Pension alimentaire" at bounding box center [465, 404] width 449 height 35
type input "85"
click at [162, 435] on div "Chance de réussite de votre simulation est de 80% 1 2 3 4 5 Rajoutez +10% en co…" at bounding box center [356, 423] width 712 height 1308
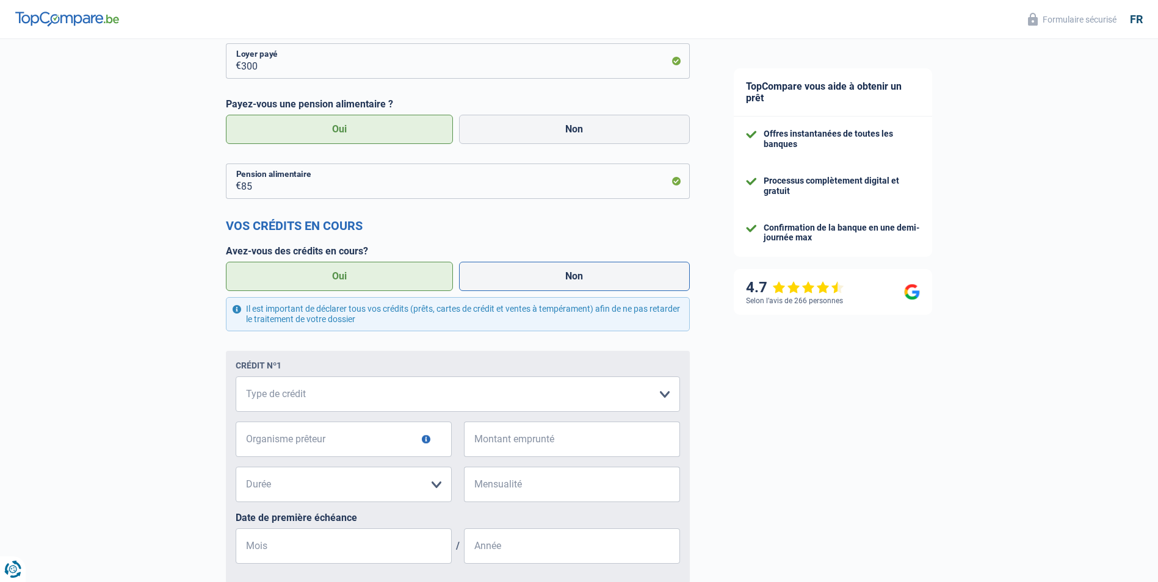
click at [555, 276] on label "Non" at bounding box center [574, 276] width 231 height 29
click at [555, 276] on input "Non" at bounding box center [574, 276] width 231 height 29
radio input "true"
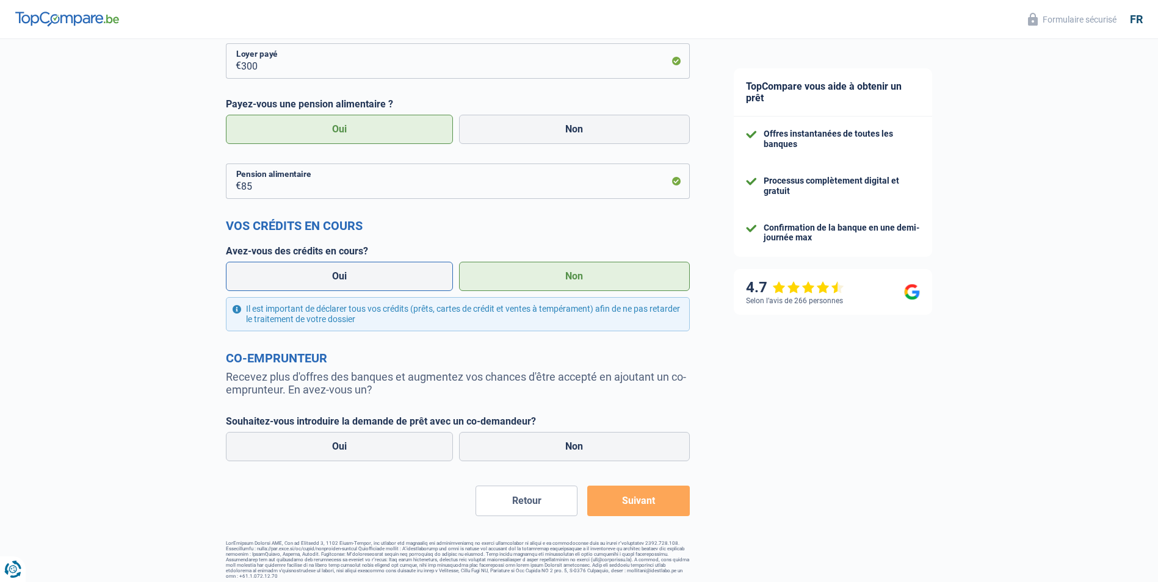
click at [364, 280] on label "Oui" at bounding box center [340, 276] width 228 height 29
click at [364, 280] on input "Oui" at bounding box center [340, 276] width 228 height 29
radio input "true"
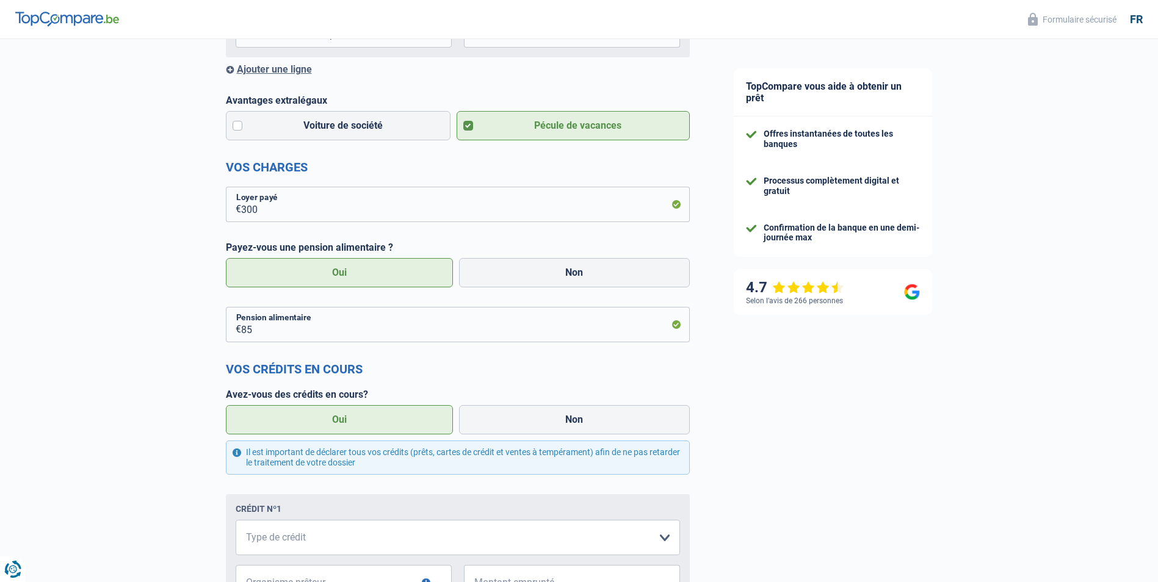
scroll to position [447, 0]
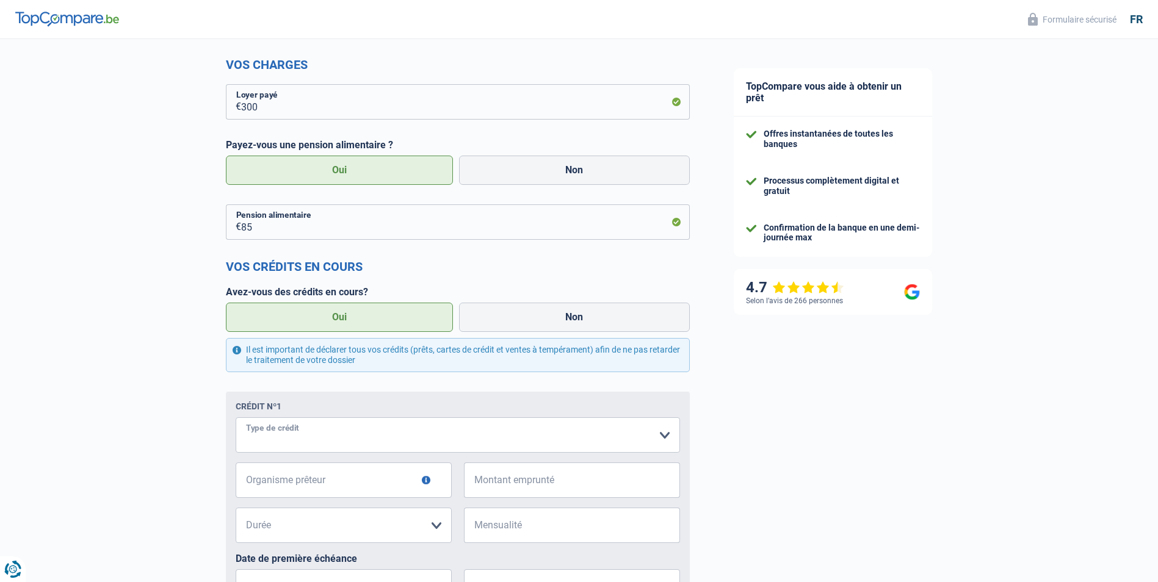
drag, startPoint x: 374, startPoint y: 455, endPoint x: 374, endPoint y: 443, distance: 12.2
click at [374, 452] on select "Carte ou ouverture de crédit Prêt hypothécaire Vente à tempérament Prêt à tempé…" at bounding box center [458, 435] width 444 height 35
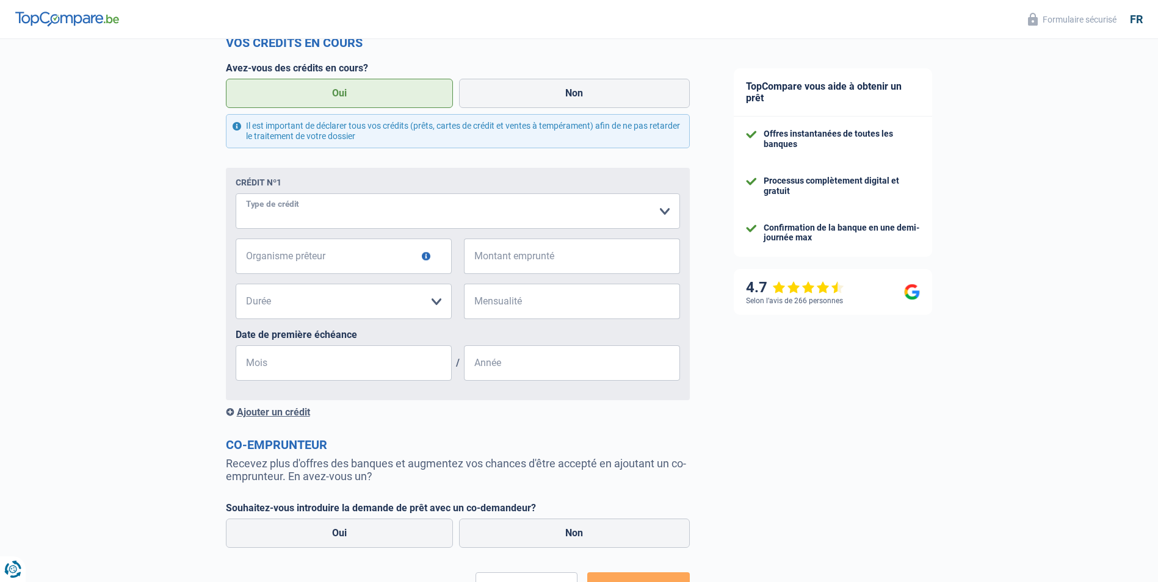
click at [327, 206] on select "Carte ou ouverture de crédit Prêt hypothécaire Vente à tempérament Prêt à tempé…" at bounding box center [458, 211] width 444 height 35
select select "creditConsolidation"
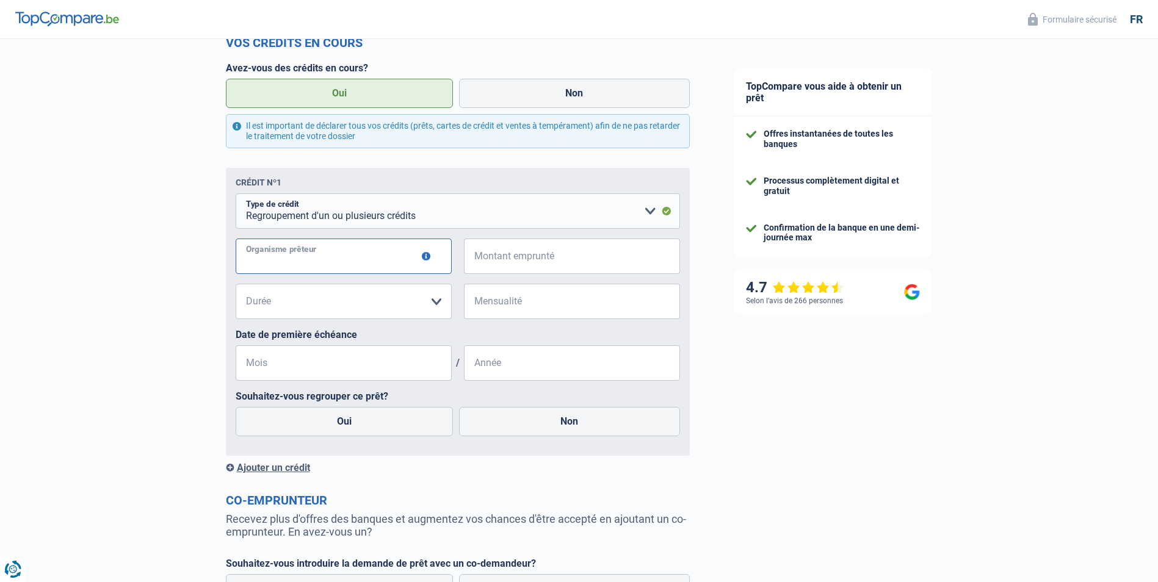
click at [286, 256] on input "Organisme prêteur" at bounding box center [344, 256] width 216 height 35
click at [511, 256] on input "Montant emprunté" at bounding box center [579, 256] width 201 height 35
click at [501, 283] on div "Organisme prêteur Veillez à ne pas indiquer le nom du courtier, mais bien le no…" at bounding box center [458, 261] width 444 height 45
click at [501, 272] on input "Montant emprunté" at bounding box center [579, 256] width 201 height 35
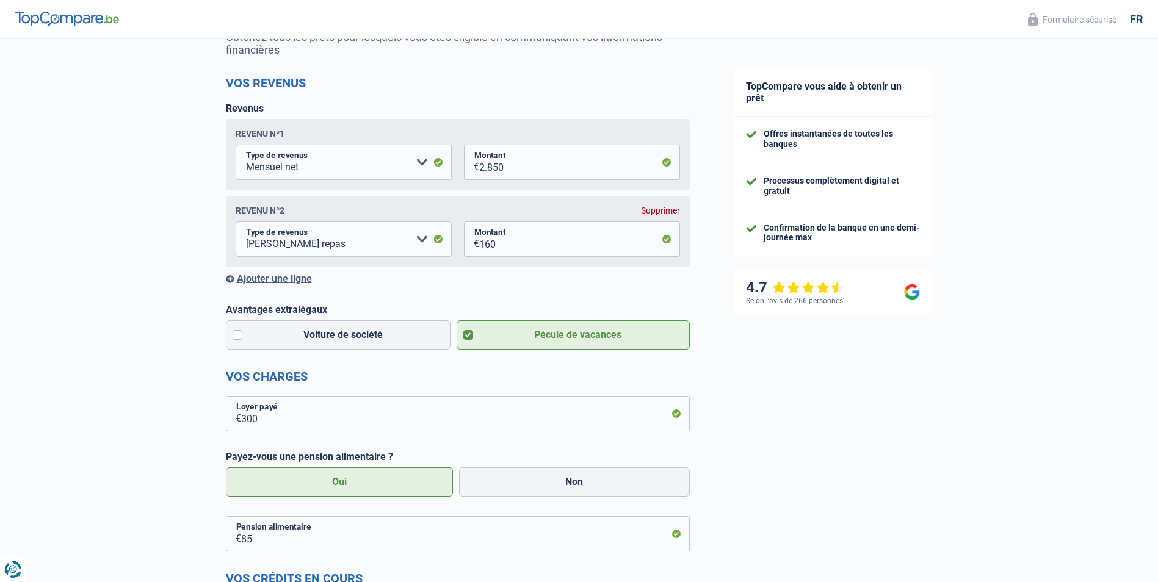
scroll to position [0, 0]
